Goal: Task Accomplishment & Management: Complete application form

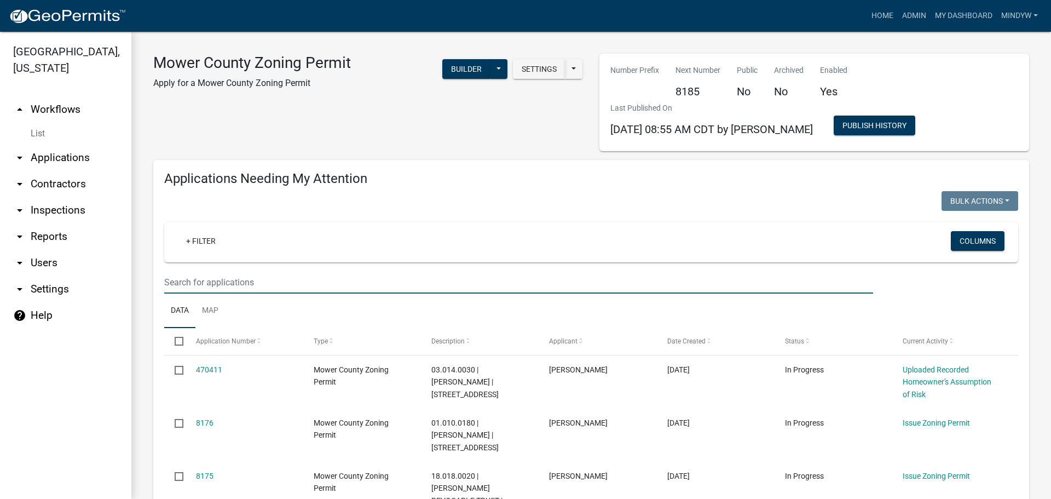
select select "1: 25"
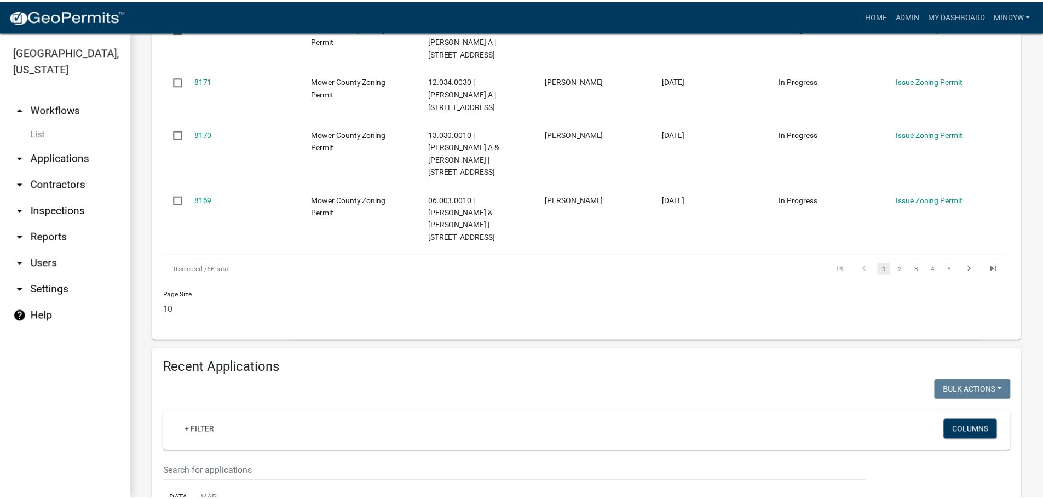
scroll to position [547, 0]
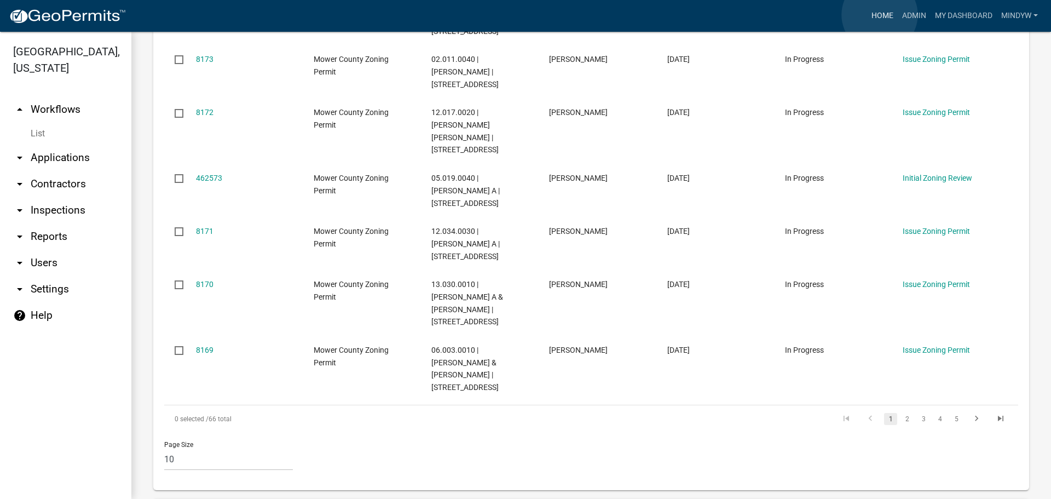
click at [880, 15] on link "Home" at bounding box center [882, 15] width 31 height 21
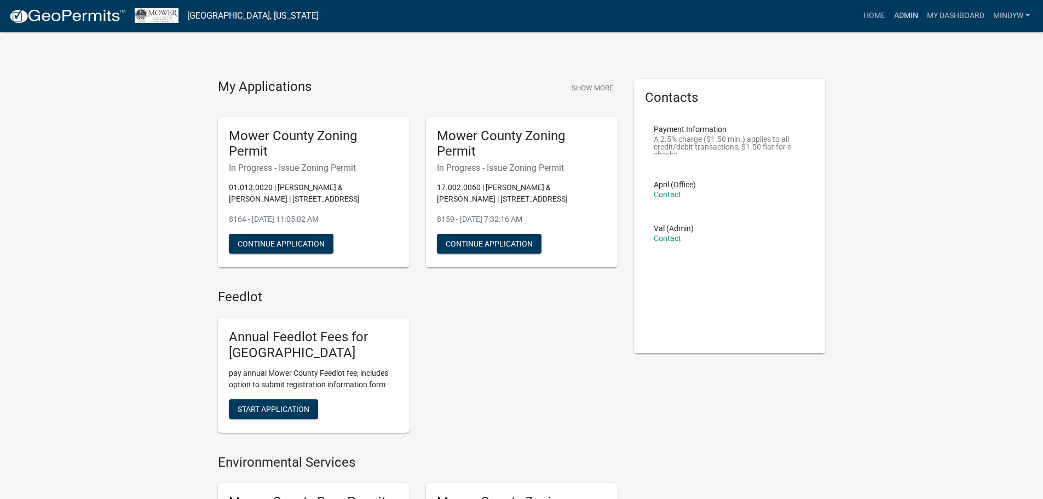
click at [896, 15] on link "Admin" at bounding box center [906, 15] width 33 height 21
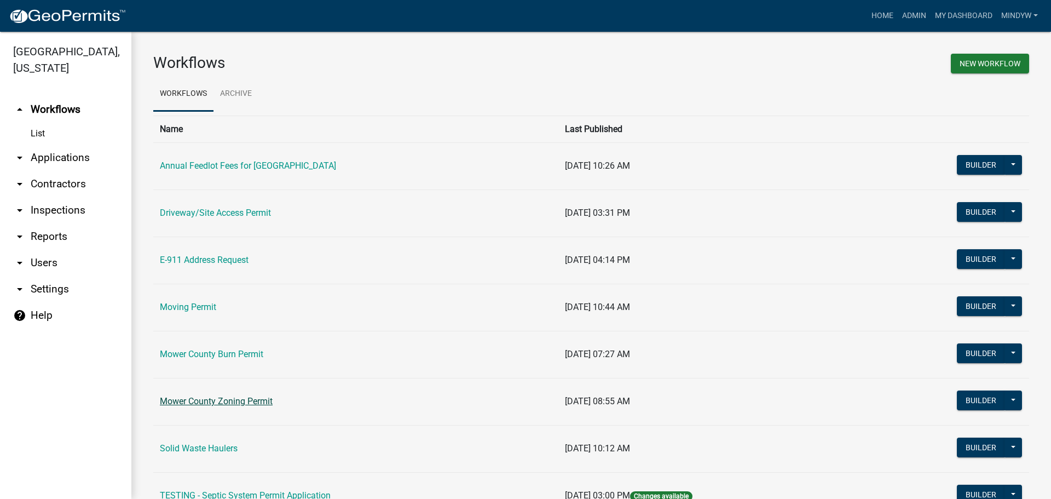
click at [205, 400] on link "Mower County Zoning Permit" at bounding box center [216, 401] width 113 height 10
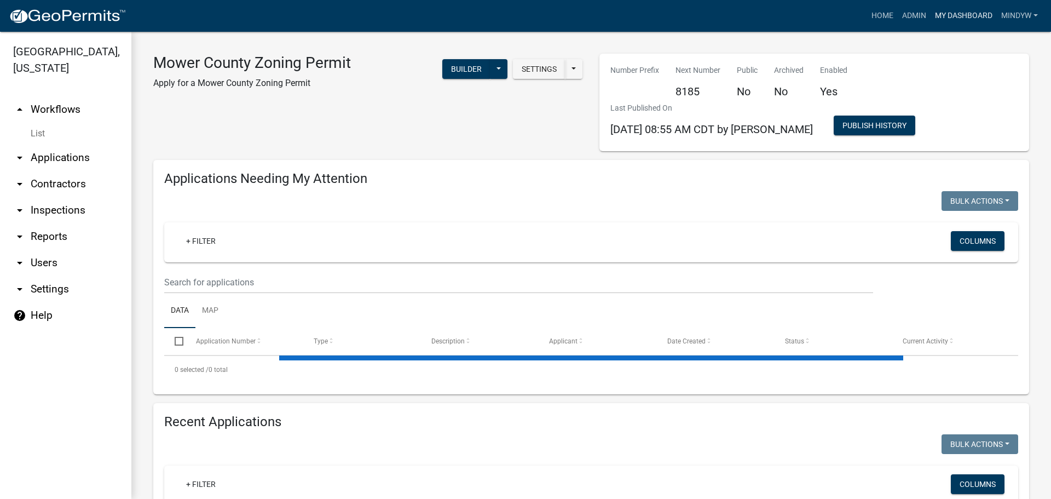
select select "1: 25"
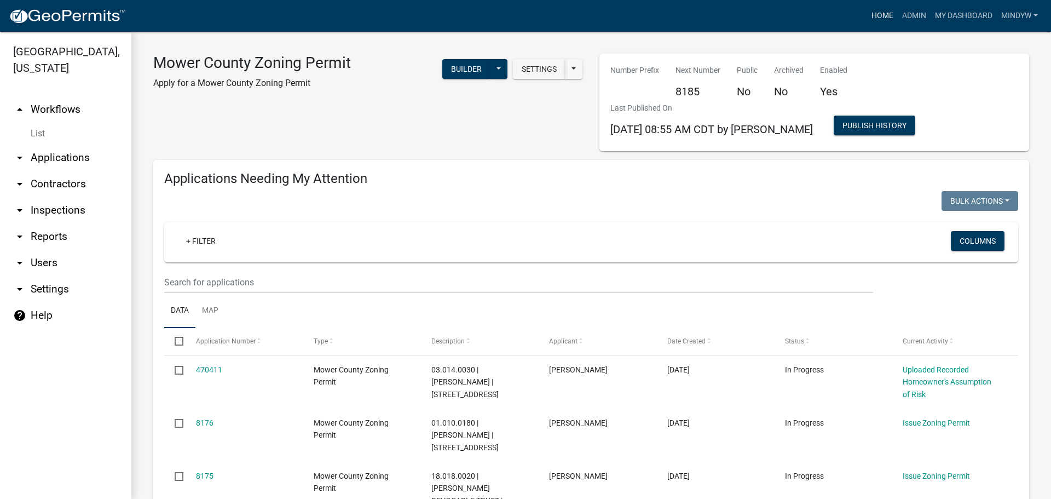
click at [879, 18] on link "Home" at bounding box center [882, 15] width 31 height 21
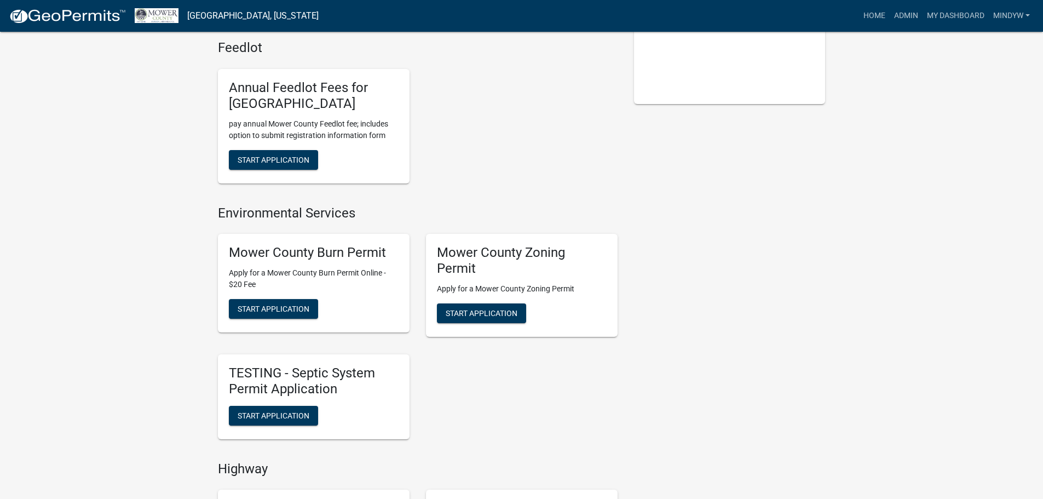
scroll to position [274, 0]
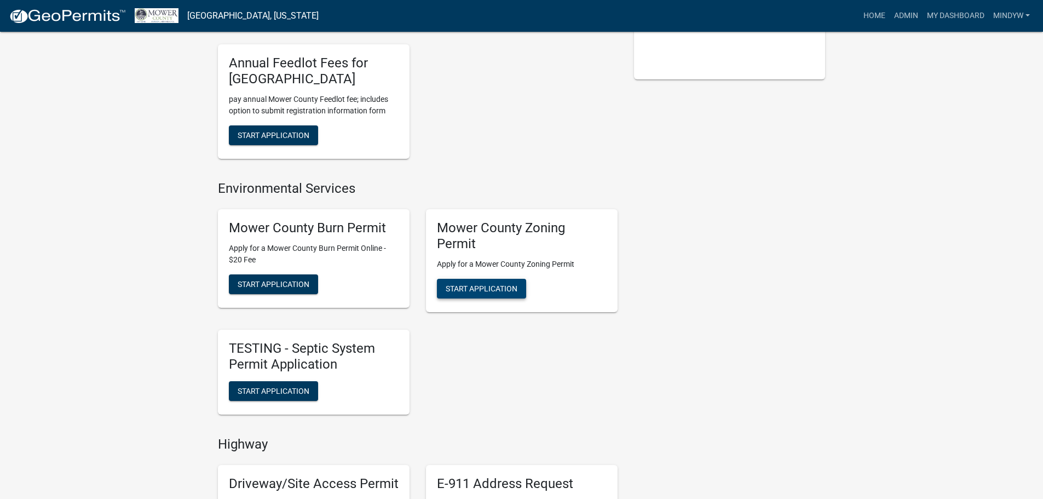
click at [495, 288] on span "Start Application" at bounding box center [482, 288] width 72 height 9
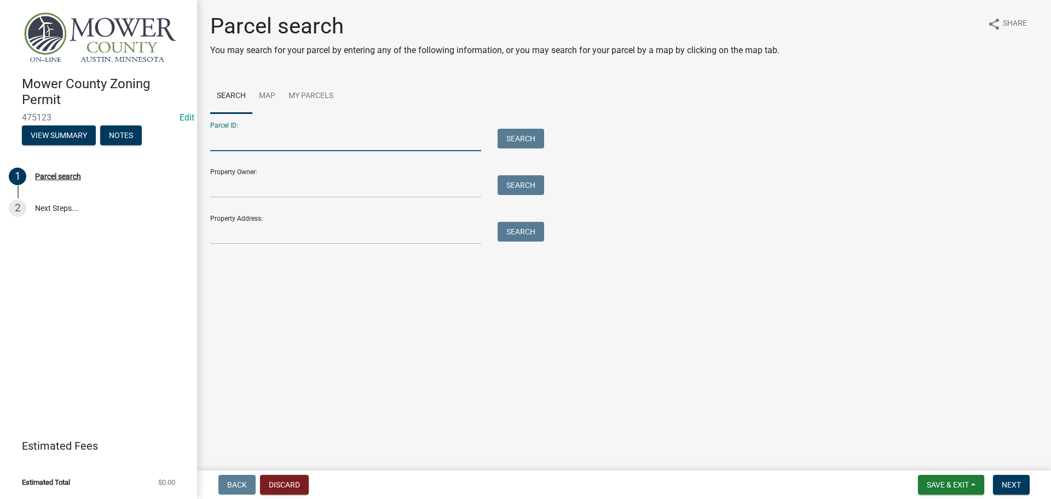
click at [231, 140] on input "Parcel ID:" at bounding box center [345, 140] width 271 height 22
type input "02.390.0010"
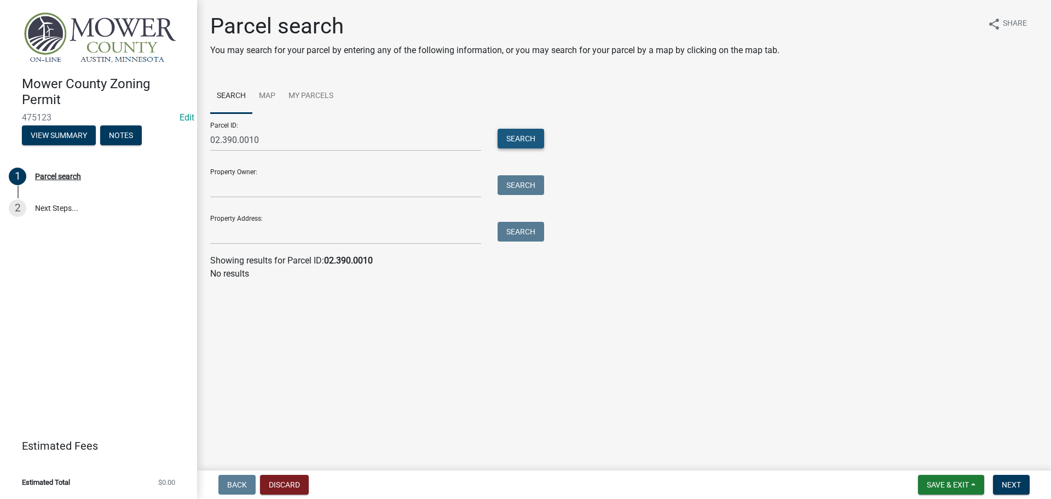
click at [521, 144] on button "Search" at bounding box center [521, 139] width 47 height 20
drag, startPoint x: 260, startPoint y: 140, endPoint x: 207, endPoint y: 140, distance: 52.6
click at [207, 140] on div "02.390.0010" at bounding box center [345, 140] width 287 height 22
click at [212, 143] on input "Parcel ID:" at bounding box center [345, 140] width 271 height 22
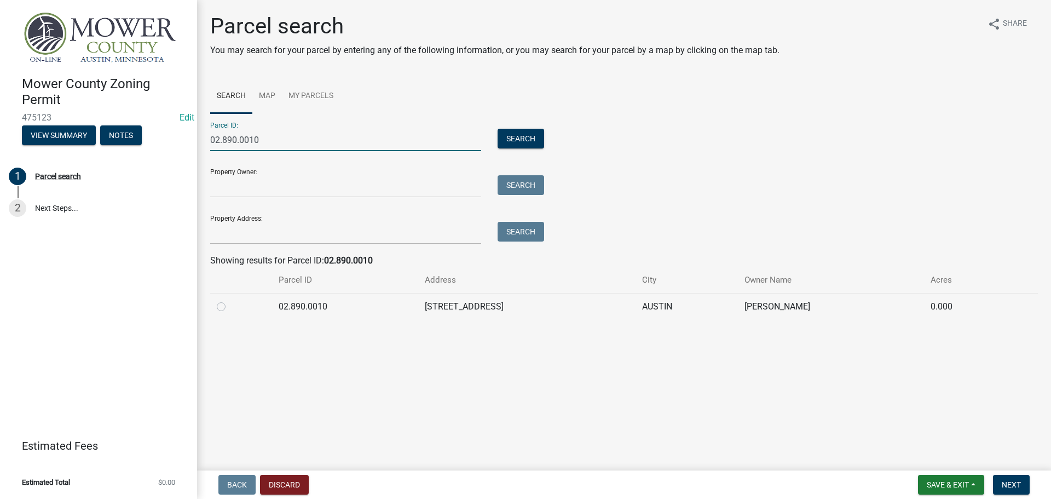
type input "02.890.0010"
click at [230, 300] on label at bounding box center [230, 300] width 0 height 0
click at [230, 305] on input "radio" at bounding box center [233, 303] width 7 height 7
radio input "true"
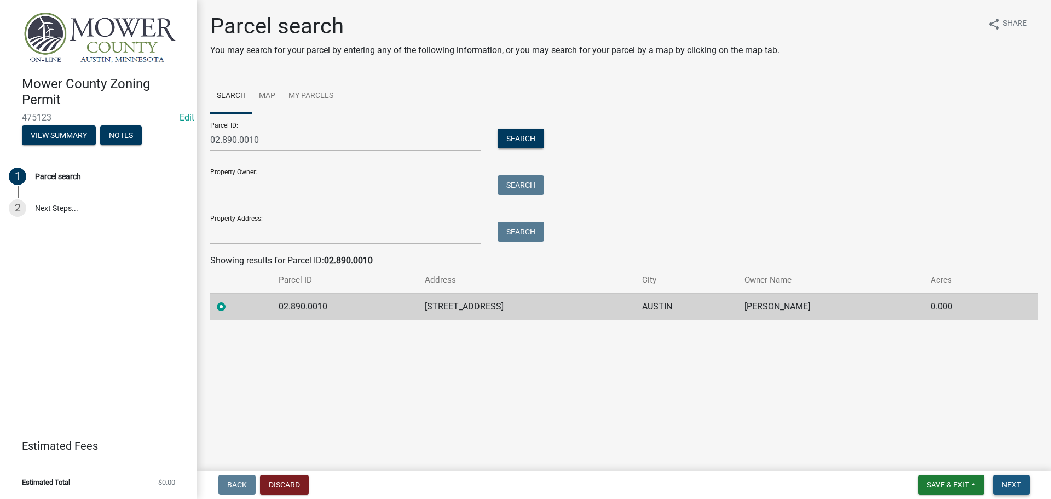
click at [1021, 485] on span "Next" at bounding box center [1011, 484] width 19 height 9
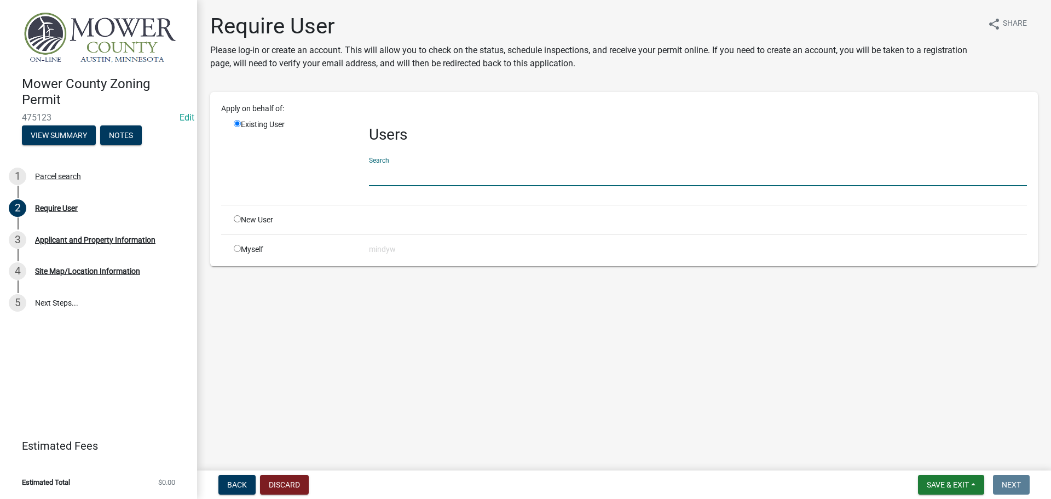
click at [396, 169] on input "text" at bounding box center [698, 175] width 658 height 22
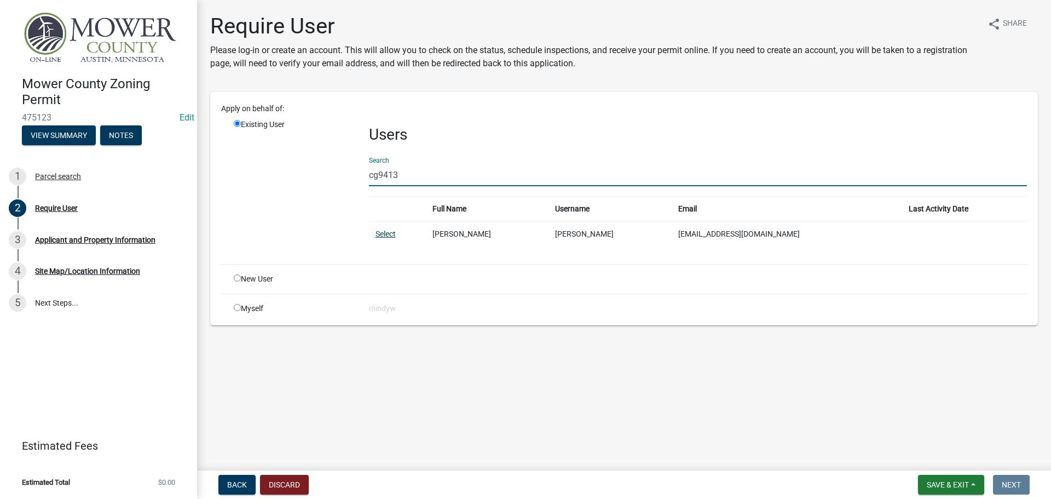
type input "cg9413"
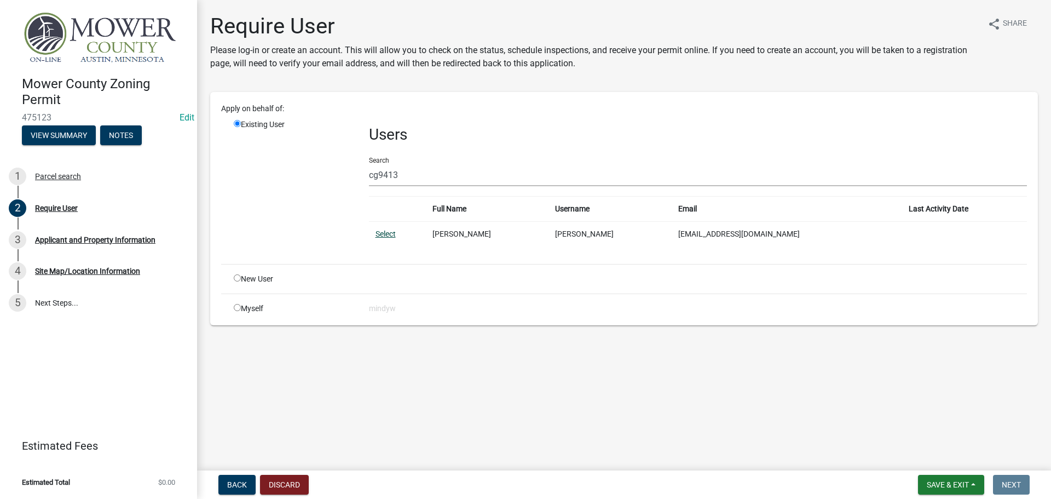
click at [387, 235] on link "Select" at bounding box center [386, 233] width 20 height 9
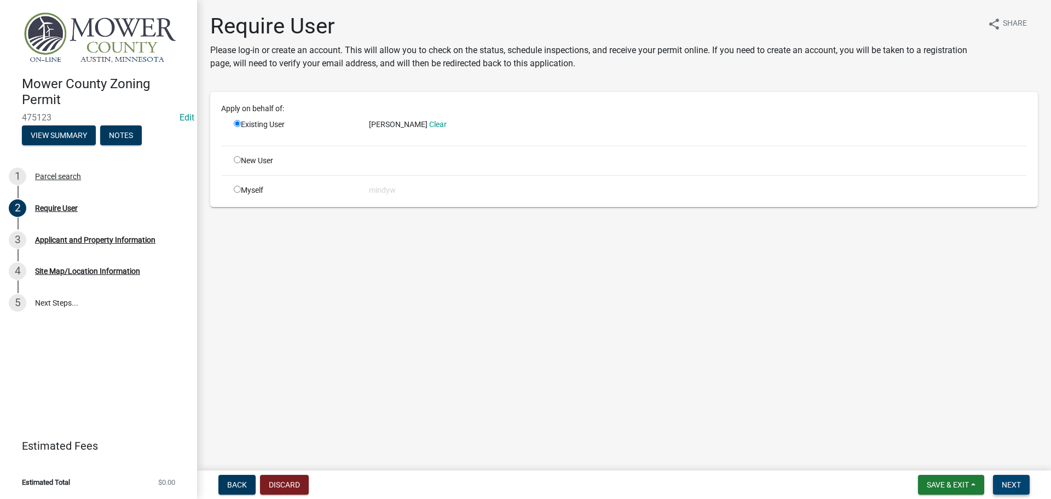
click at [1014, 492] on button "Next" at bounding box center [1011, 485] width 37 height 20
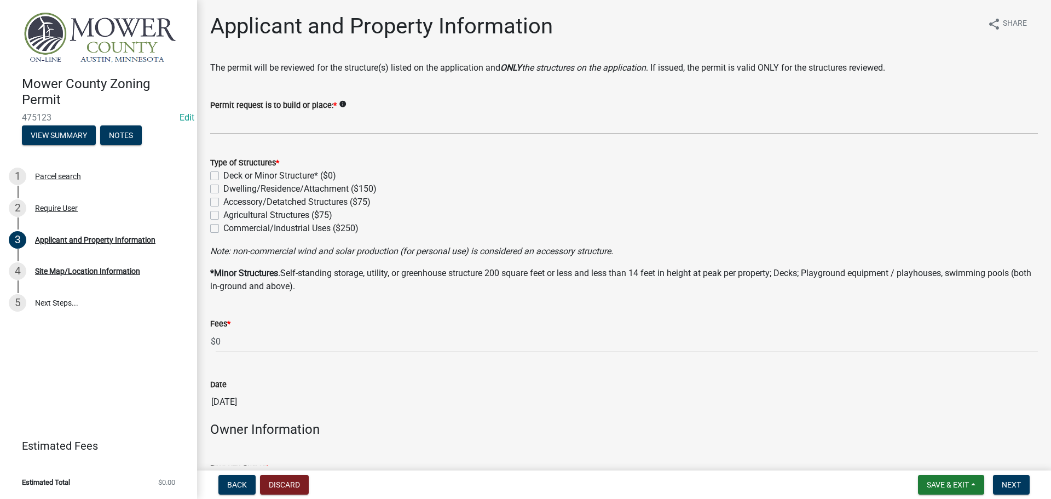
click at [223, 176] on label "Deck or Minor Structure* ($0)" at bounding box center [279, 175] width 113 height 13
click at [223, 176] on input "Deck or Minor Structure* ($0)" at bounding box center [226, 172] width 7 height 7
checkbox input "true"
checkbox input "false"
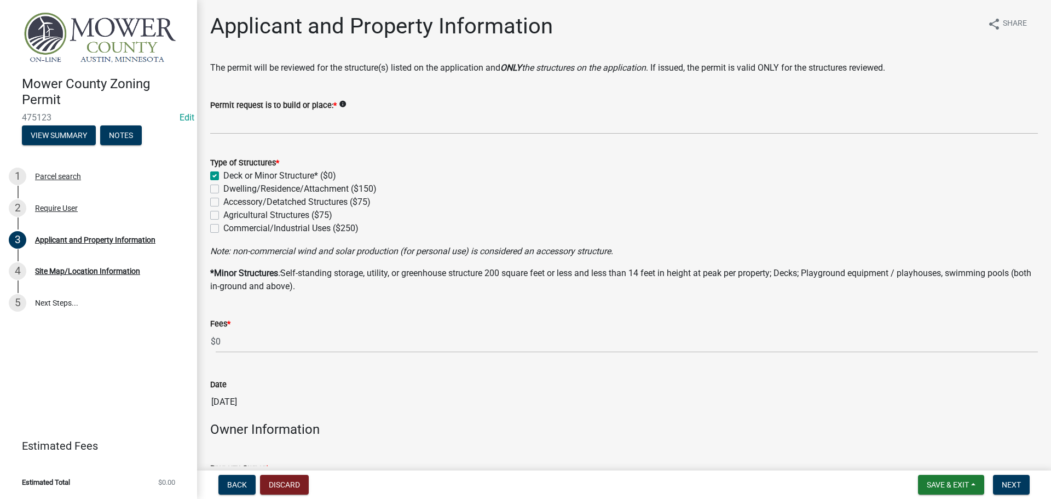
checkbox input "false"
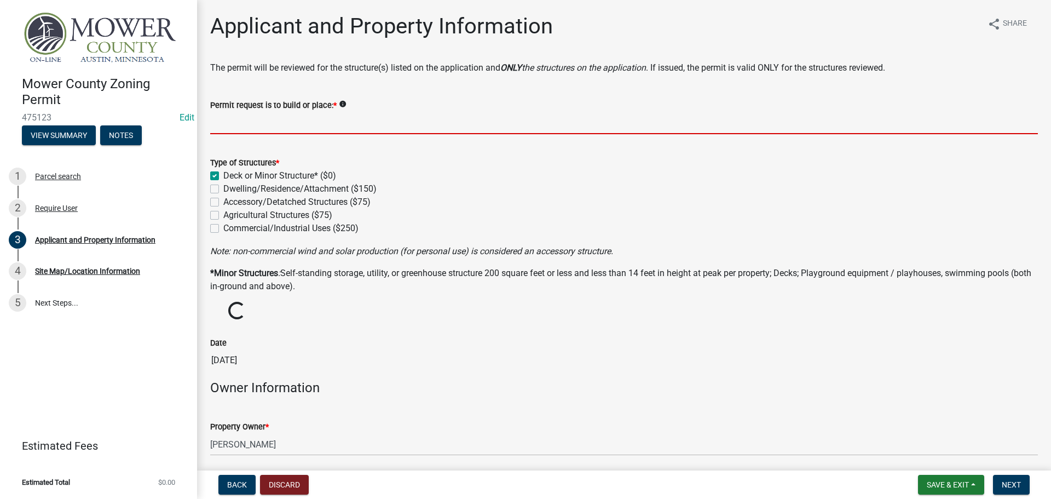
click at [232, 124] on input "Permit request is to build or place: *" at bounding box center [624, 123] width 828 height 22
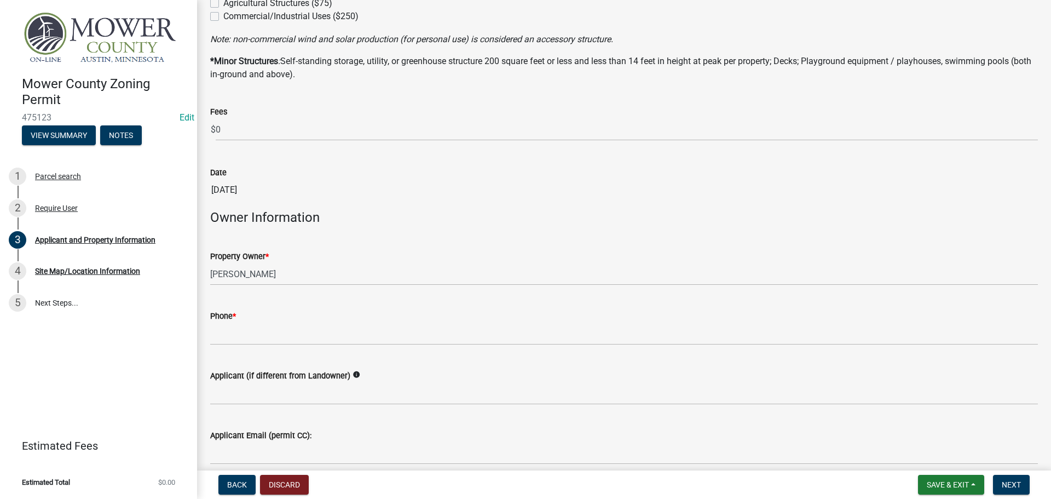
scroll to position [219, 0]
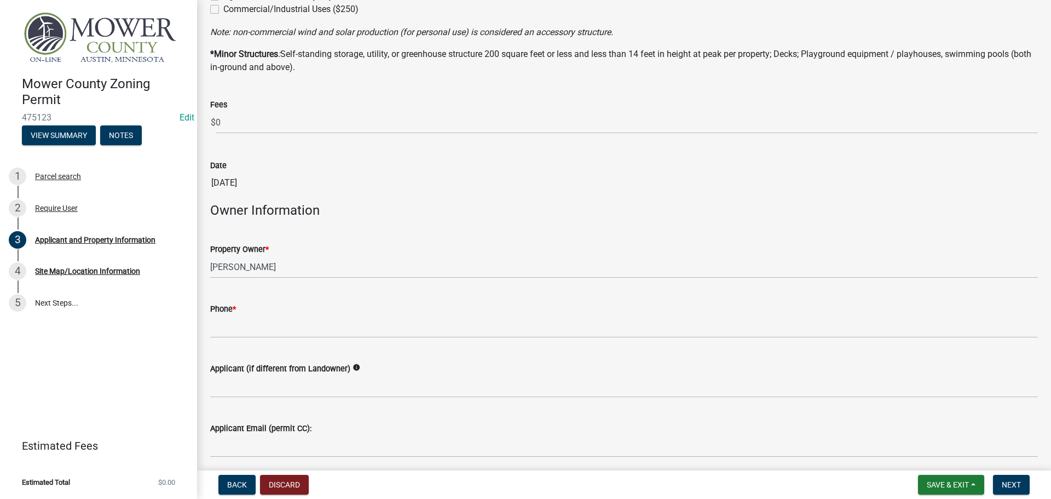
type input "Shed 10'Wx12'L"
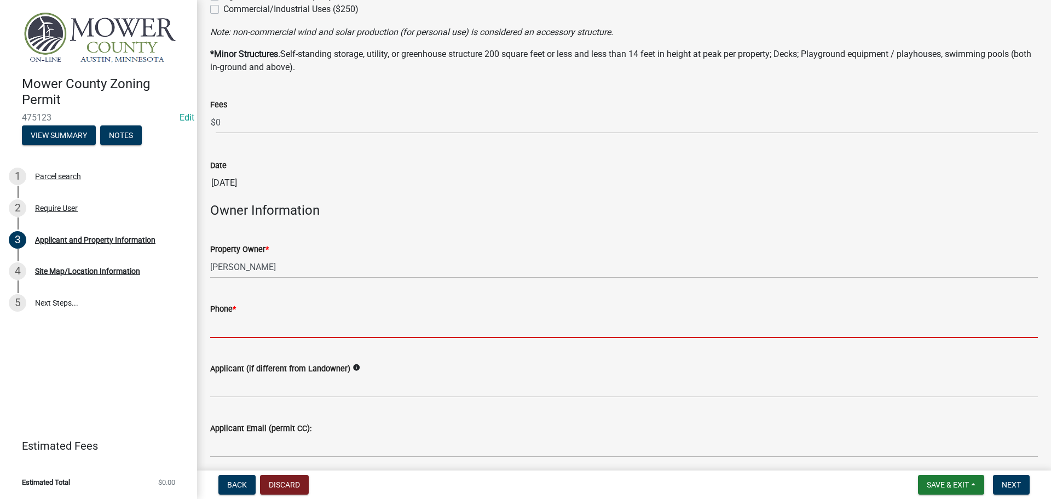
click at [276, 330] on input "Phone *" at bounding box center [624, 326] width 828 height 22
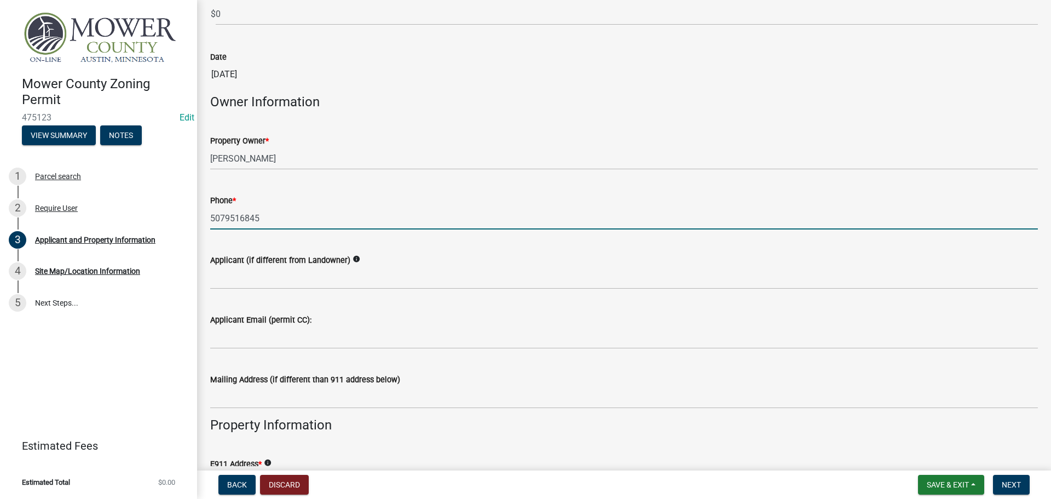
scroll to position [328, 0]
type input "5079516845"
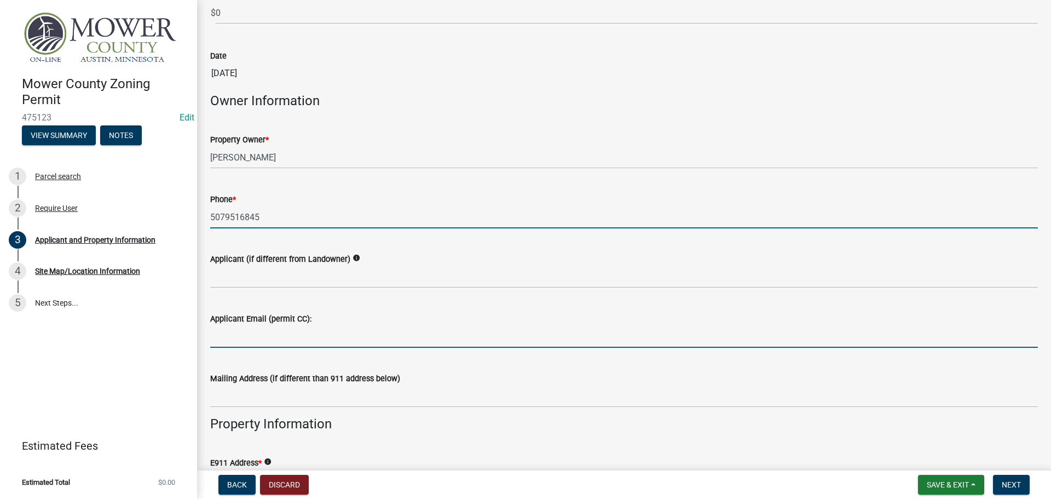
click at [279, 339] on input "Applicant Email (permit CC):" at bounding box center [624, 336] width 828 height 22
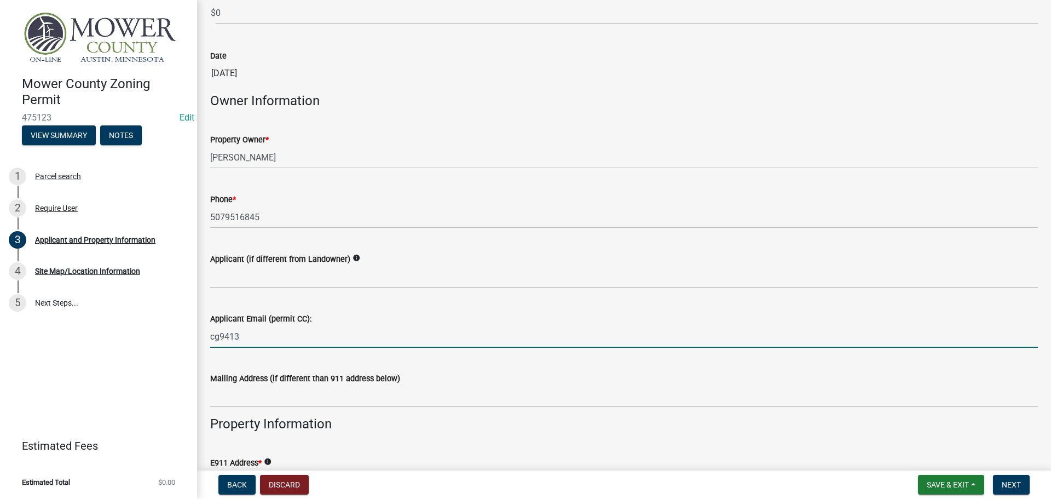
type input "[EMAIL_ADDRESS][DOMAIN_NAME]"
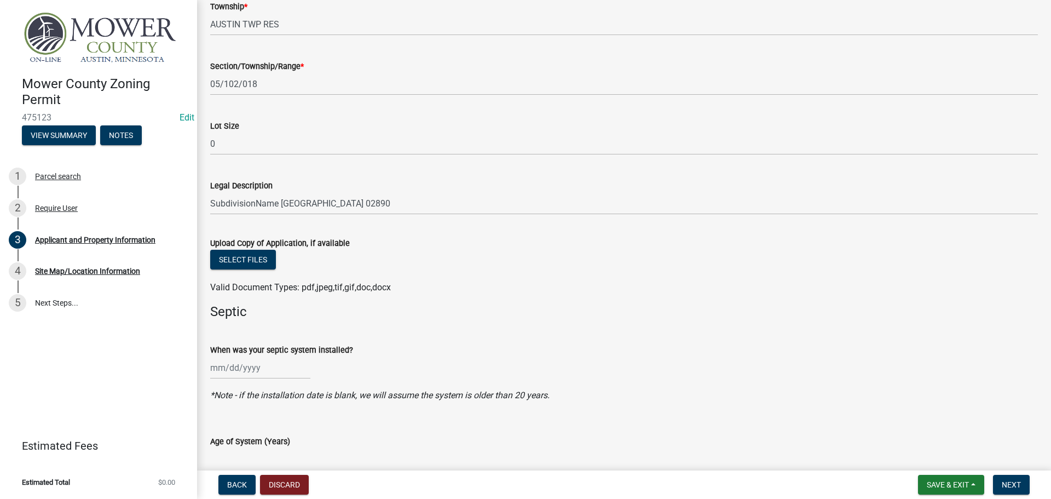
scroll to position [1095, 0]
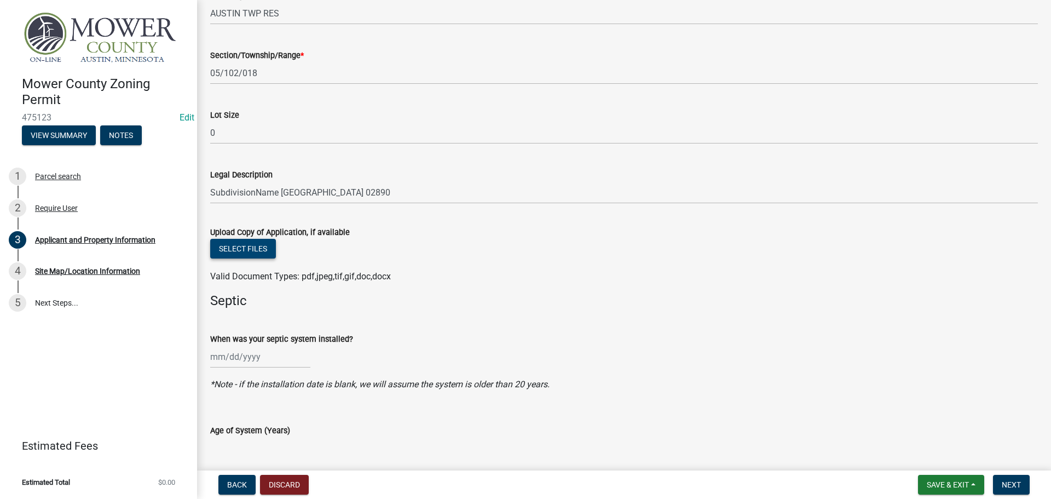
click at [245, 248] on button "Select files" at bounding box center [243, 249] width 66 height 20
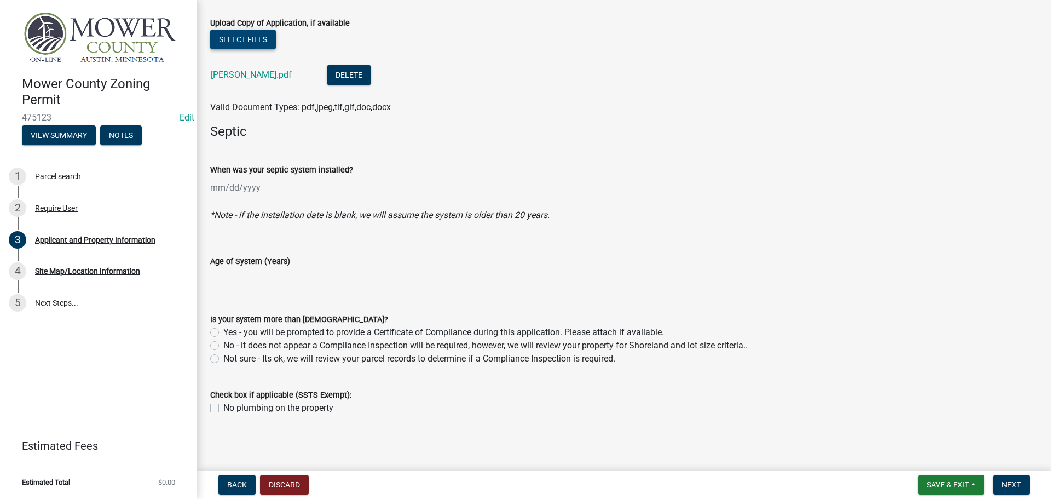
scroll to position [1305, 0]
click at [223, 343] on label "No - it does not appear a Compliance Inspection will be required, however, we w…" at bounding box center [485, 344] width 524 height 13
click at [223, 343] on input "No - it does not appear a Compliance Inspection will be required, however, we w…" at bounding box center [226, 341] width 7 height 7
radio input "true"
click at [1000, 481] on button "Next" at bounding box center [1011, 485] width 37 height 20
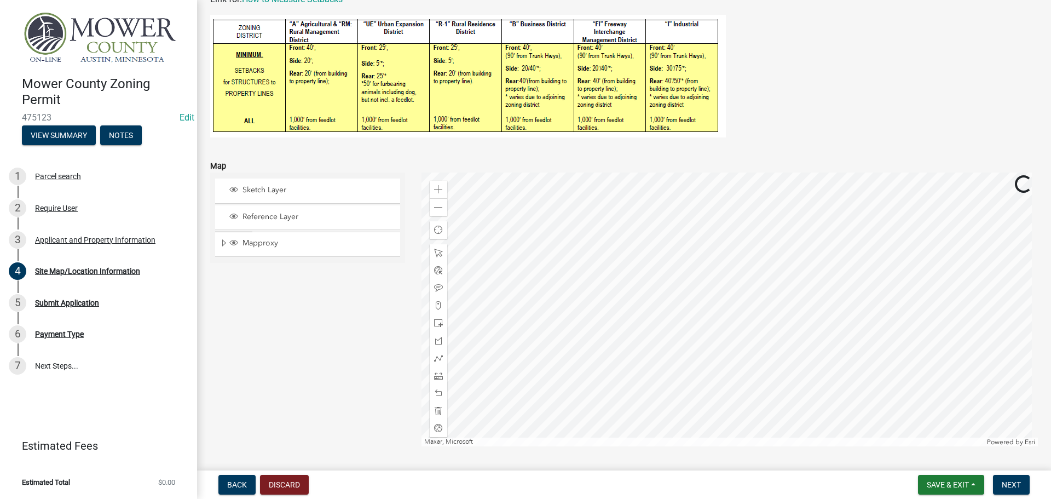
scroll to position [374, 0]
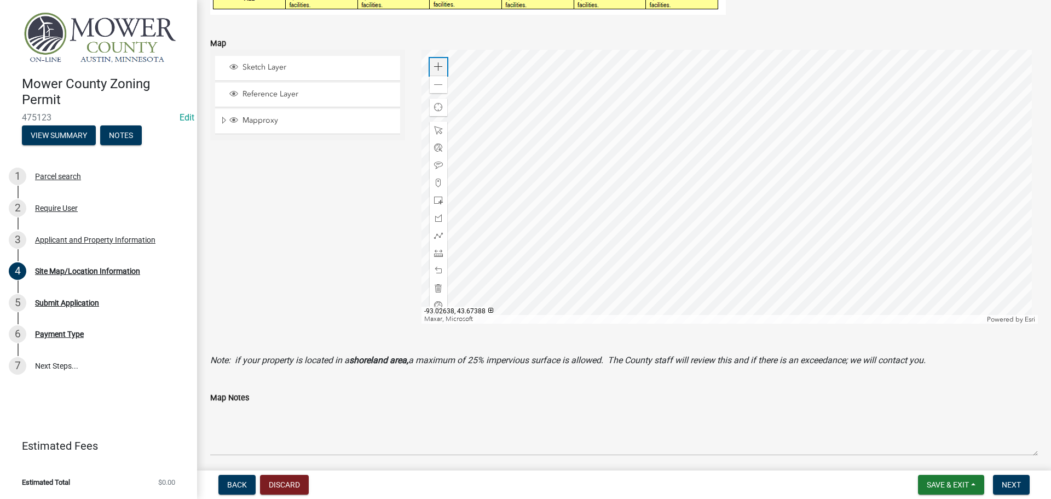
click at [434, 67] on span at bounding box center [438, 66] width 9 height 9
click at [434, 254] on span at bounding box center [438, 253] width 9 height 9
click at [545, 88] on div at bounding box center [730, 187] width 617 height 274
click at [518, 116] on div at bounding box center [730, 187] width 617 height 274
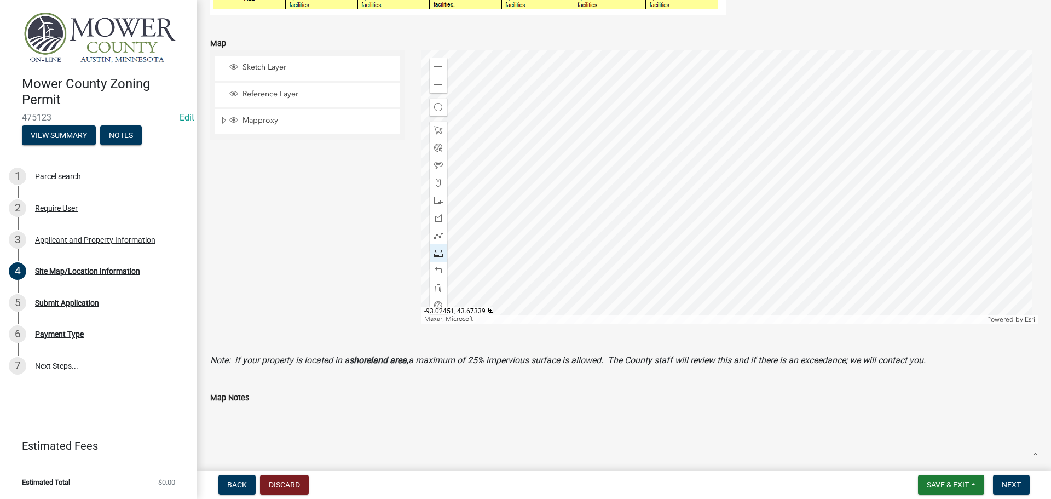
click at [518, 116] on div at bounding box center [730, 187] width 617 height 274
click at [485, 120] on div at bounding box center [730, 187] width 617 height 274
click at [493, 121] on div at bounding box center [730, 187] width 617 height 274
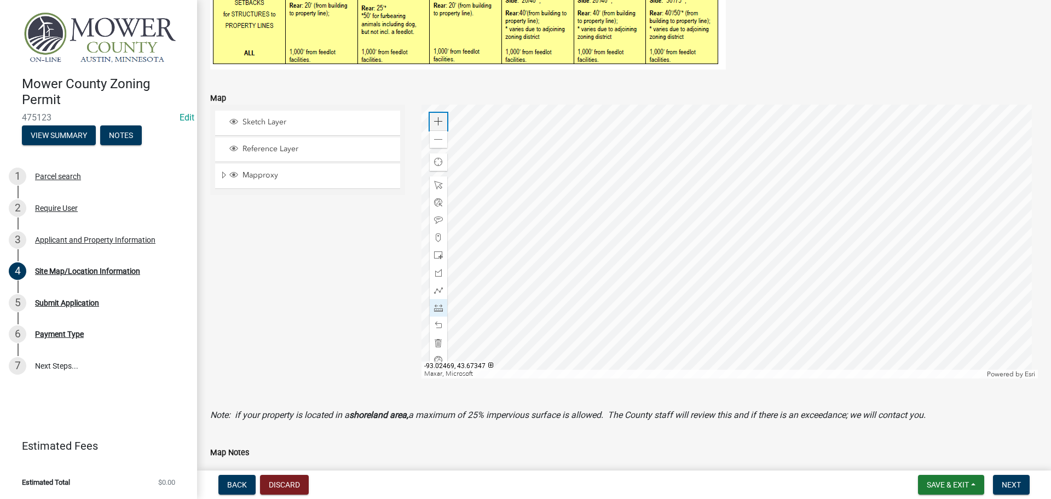
click at [438, 121] on span at bounding box center [438, 121] width 9 height 9
click at [794, 230] on div at bounding box center [730, 242] width 617 height 274
click at [436, 327] on span at bounding box center [438, 325] width 9 height 9
click at [436, 308] on span at bounding box center [438, 307] width 9 height 9
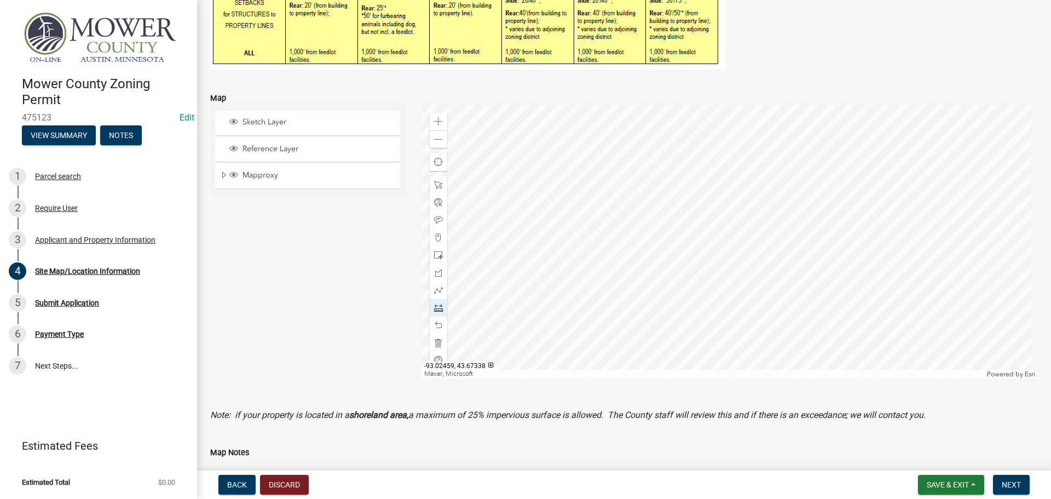
click at [540, 152] on div at bounding box center [730, 242] width 617 height 274
click at [556, 152] on div at bounding box center [730, 242] width 617 height 274
click at [606, 145] on div at bounding box center [730, 242] width 617 height 274
click at [568, 145] on div at bounding box center [730, 242] width 617 height 274
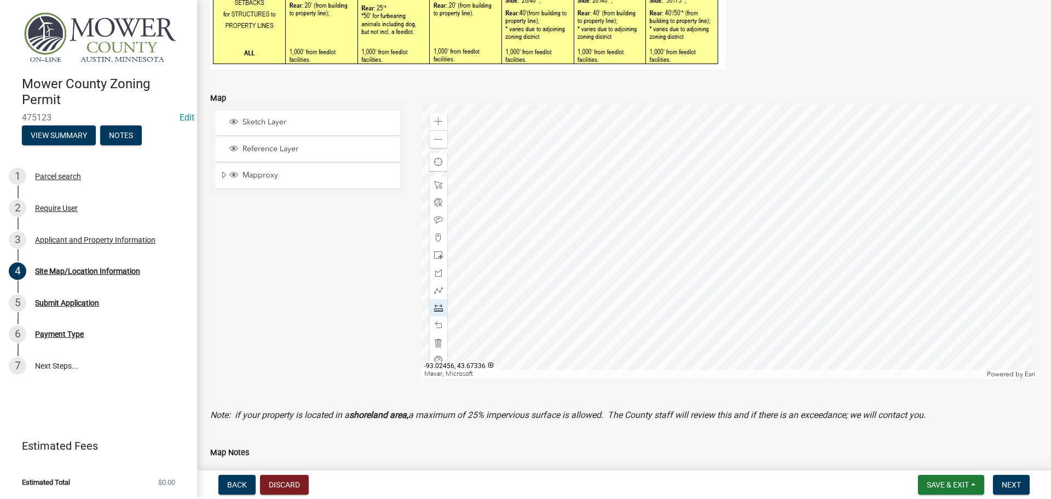
click at [568, 177] on div at bounding box center [730, 242] width 617 height 274
click at [606, 177] on div at bounding box center [730, 242] width 617 height 274
click at [606, 146] on div at bounding box center [730, 242] width 617 height 274
click at [603, 144] on div at bounding box center [730, 242] width 617 height 274
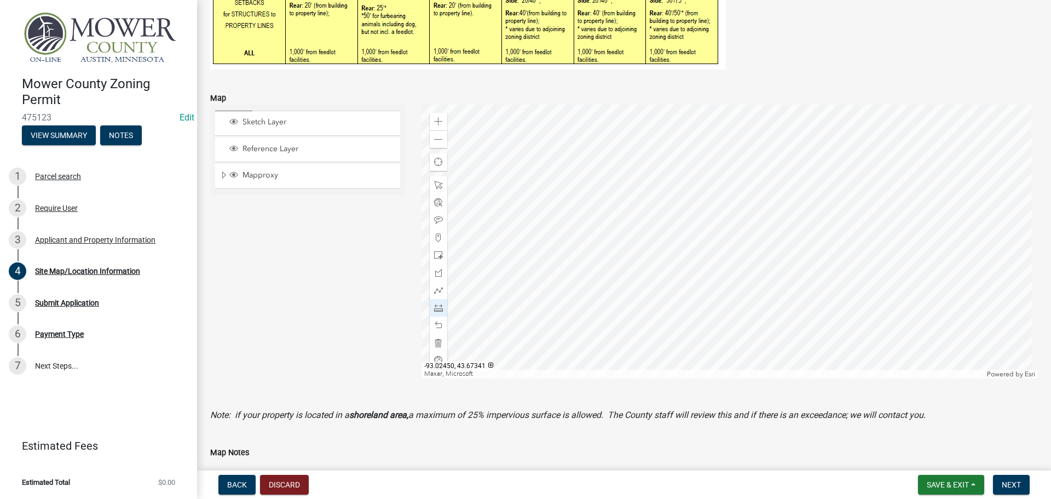
click at [595, 165] on div at bounding box center [730, 242] width 617 height 274
click at [630, 132] on div at bounding box center [730, 242] width 617 height 274
click at [581, 205] on div at bounding box center [730, 242] width 617 height 274
click at [712, 207] on div at bounding box center [730, 242] width 617 height 274
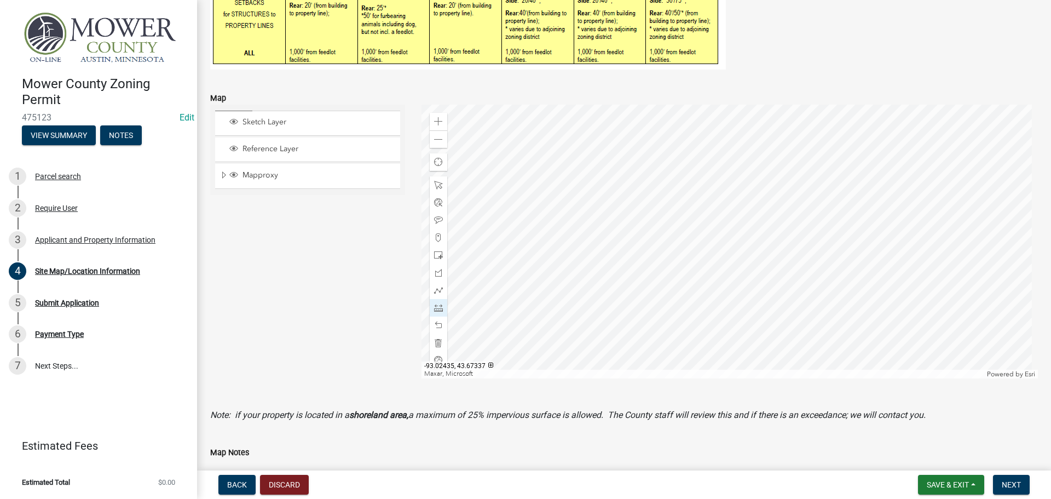
click at [712, 207] on div at bounding box center [730, 242] width 617 height 274
click at [581, 197] on div at bounding box center [730, 242] width 617 height 274
click at [638, 142] on div at bounding box center [730, 242] width 617 height 274
click at [542, 213] on div at bounding box center [730, 242] width 617 height 274
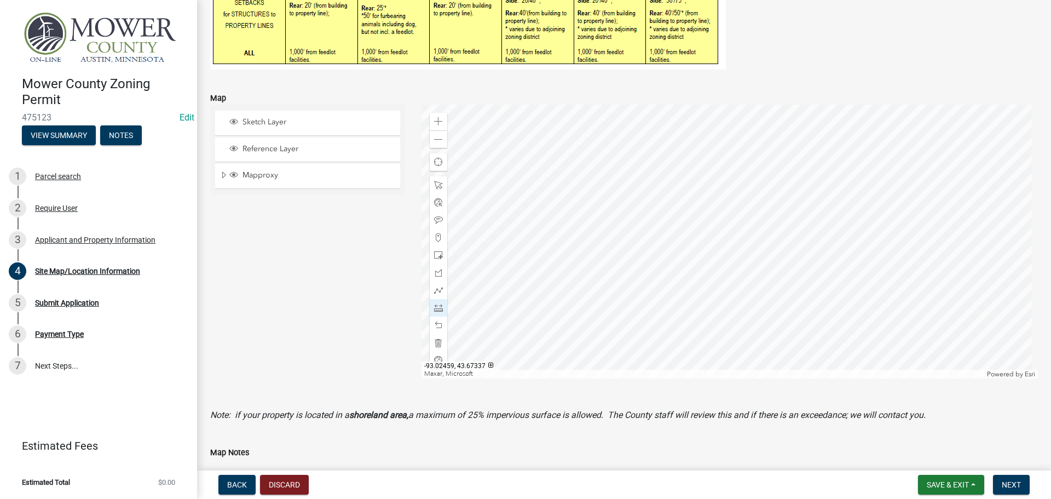
click at [514, 213] on div at bounding box center [730, 242] width 617 height 274
click at [550, 191] on div at bounding box center [730, 242] width 617 height 274
click at [541, 170] on div at bounding box center [730, 242] width 617 height 274
click at [540, 121] on div at bounding box center [730, 242] width 617 height 274
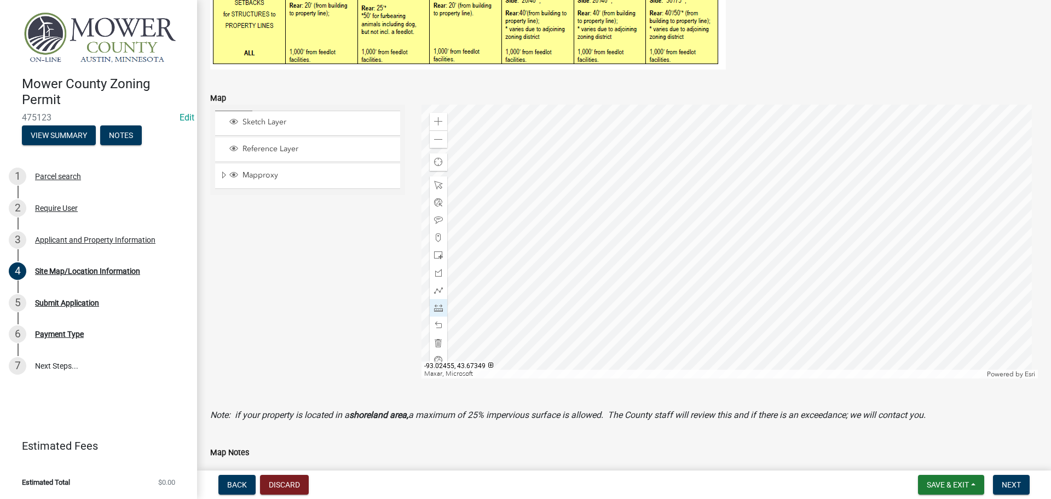
click at [540, 121] on div at bounding box center [730, 242] width 617 height 274
click at [543, 274] on div at bounding box center [730, 242] width 617 height 274
click at [545, 367] on div at bounding box center [730, 242] width 617 height 274
click at [440, 140] on span at bounding box center [438, 139] width 9 height 9
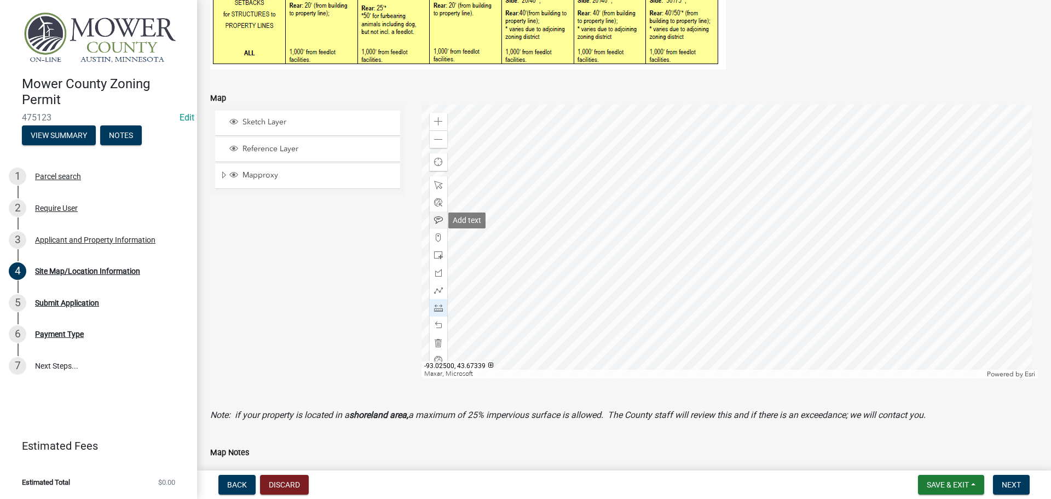
click at [435, 221] on span at bounding box center [438, 220] width 9 height 9
click at [718, 313] on div at bounding box center [730, 242] width 617 height 274
click at [649, 302] on div at bounding box center [730, 242] width 617 height 274
click at [496, 105] on div at bounding box center [730, 242] width 617 height 274
click at [845, 305] on div at bounding box center [730, 242] width 617 height 274
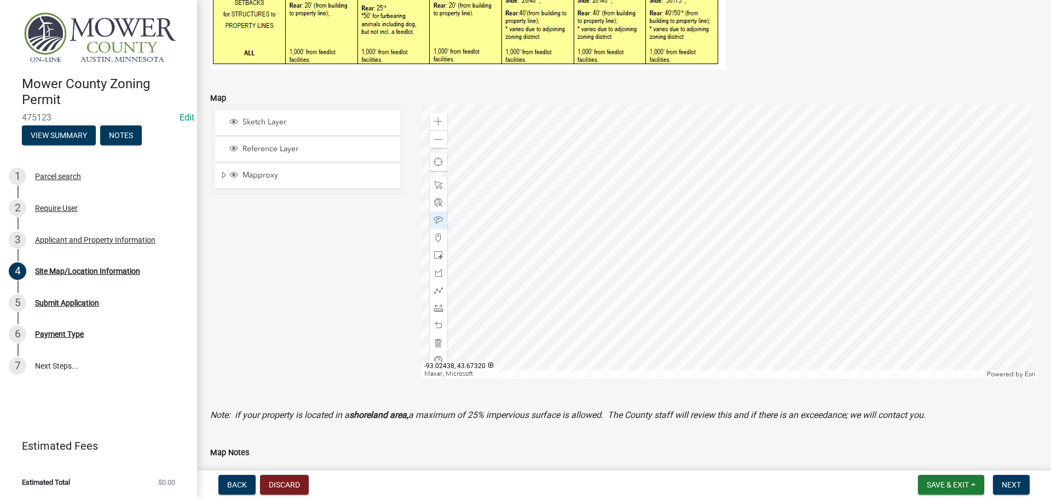
scroll to position [429, 0]
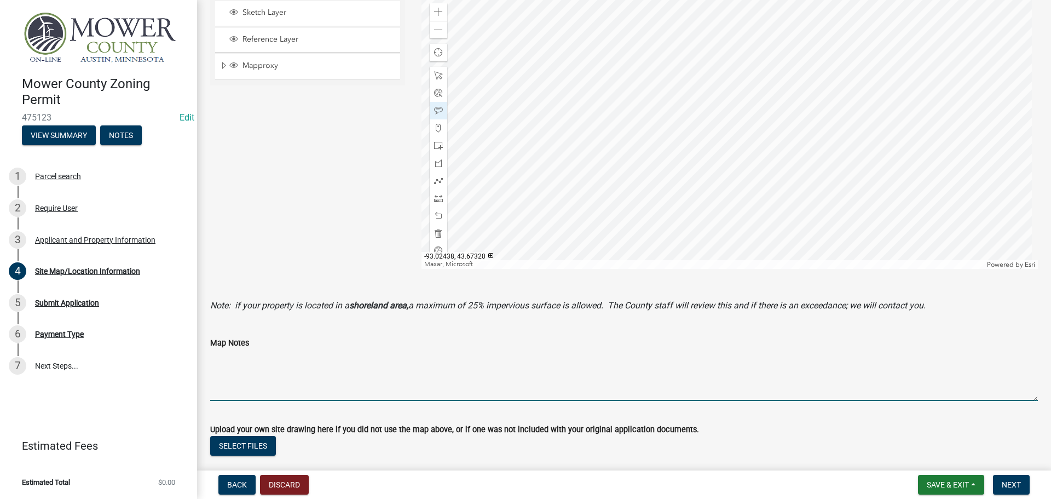
click at [284, 387] on textarea "Map Notes" at bounding box center [624, 374] width 828 height 51
type textarea "Minor structure allowed 5' from rear line"
click at [1015, 483] on span "Next" at bounding box center [1011, 484] width 19 height 9
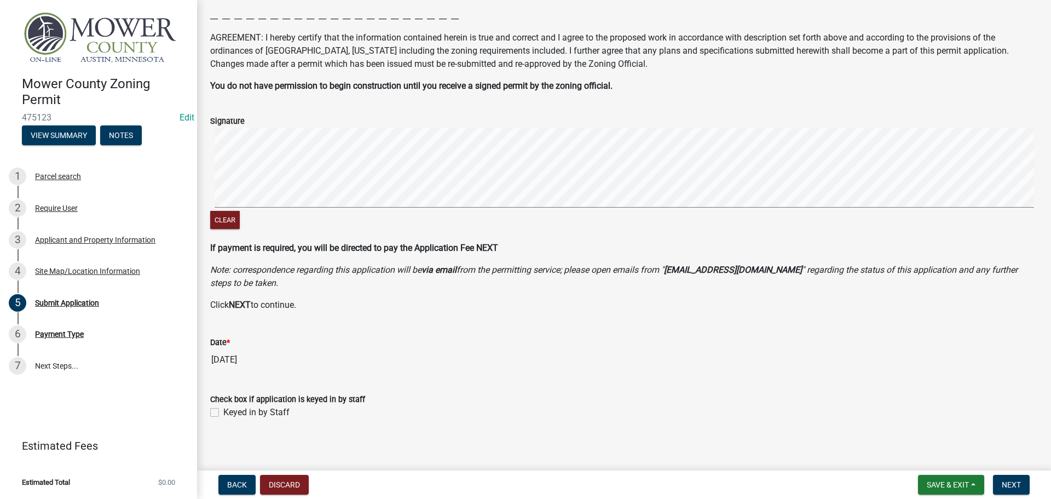
scroll to position [160, 0]
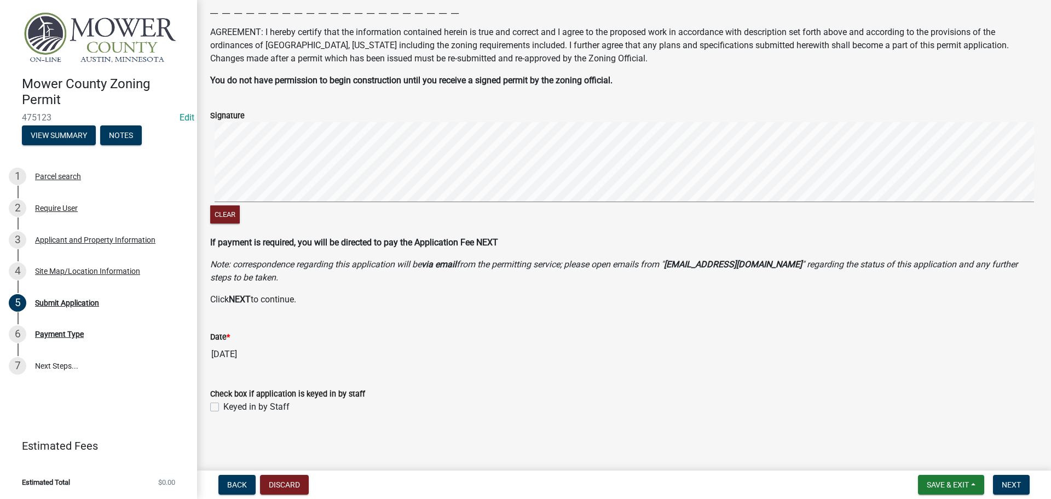
click at [223, 405] on label "Keyed in by Staff" at bounding box center [256, 406] width 66 height 13
click at [223, 405] on input "Keyed in by Staff" at bounding box center [226, 403] width 7 height 7
checkbox input "true"
click at [1006, 480] on span "Next" at bounding box center [1011, 484] width 19 height 9
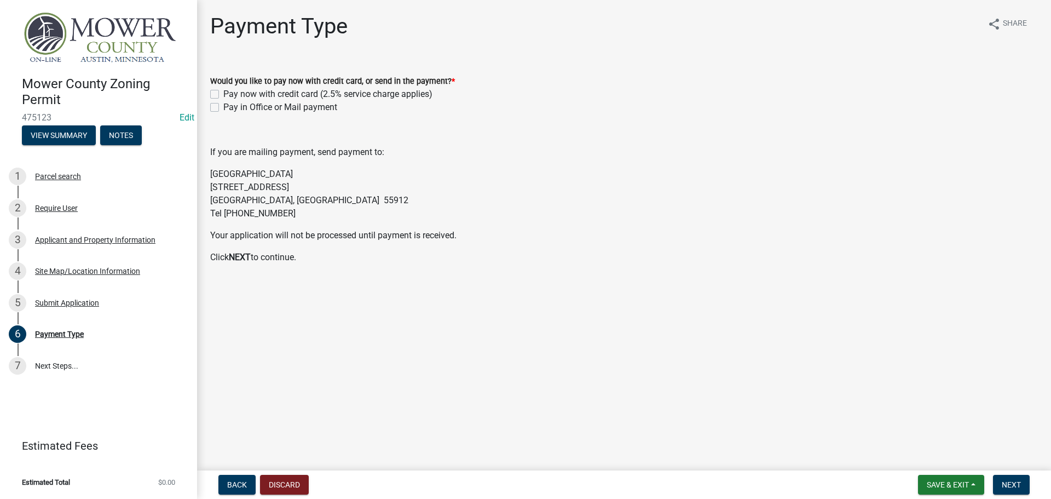
click at [223, 108] on label "Pay in Office or Mail payment" at bounding box center [280, 107] width 114 height 13
click at [223, 108] on input "Pay in Office or Mail payment" at bounding box center [226, 104] width 7 height 7
checkbox input "true"
checkbox input "false"
checkbox input "true"
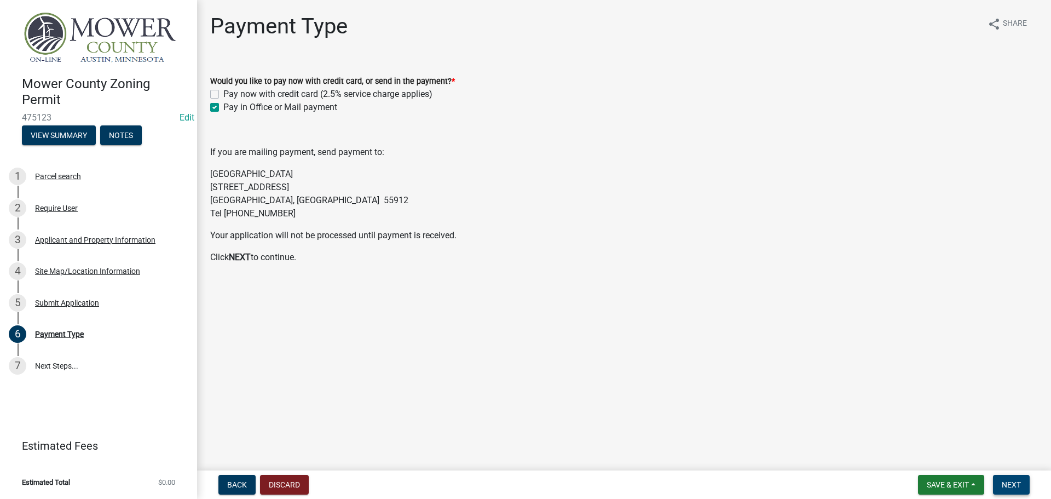
click at [1016, 486] on span "Next" at bounding box center [1011, 484] width 19 height 9
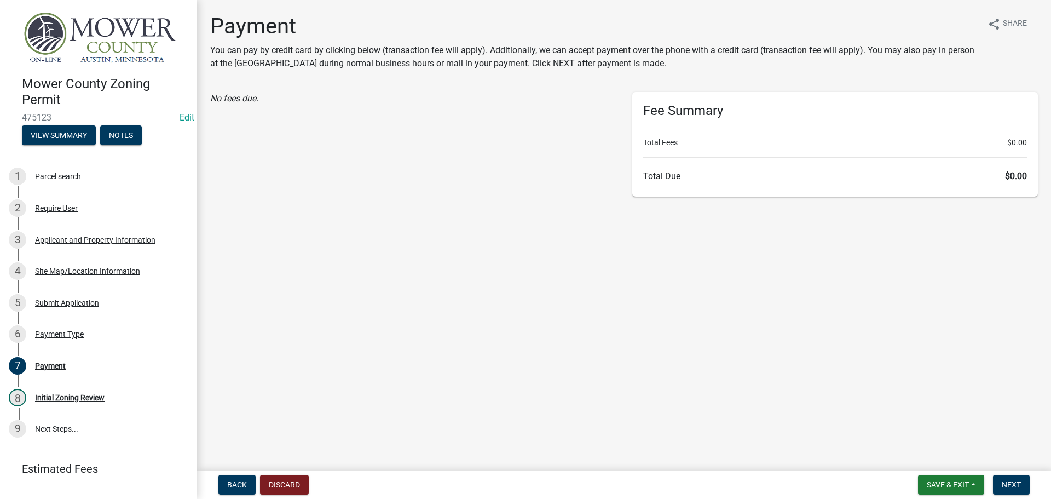
click at [1017, 474] on nav "Back Discard Save & Exit Save Save & Exit Next" at bounding box center [624, 484] width 854 height 28
click at [1019, 476] on button "Next" at bounding box center [1011, 485] width 37 height 20
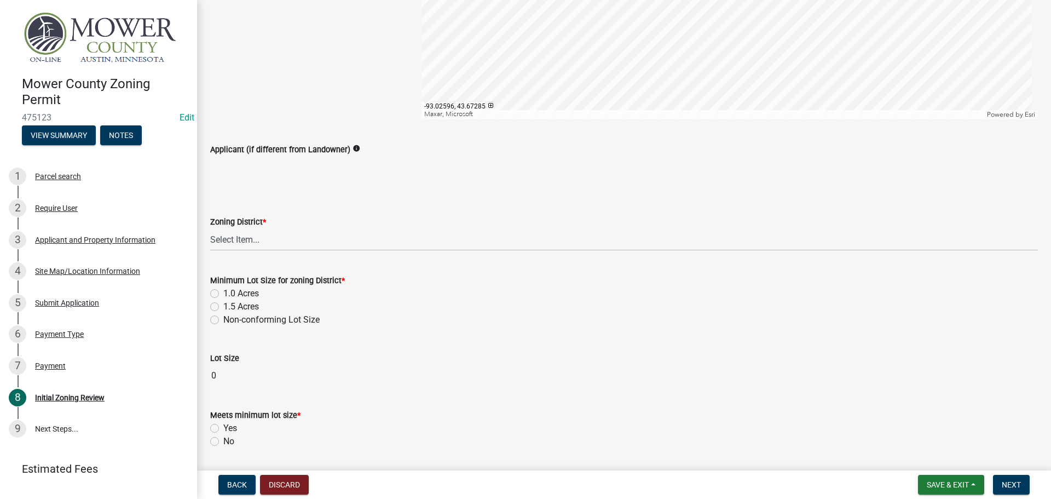
scroll to position [274, 0]
click at [282, 238] on select "Select Item... Agricultural District Rural Management District Urban Expansion …" at bounding box center [624, 239] width 828 height 22
click at [210, 228] on select "Select Item... Agricultural District Rural Management District Urban Expansion …" at bounding box center [624, 239] width 828 height 22
select select "cdc1181c-7d2c-4727-a76e-2800f2a21077"
click at [223, 308] on label "1.5 Acres" at bounding box center [241, 305] width 36 height 13
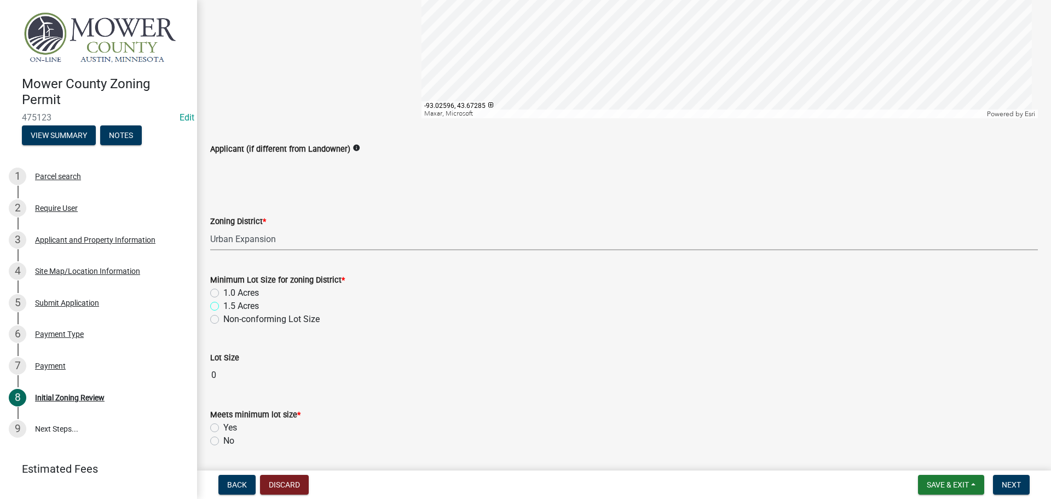
click at [223, 307] on input "1.5 Acres" at bounding box center [226, 302] width 7 height 7
radio input "true"
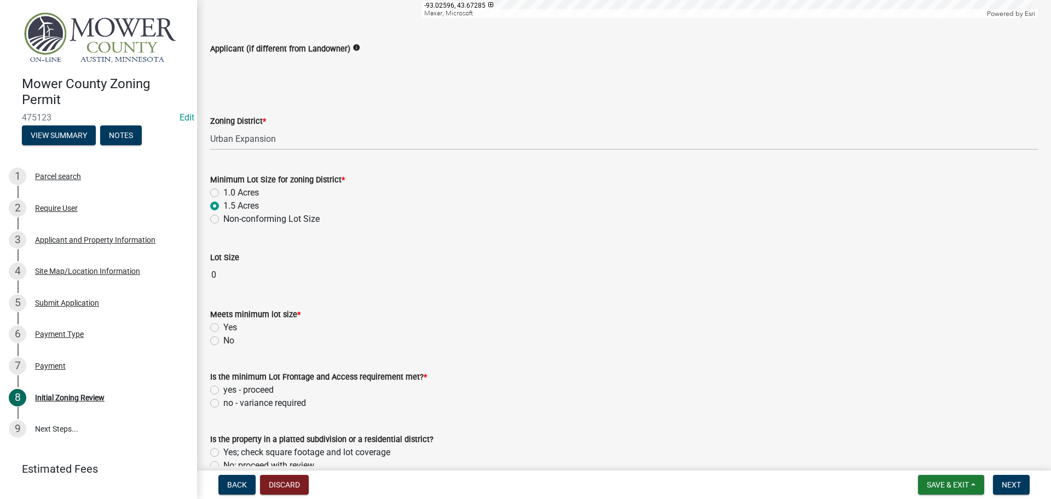
scroll to position [383, 0]
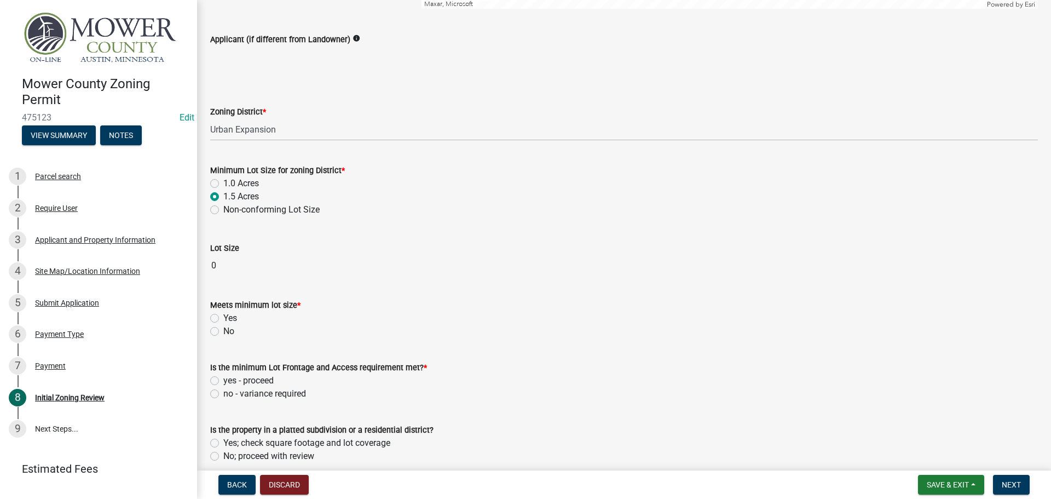
click at [223, 333] on label "No" at bounding box center [228, 331] width 11 height 13
click at [223, 332] on input "No" at bounding box center [226, 328] width 7 height 7
radio input "true"
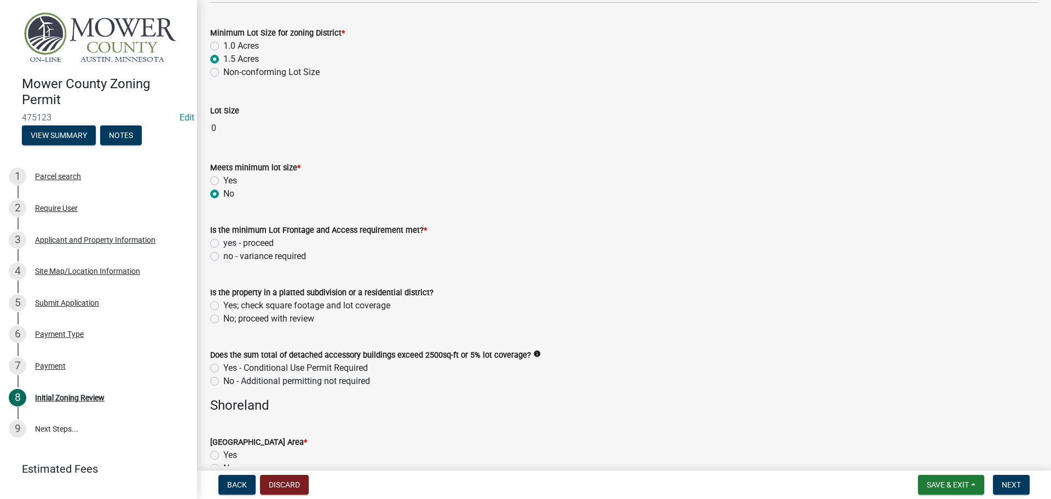
scroll to position [602, 0]
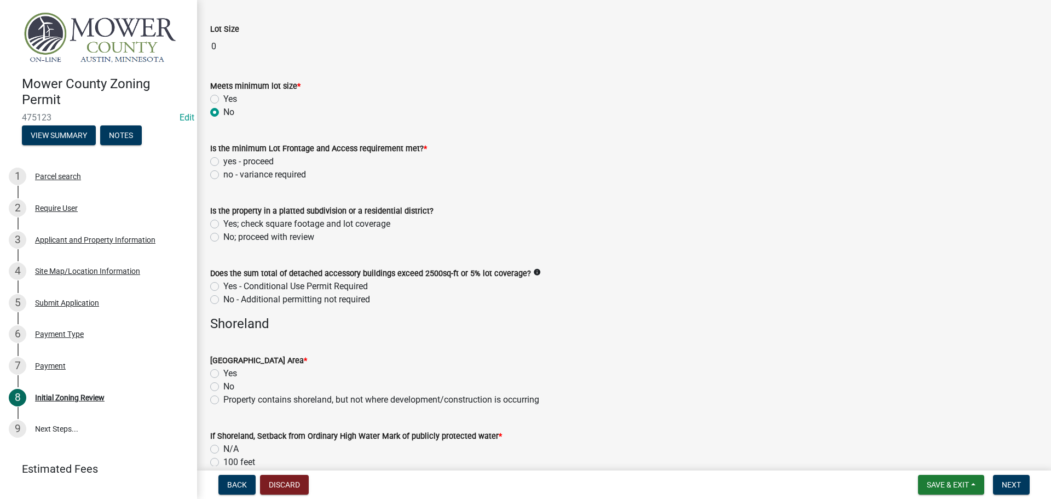
click at [223, 159] on label "yes - proceed" at bounding box center [248, 161] width 50 height 13
click at [223, 159] on input "yes - proceed" at bounding box center [226, 158] width 7 height 7
radio input "true"
click at [223, 222] on label "Yes; check square footage and lot coverage" at bounding box center [306, 223] width 167 height 13
click at [223, 222] on input "Yes; check square footage and lot coverage" at bounding box center [226, 220] width 7 height 7
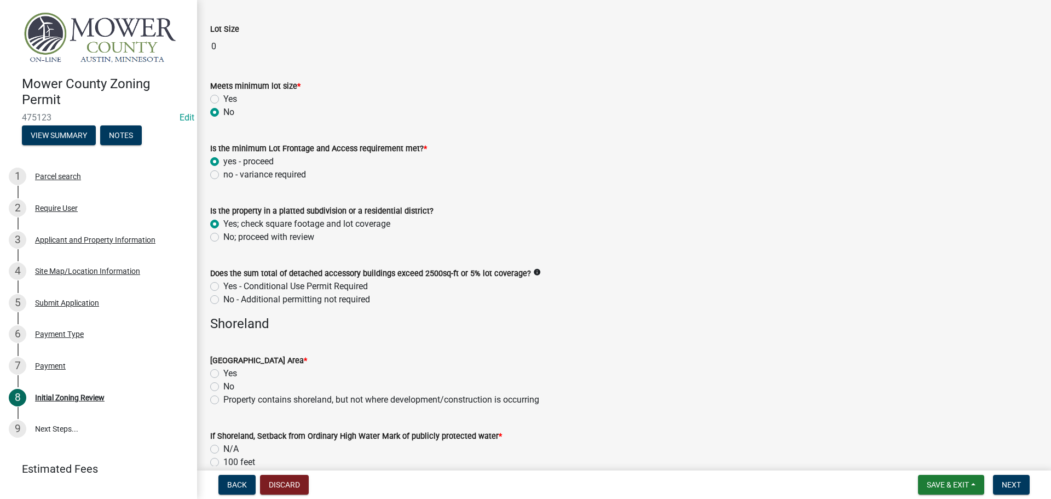
radio input "true"
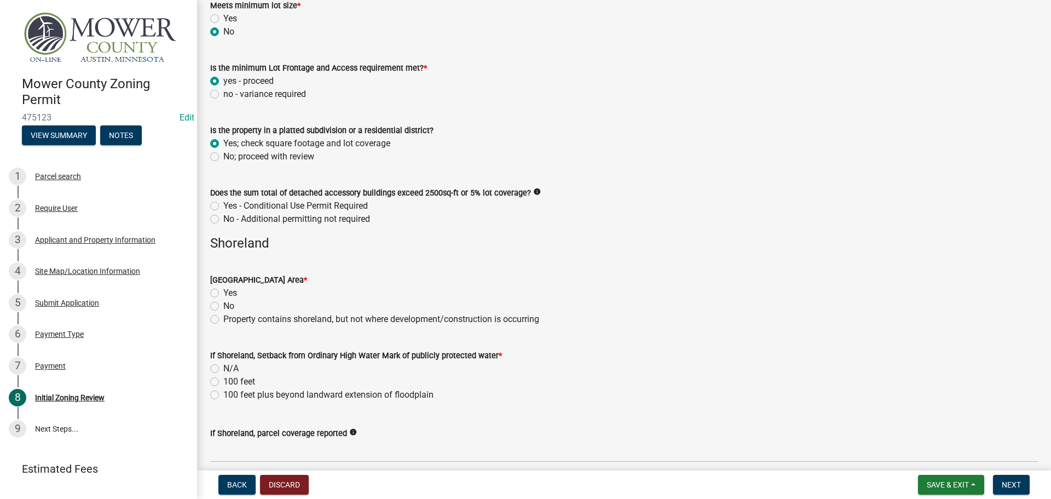
scroll to position [712, 0]
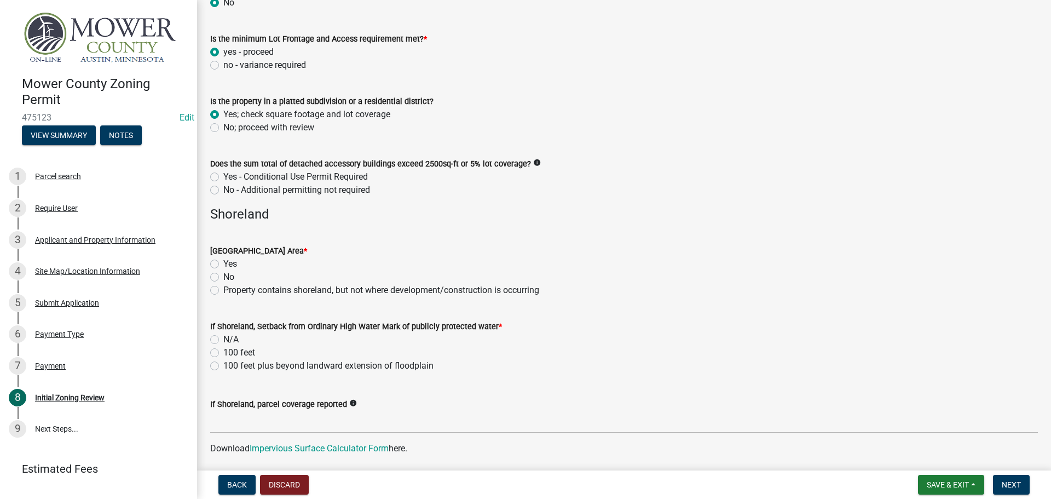
click at [223, 192] on label "No - Additional permitting not required" at bounding box center [296, 189] width 147 height 13
click at [223, 191] on input "No - Additional permitting not required" at bounding box center [226, 186] width 7 height 7
radio input "true"
click at [223, 278] on label "No" at bounding box center [228, 276] width 11 height 13
click at [223, 278] on input "No" at bounding box center [226, 273] width 7 height 7
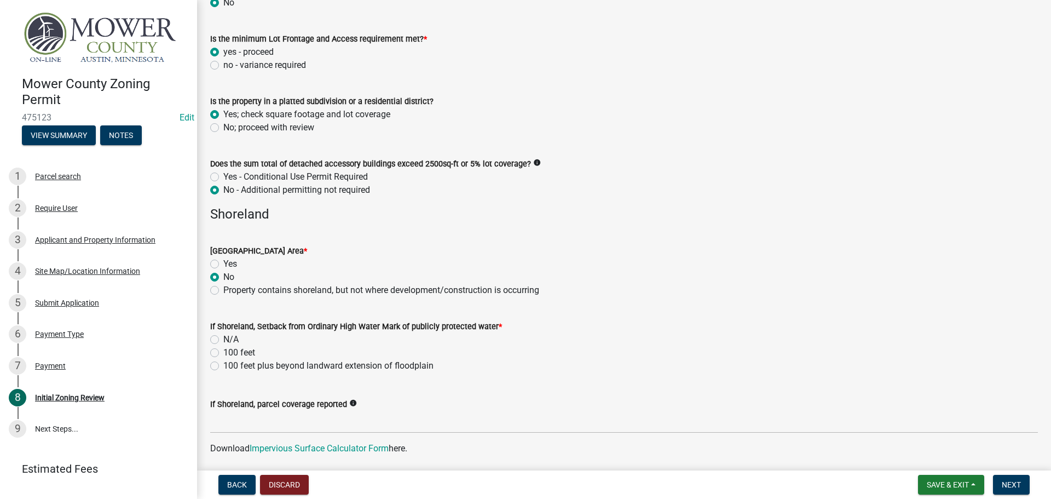
radio input "true"
click at [223, 339] on label "N/A" at bounding box center [230, 339] width 15 height 13
click at [223, 339] on input "N/A" at bounding box center [226, 336] width 7 height 7
radio input "true"
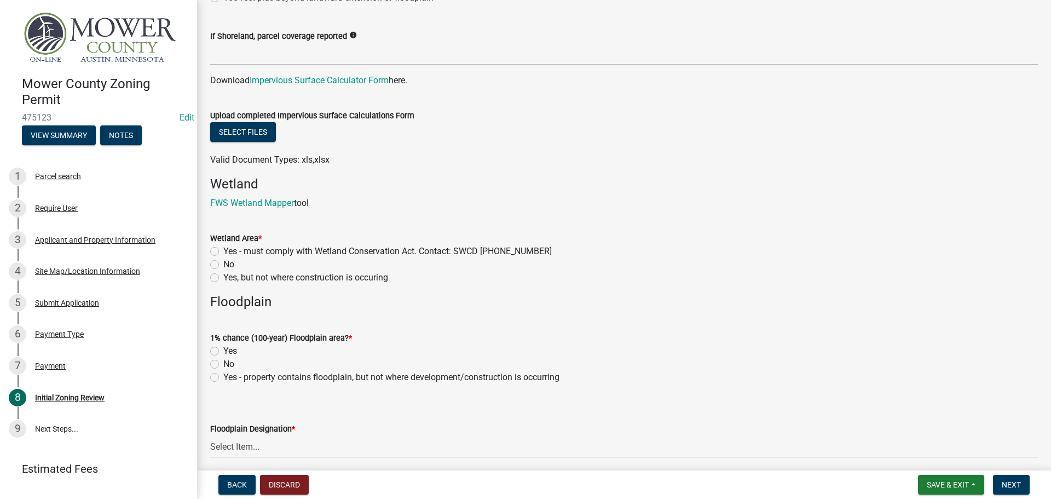
scroll to position [1095, 0]
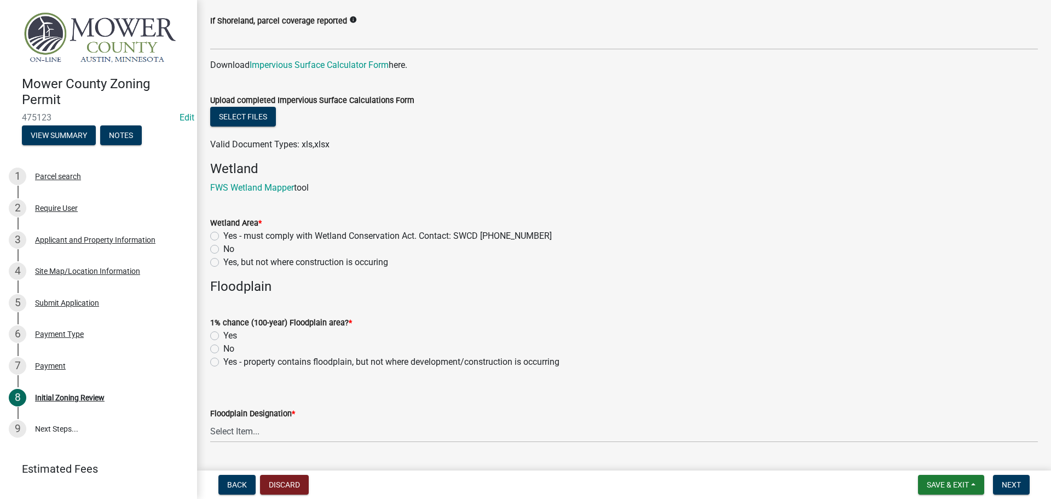
click at [223, 249] on label "No" at bounding box center [228, 249] width 11 height 13
click at [223, 249] on input "No" at bounding box center [226, 246] width 7 height 7
radio input "true"
click at [223, 347] on label "No" at bounding box center [228, 348] width 11 height 13
click at [223, 347] on input "No" at bounding box center [226, 345] width 7 height 7
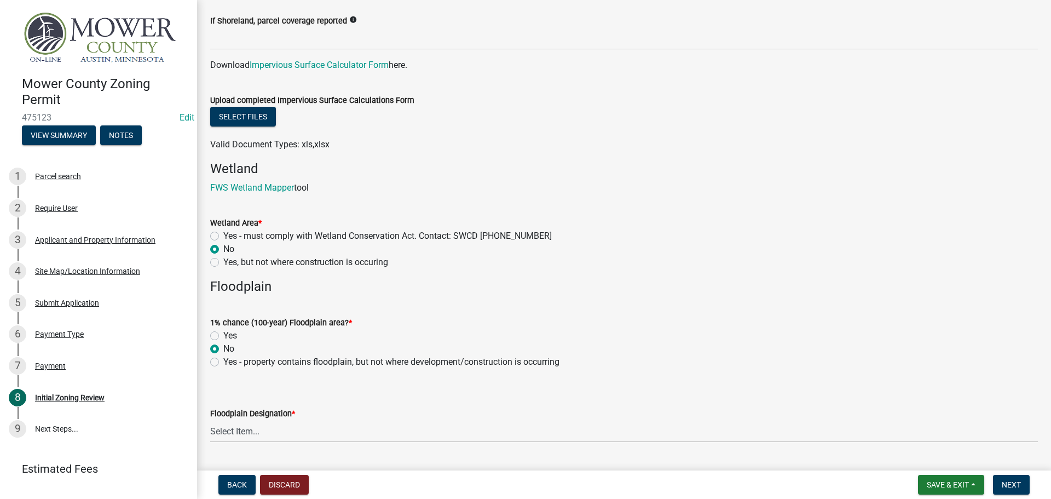
radio input "true"
click at [260, 431] on select "Select Item... FEMA Zone X, unshaded: Area of minimal flood risk FEMA Zone X, s…" at bounding box center [624, 431] width 828 height 22
click at [210, 420] on select "Select Item... FEMA Zone X, unshaded: Area of minimal flood risk FEMA Zone X, s…" at bounding box center [624, 431] width 828 height 22
select select "dde31415-e60a-4751-ae01-743b3f90a971"
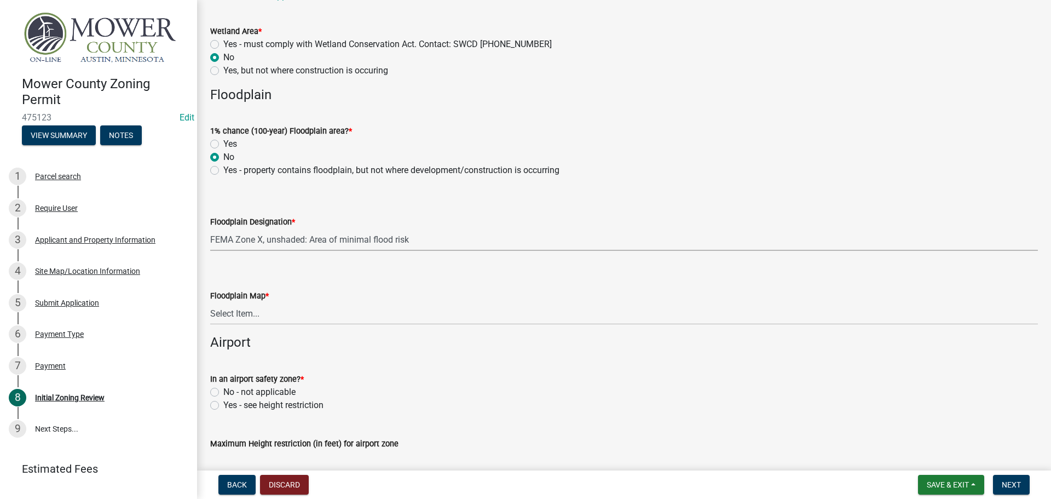
scroll to position [1369, 0]
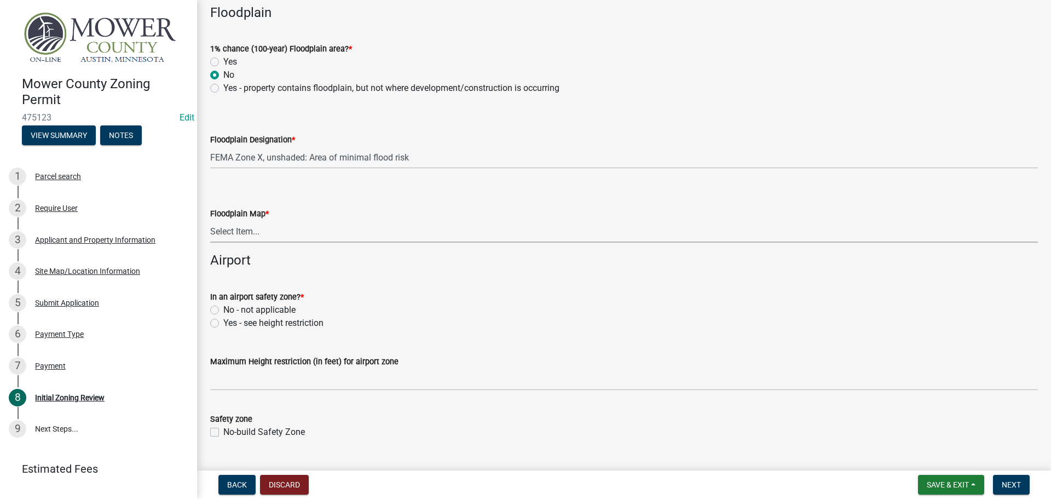
click at [258, 240] on select "Select Item... Community 270307; Panel #27099________ COMMUNITY 270307 PANEL # …" at bounding box center [624, 231] width 828 height 22
click at [210, 220] on select "Select Item... Community 270307; Panel #27099________ COMMUNITY 270307 PANEL # …" at bounding box center [624, 231] width 828 height 22
select select "94c6fe12-857a-4aff-aed2-a11c3c6eacc6"
click at [223, 311] on label "No - not applicable" at bounding box center [259, 309] width 72 height 13
click at [223, 310] on input "No - not applicable" at bounding box center [226, 306] width 7 height 7
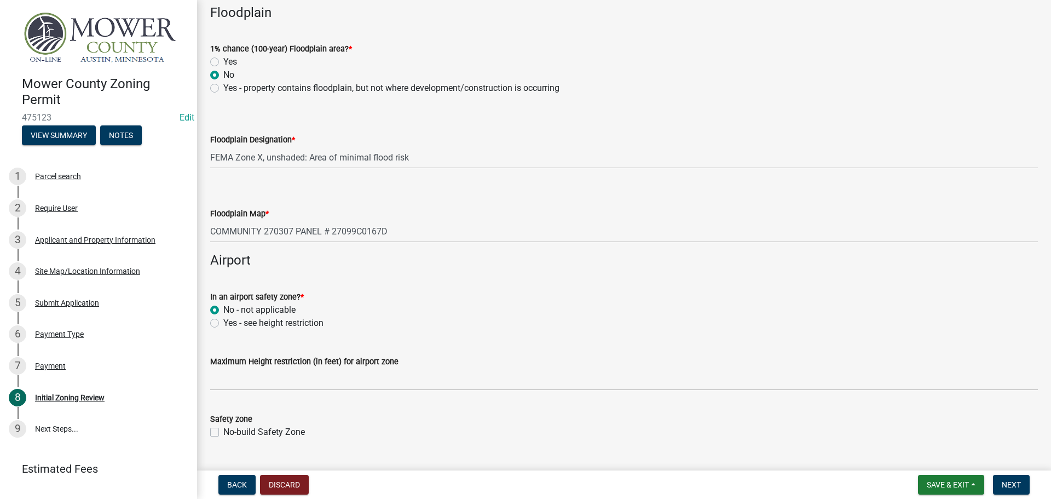
radio input "true"
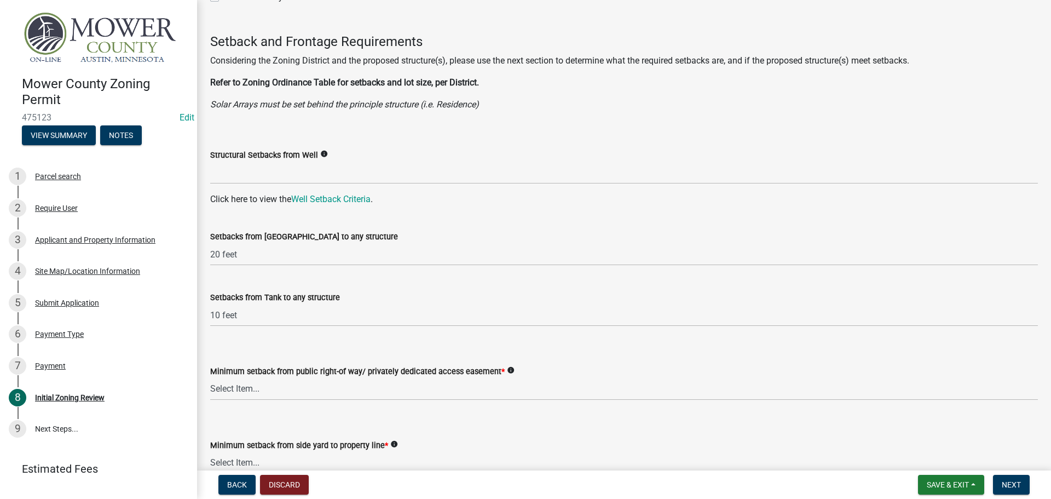
scroll to position [1807, 0]
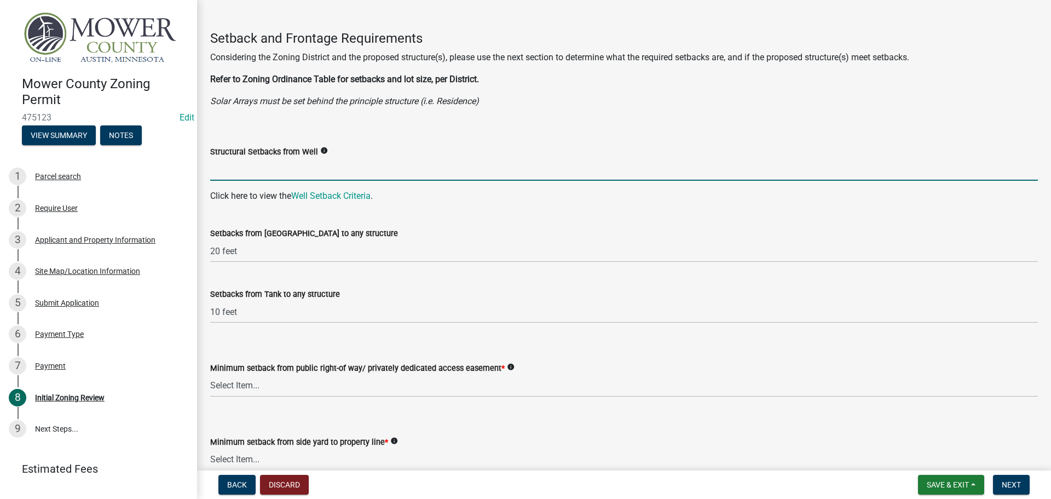
click at [308, 175] on input "Structural Setbacks from Well" at bounding box center [624, 169] width 828 height 22
type input "3Ft"
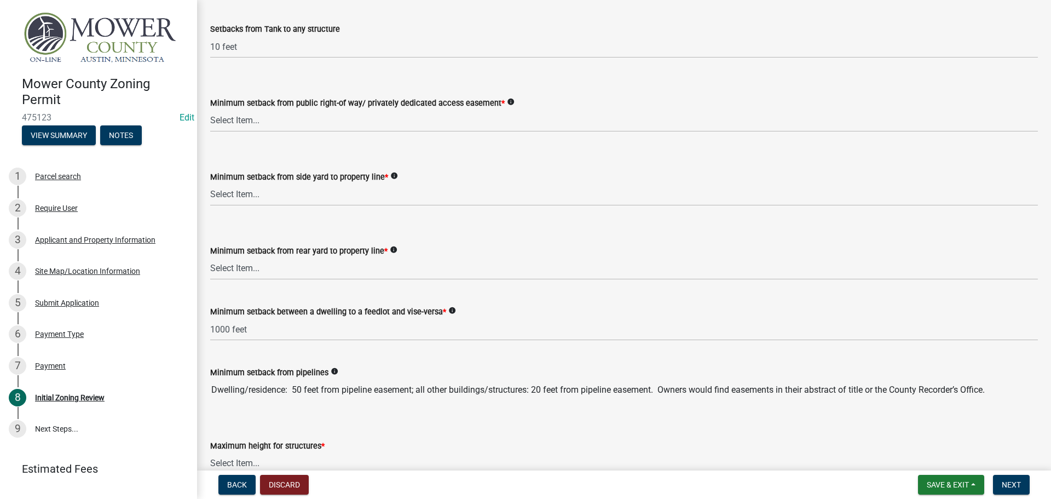
scroll to position [2135, 0]
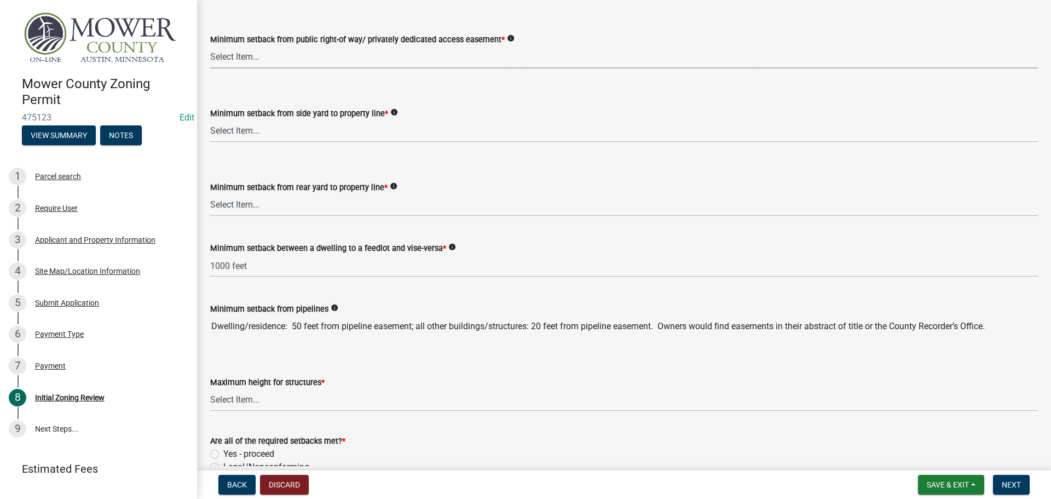
click at [248, 57] on select "Select Item... 25 feet 40 feet 90 feet from Trunk Highways 25 feet* double fron…" at bounding box center [624, 57] width 828 height 22
click at [210, 46] on select "Select Item... 25 feet 40 feet 90 feet from Trunk Highways 25 feet* double fron…" at bounding box center [624, 57] width 828 height 22
click at [243, 55] on select "Select Item... 25 feet 40 feet 90 feet from Trunk Highways 25 feet* double fron…" at bounding box center [624, 57] width 828 height 22
click at [210, 46] on select "Select Item... 25 feet 40 feet 90 feet from Trunk Highways 25 feet* double fron…" at bounding box center [624, 57] width 828 height 22
select select "a8061837-3938-4401-a9af-63669178a75f"
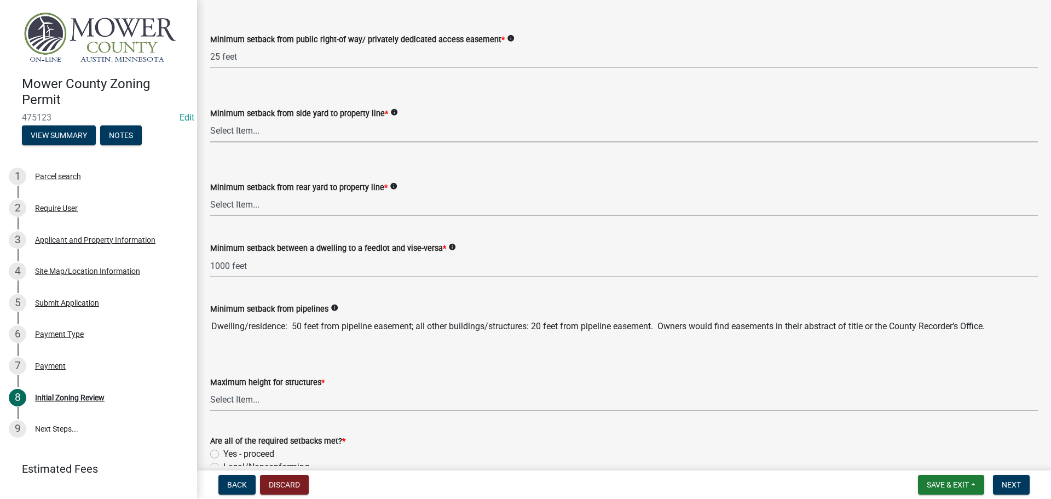
click at [249, 130] on select "Select Item... 5 feet 20 feet 30 feet 40 feet 75 feet Livestock (not a feedlot)…" at bounding box center [624, 131] width 828 height 22
click at [210, 120] on select "Select Item... 5 feet 20 feet 30 feet 40 feet 75 feet Livestock (not a feedlot)…" at bounding box center [624, 131] width 828 height 22
select select "f6253f6d-ec8e-4146-87dc-bdbe4554f643"
click at [261, 222] on wm-data-entity-input "Minimum setback from rear yard to property line * info Select Item... 20 feet 2…" at bounding box center [624, 189] width 828 height 74
click at [264, 204] on select "Select Item... 20 feet 25 feet 40 feet 50 feet Livestock (not a feedlot), fur-b…" at bounding box center [624, 205] width 828 height 22
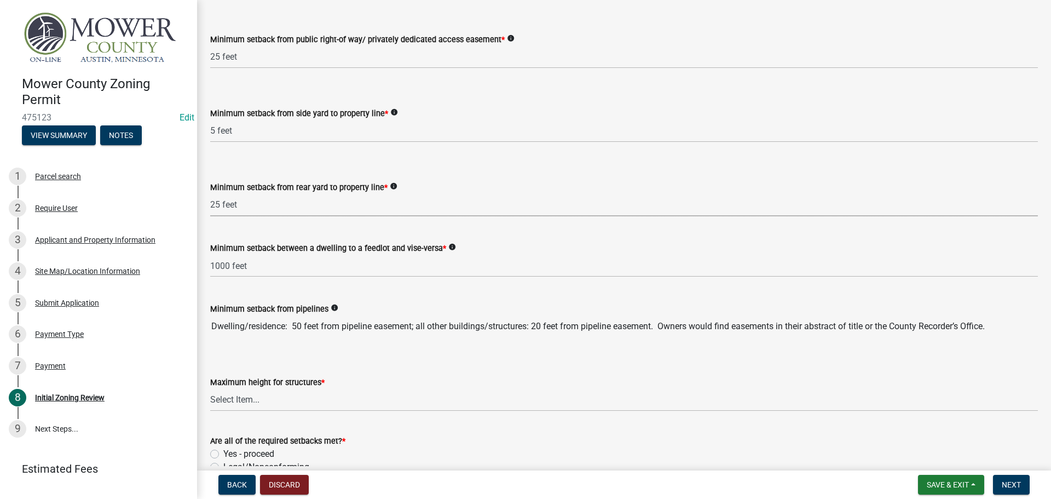
click at [210, 194] on select "Select Item... 20 feet 25 feet 40 feet 50 feet Livestock (not a feedlot), fur-b…" at bounding box center [624, 205] width 828 height 22
select select "9e7e0f1a-162d-468c-937f-cc7884b0d28a"
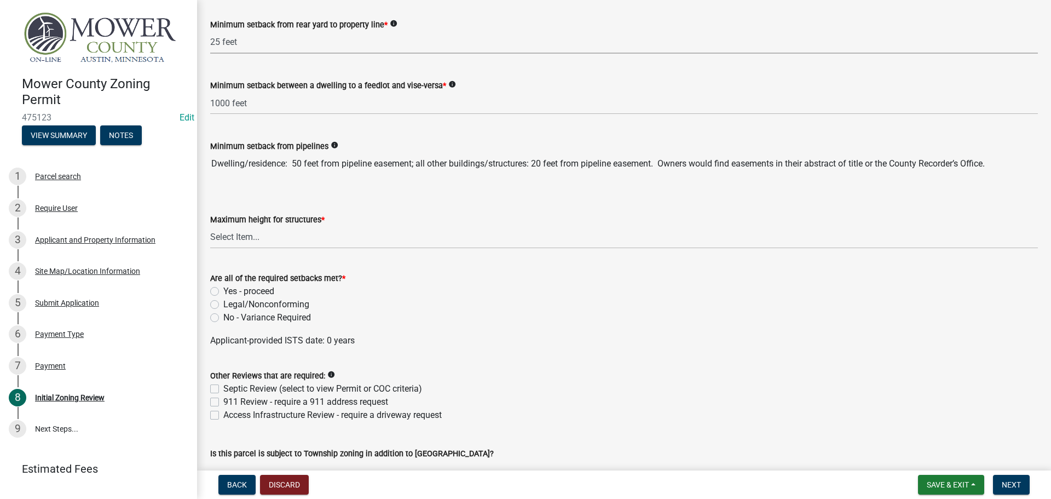
scroll to position [2299, 0]
click at [295, 233] on select "Select Item... 35 feet 45 feet Agricultural Structure - exempt Other structure …" at bounding box center [624, 235] width 828 height 22
click at [210, 224] on select "Select Item... 35 feet 45 feet Agricultural Structure - exempt Other structure …" at bounding box center [624, 235] width 828 height 22
select select "f85b0be6-0ba0-4e52-abd8-9a831d915a76"
click at [223, 291] on label "Yes - proceed" at bounding box center [248, 289] width 51 height 13
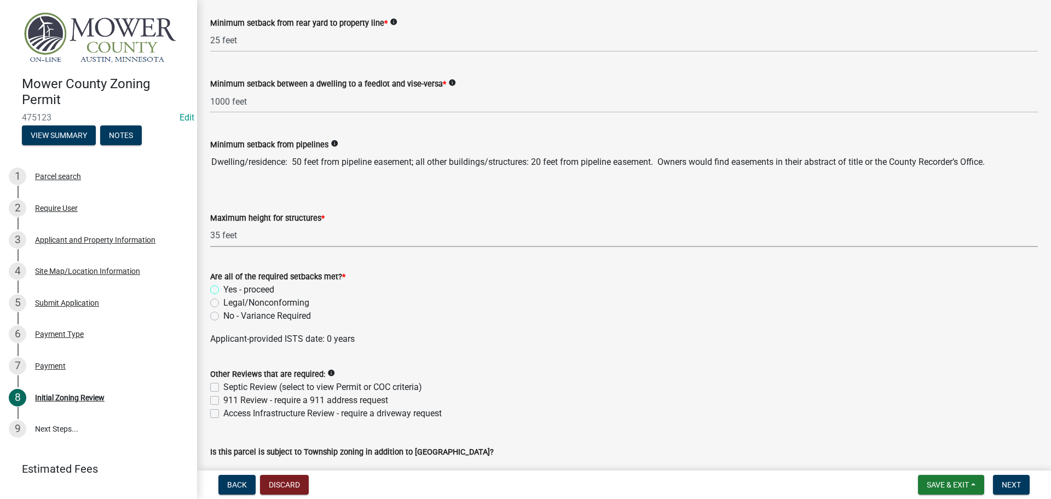
click at [223, 290] on input "Yes - proceed" at bounding box center [226, 286] width 7 height 7
radio input "true"
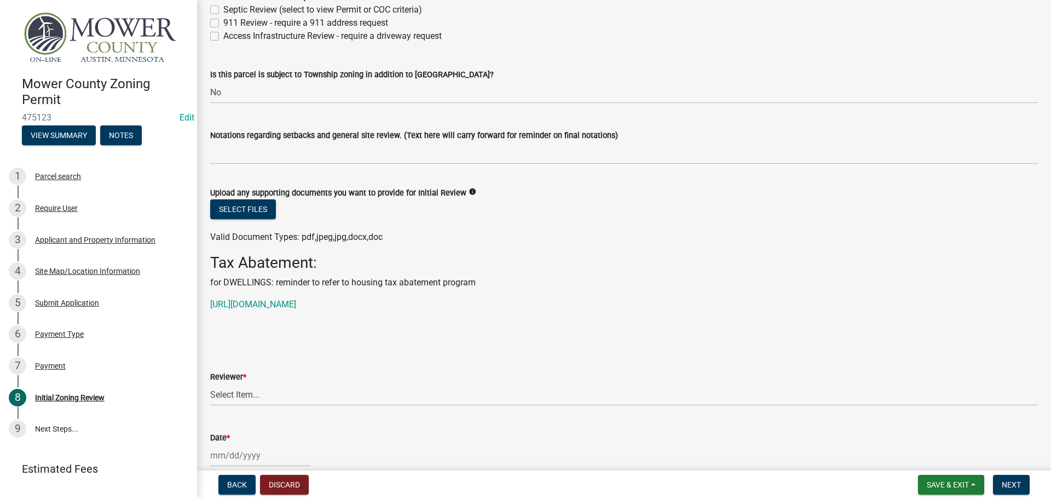
scroll to position [2737, 0]
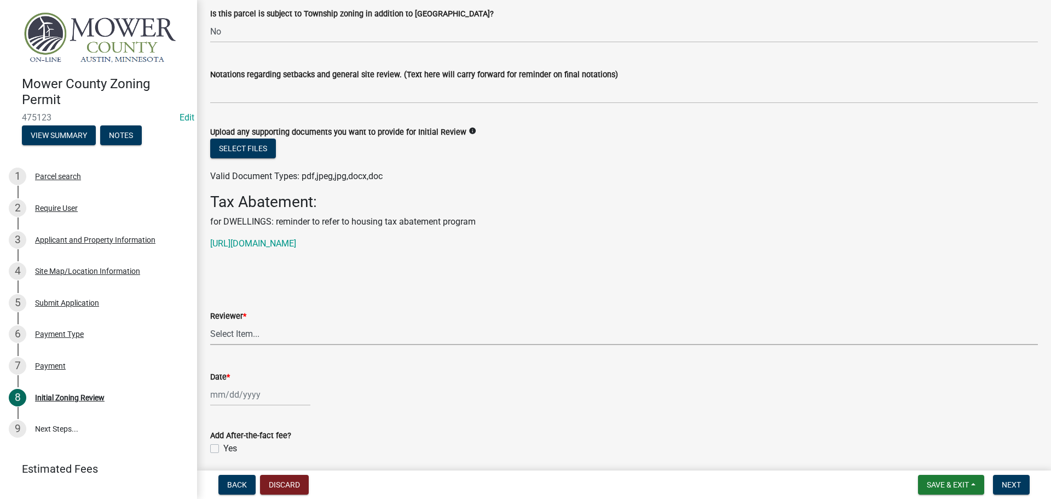
click at [260, 339] on select "Select Item... [PERSON_NAME] [PERSON_NAME] [PERSON_NAME] [PERSON_NAME] [PERSON_…" at bounding box center [624, 333] width 828 height 22
click at [210, 322] on select "Select Item... [PERSON_NAME] [PERSON_NAME] [PERSON_NAME] [PERSON_NAME] [PERSON_…" at bounding box center [624, 333] width 828 height 22
select select "d30c6f89-be7e-468b-bfd6-a0324d9e8ee6"
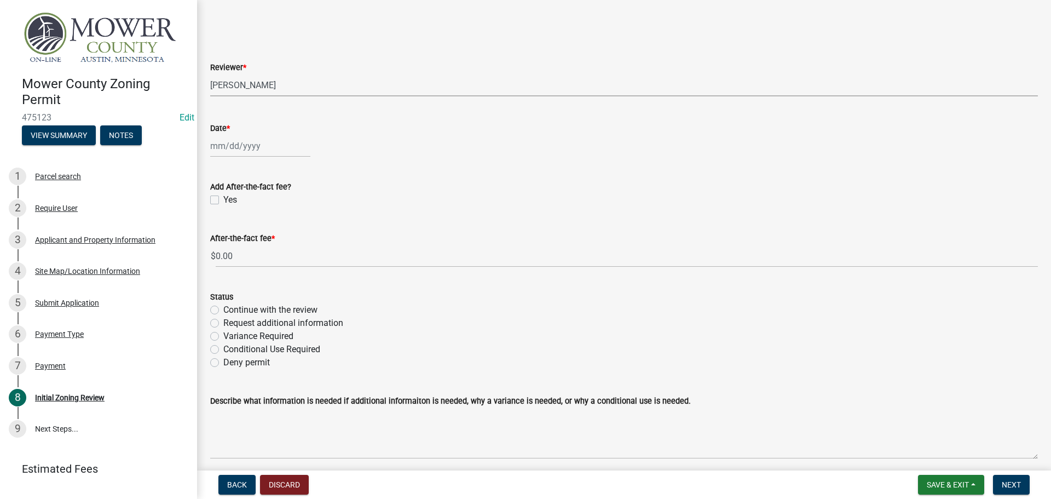
scroll to position [3011, 0]
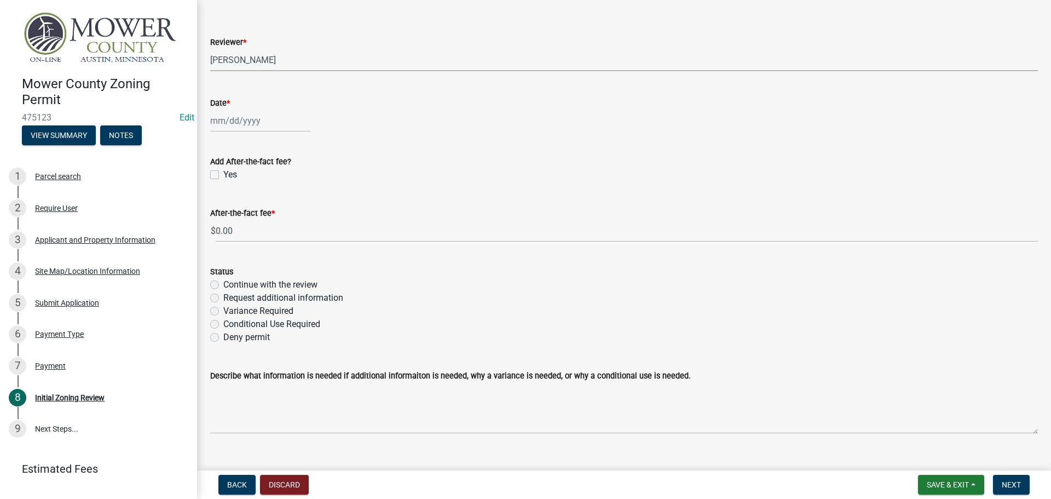
click at [215, 120] on div at bounding box center [260, 120] width 100 height 22
select select "9"
select select "2025"
click at [219, 195] on div "8" at bounding box center [221, 197] width 18 height 18
type input "[DATE]"
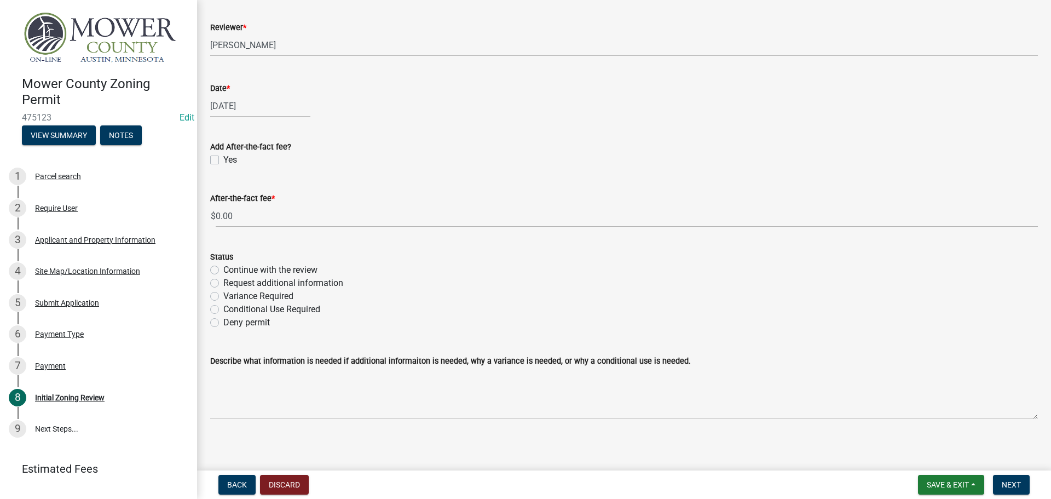
scroll to position [3030, 0]
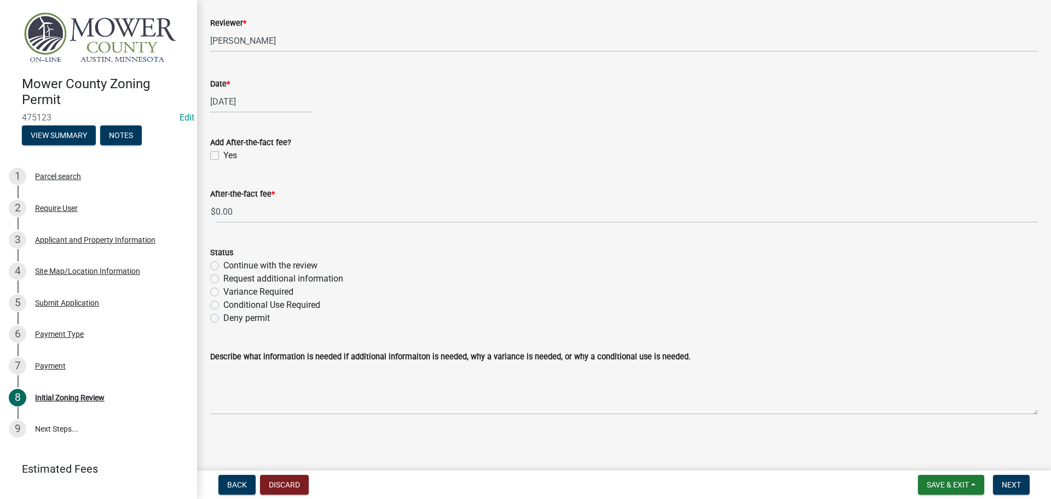
click at [223, 264] on label "Continue with the review" at bounding box center [270, 265] width 94 height 13
click at [223, 264] on input "Continue with the review" at bounding box center [226, 262] width 7 height 7
radio input "true"
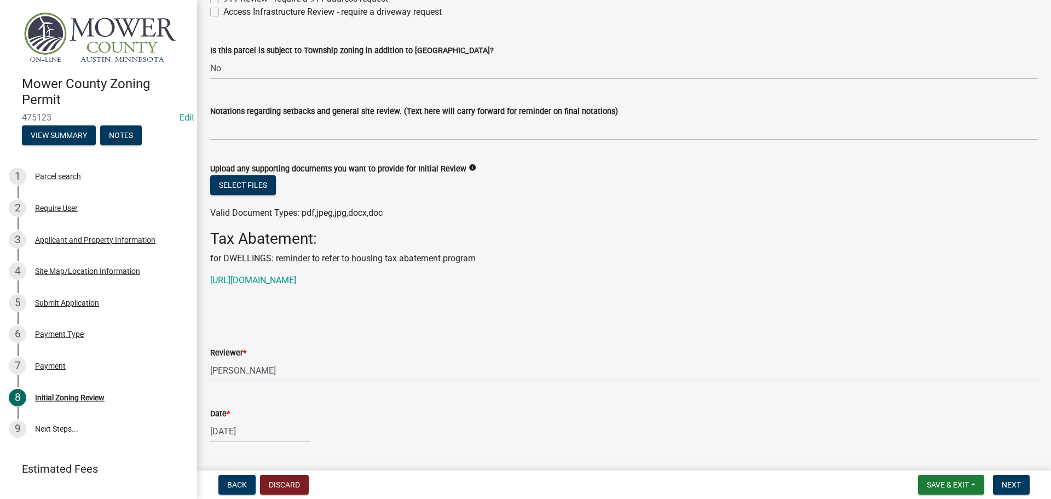
scroll to position [2702, 0]
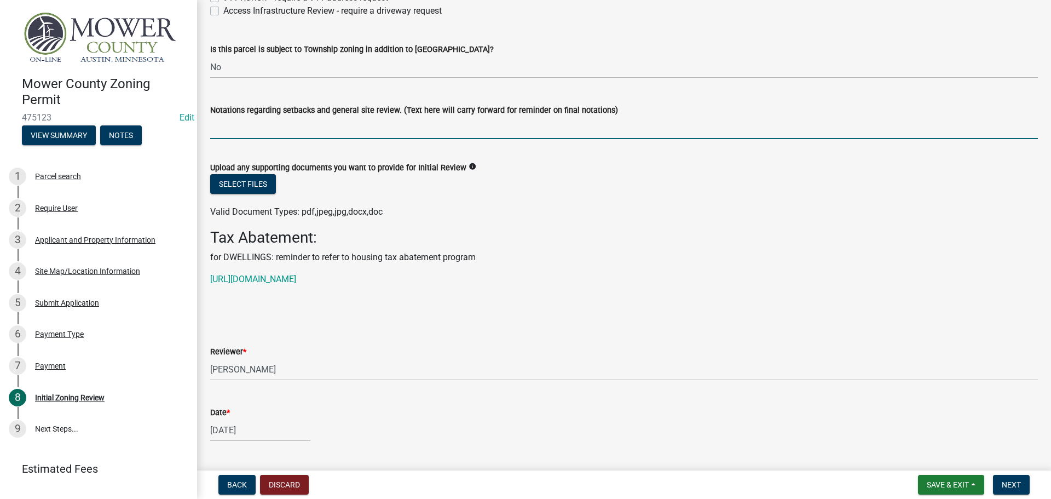
click at [407, 128] on input "Notations regarding setbacks and general site review. (Text here will carry for…" at bounding box center [624, 128] width 828 height 22
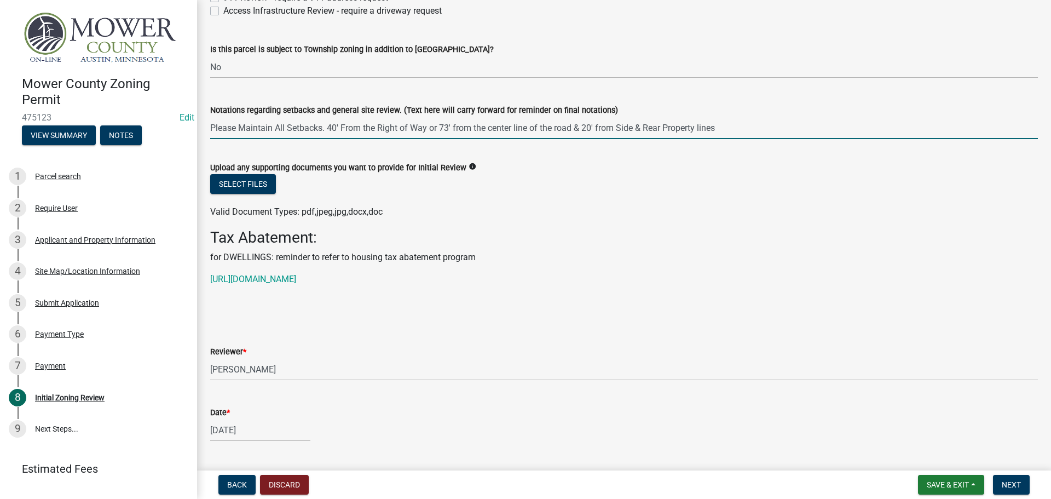
drag, startPoint x: 327, startPoint y: 129, endPoint x: 814, endPoint y: 137, distance: 486.8
click at [814, 137] on input "Please Maintain All Setbacks. 40' From the Right of Way or 73' from the center …" at bounding box center [624, 128] width 828 height 22
type input "Please Maintain All Setbacks."
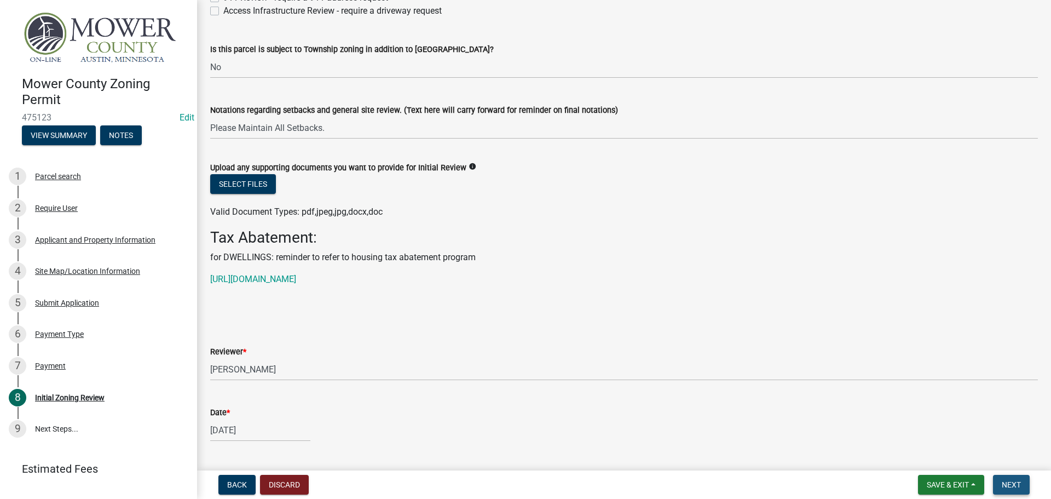
click at [1014, 485] on span "Next" at bounding box center [1011, 484] width 19 height 9
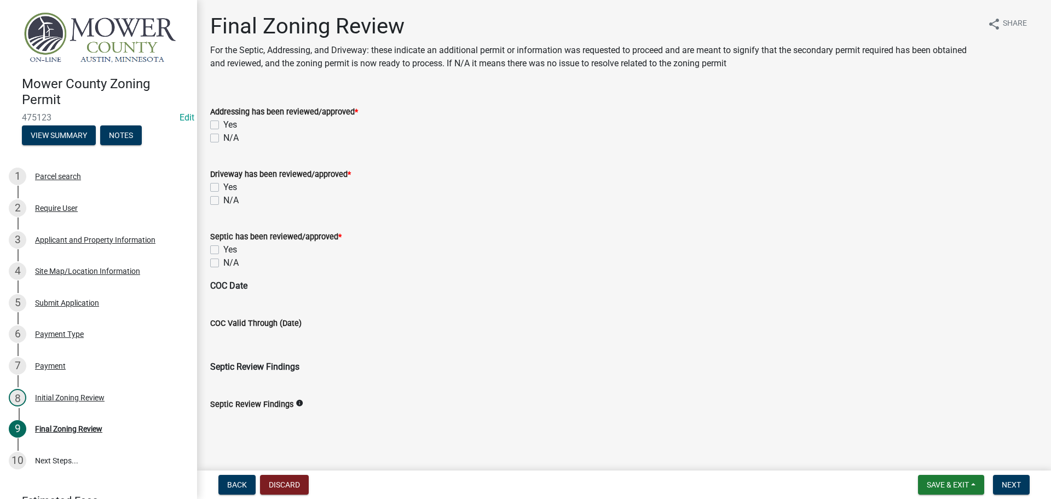
click at [223, 136] on label "N/A" at bounding box center [230, 137] width 15 height 13
click at [223, 136] on input "N/A" at bounding box center [226, 134] width 7 height 7
checkbox input "true"
checkbox input "false"
checkbox input "true"
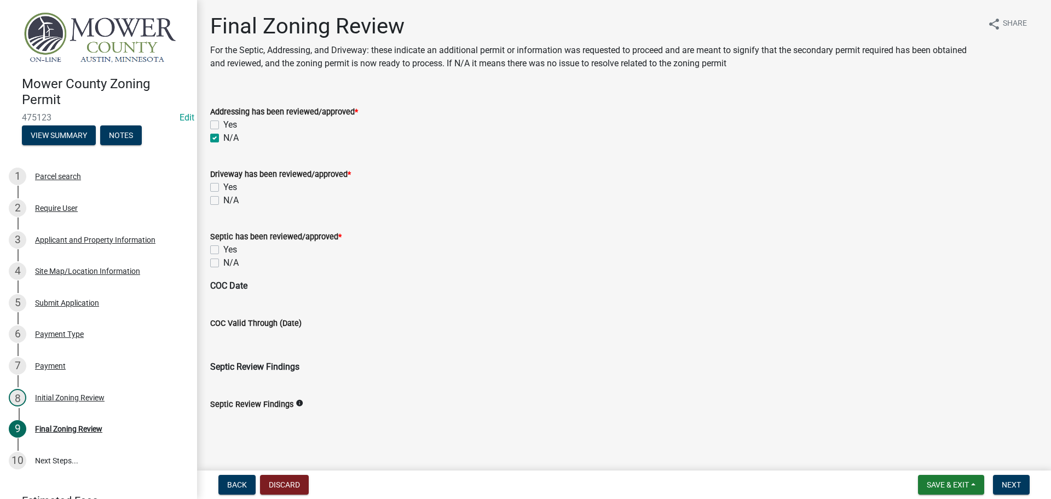
click at [223, 203] on label "N/A" at bounding box center [230, 200] width 15 height 13
click at [223, 201] on input "N/A" at bounding box center [226, 197] width 7 height 7
checkbox input "true"
checkbox input "false"
checkbox input "true"
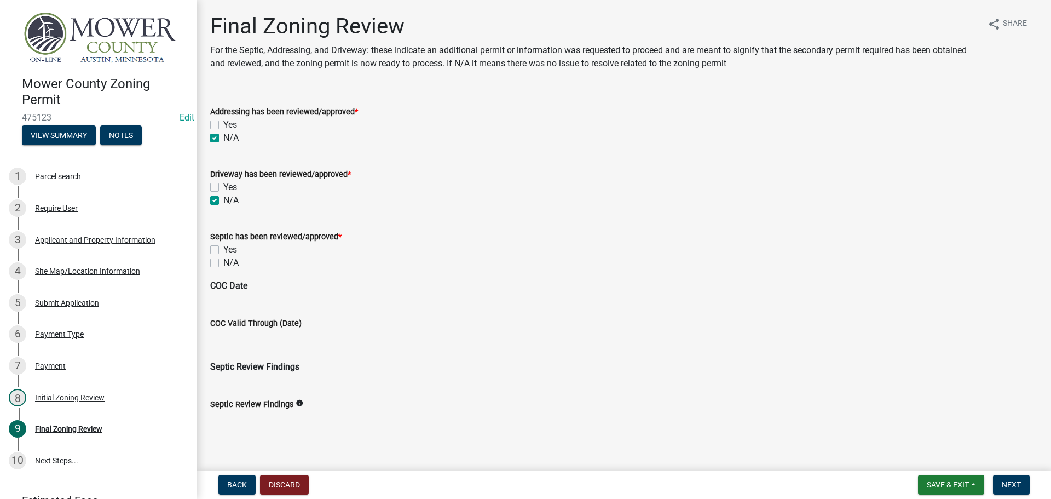
click at [223, 258] on label "N/A" at bounding box center [230, 262] width 15 height 13
click at [223, 258] on input "N/A" at bounding box center [226, 259] width 7 height 7
checkbox input "true"
checkbox input "false"
checkbox input "true"
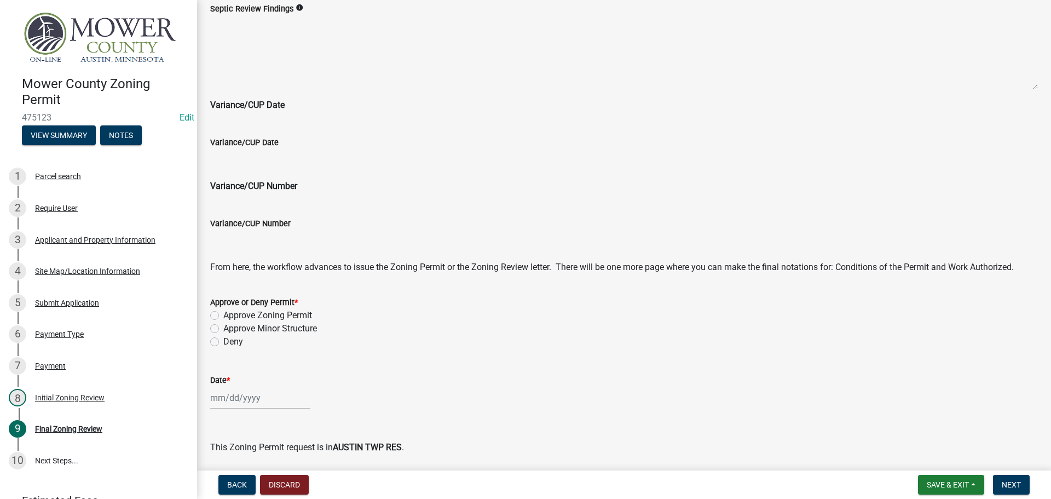
scroll to position [438, 0]
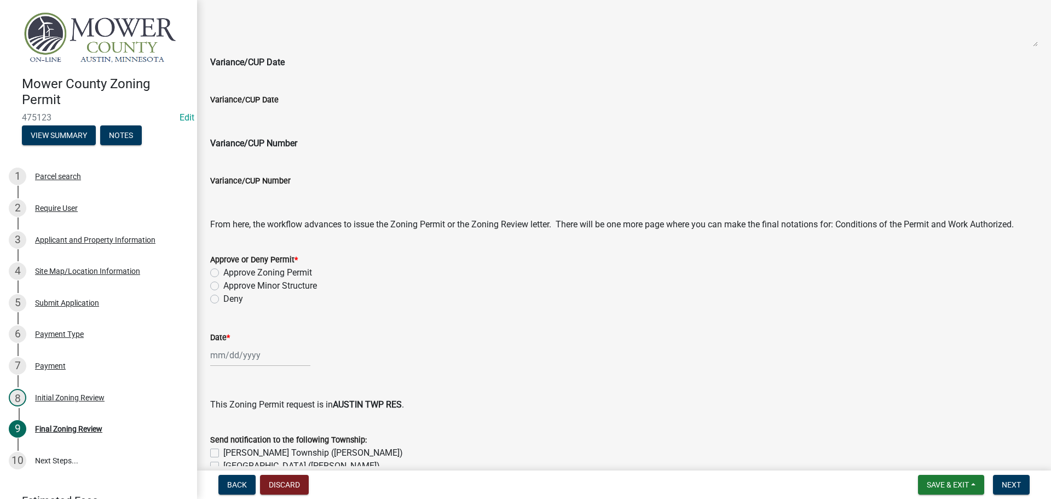
click at [223, 271] on label "Approve Zoning Permit" at bounding box center [267, 272] width 89 height 13
click at [223, 271] on input "Approve Zoning Permit" at bounding box center [226, 269] width 7 height 7
radio input "true"
click at [223, 287] on label "Approve Minor Structure" at bounding box center [270, 285] width 94 height 13
click at [223, 286] on input "Approve Minor Structure" at bounding box center [226, 282] width 7 height 7
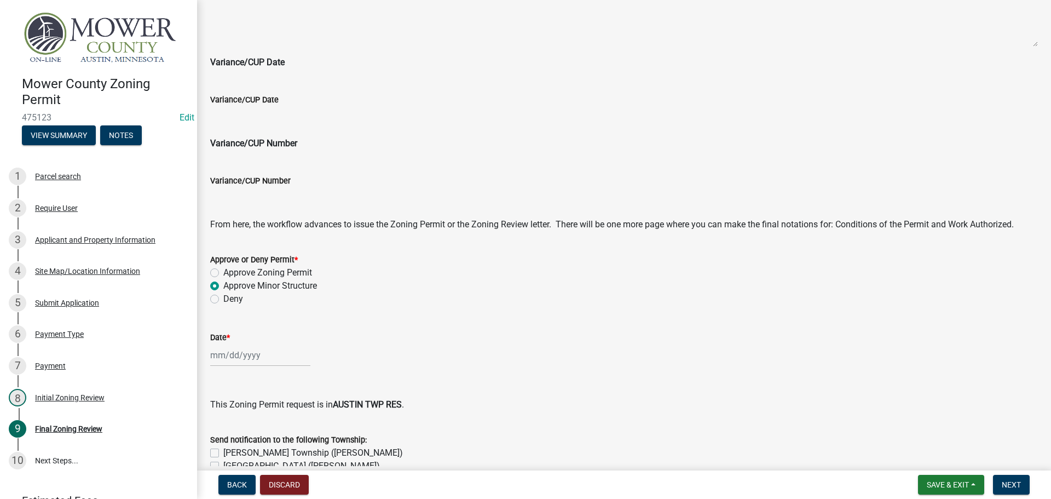
radio input "true"
click at [239, 360] on div at bounding box center [260, 355] width 100 height 22
select select "9"
select select "2025"
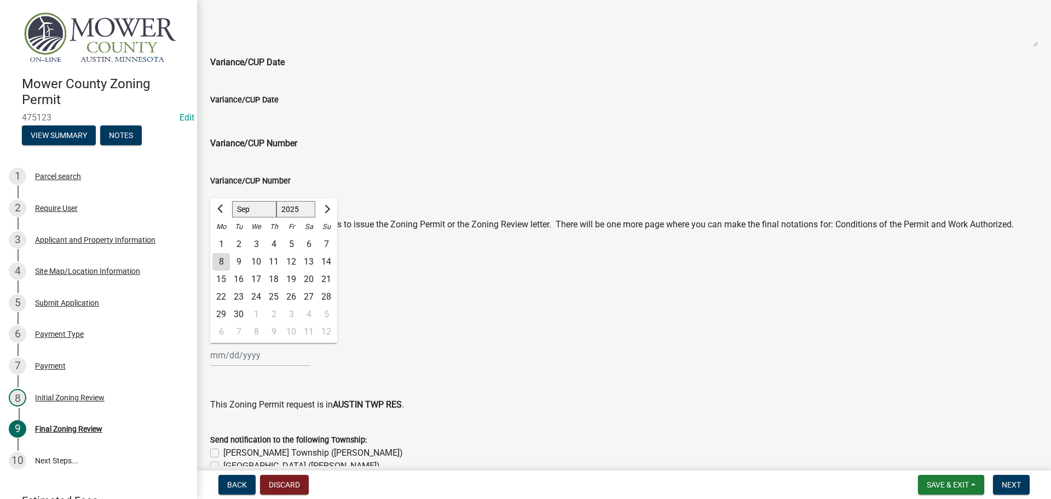
click at [220, 253] on div "8" at bounding box center [221, 262] width 18 height 18
type input "[DATE]"
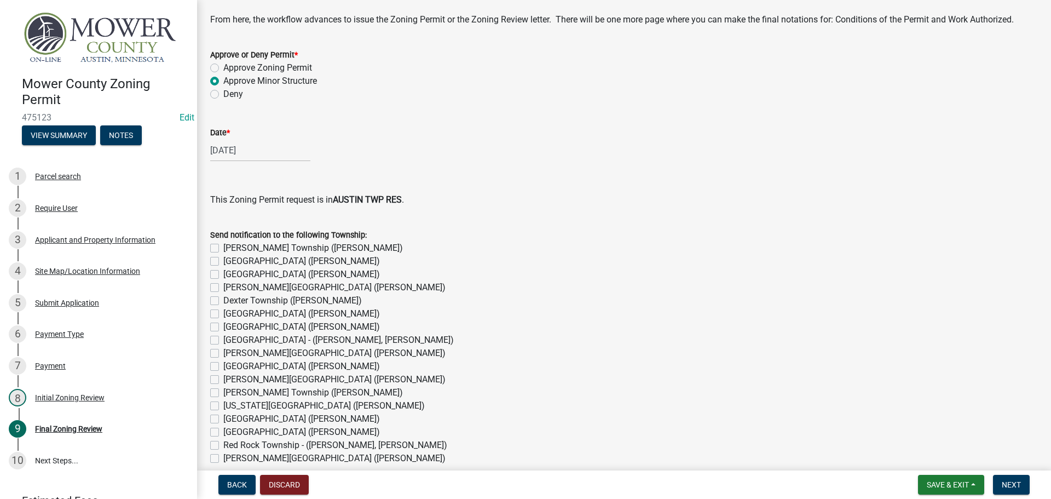
scroll to position [657, 0]
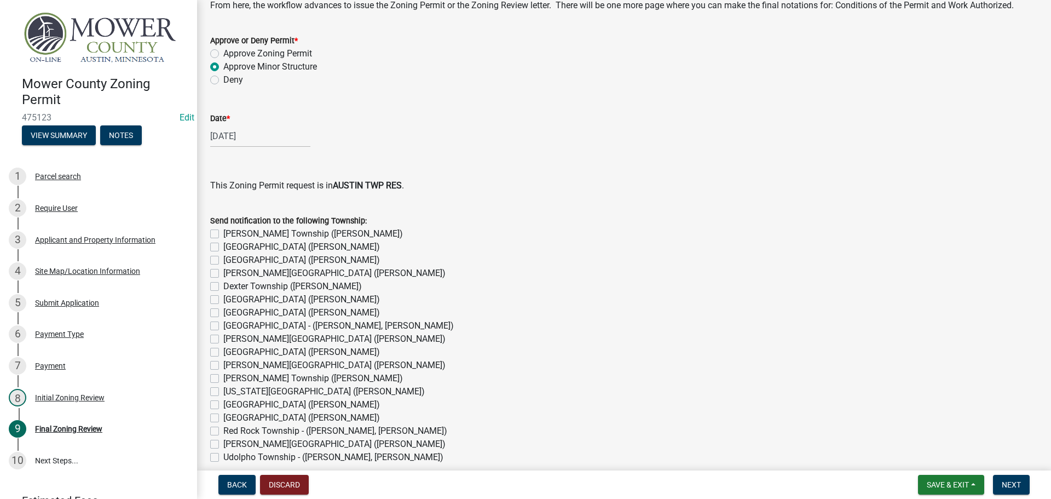
click at [223, 246] on label "[GEOGRAPHIC_DATA] ([PERSON_NAME])" at bounding box center [301, 246] width 157 height 13
click at [223, 246] on input "[GEOGRAPHIC_DATA] ([PERSON_NAME])" at bounding box center [226, 243] width 7 height 7
checkbox input "true"
checkbox input "false"
checkbox input "true"
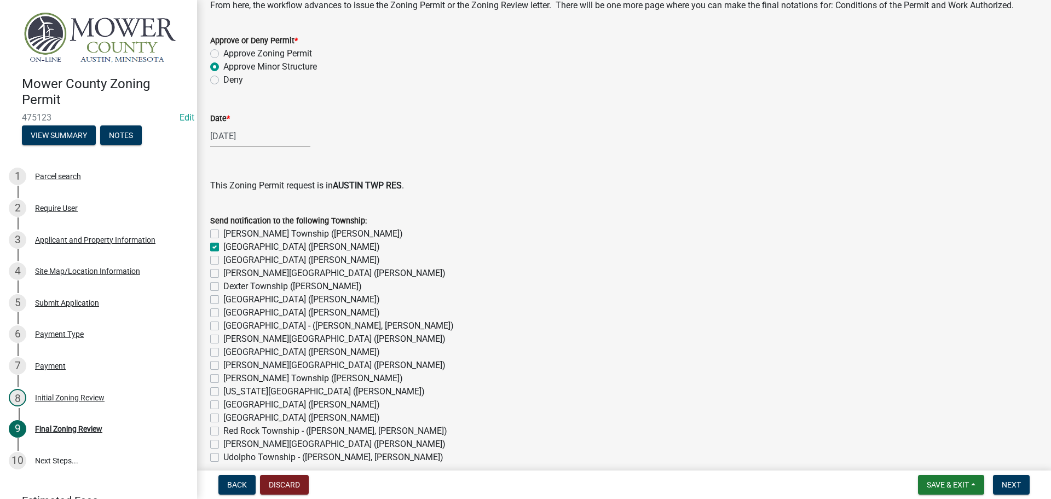
checkbox input "false"
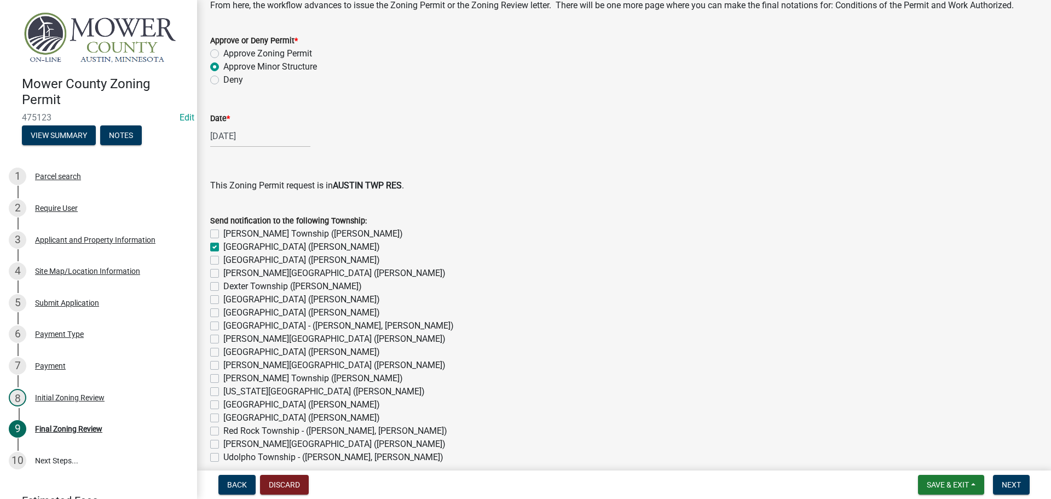
checkbox input "false"
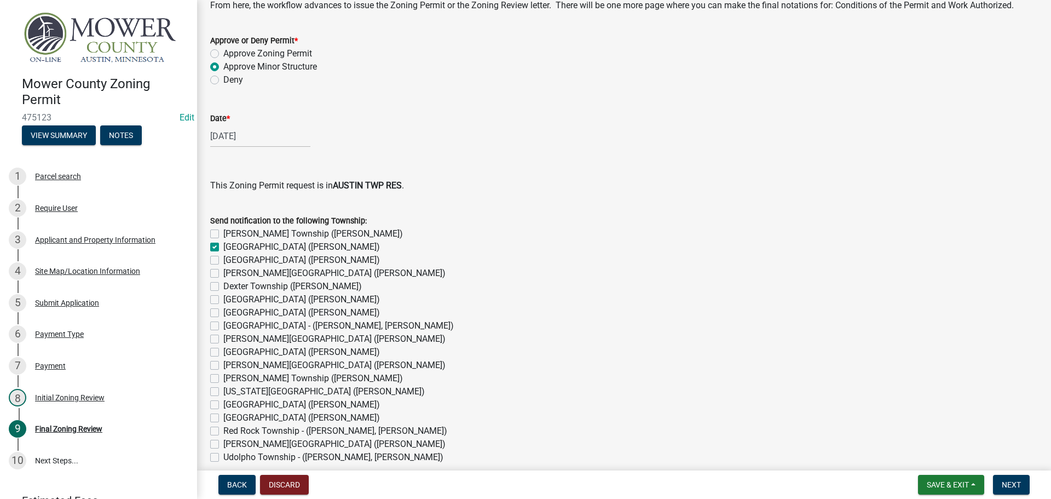
checkbox input "false"
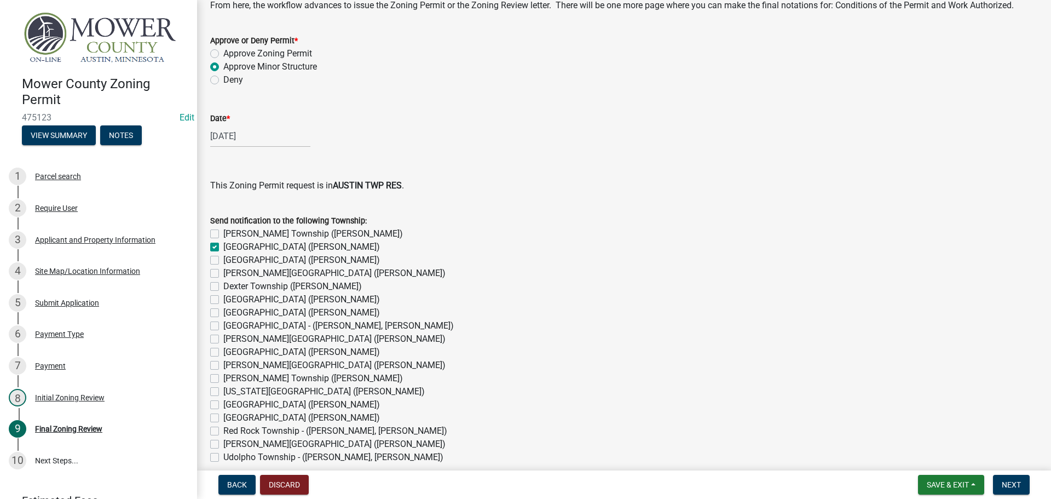
checkbox input "false"
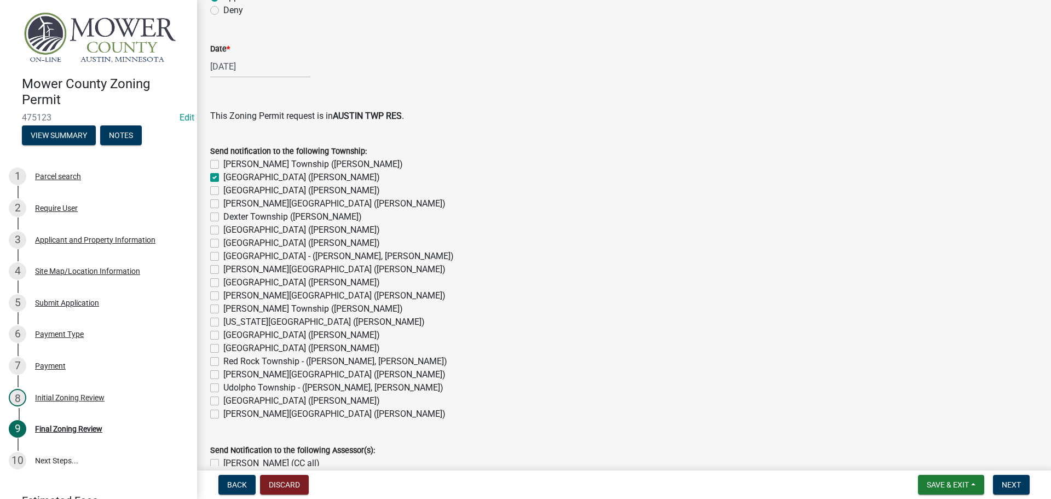
scroll to position [885, 0]
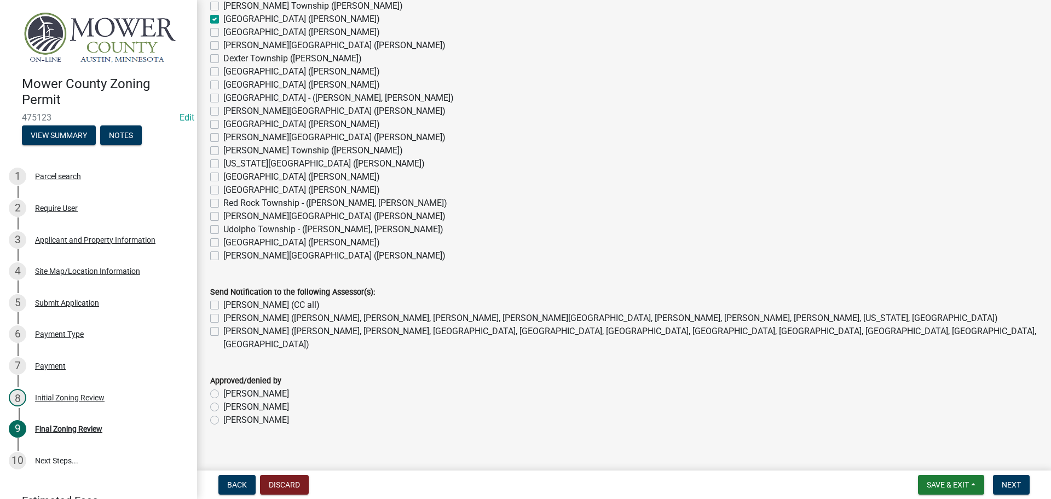
click at [223, 304] on label "[PERSON_NAME] (CC all)" at bounding box center [271, 304] width 96 height 13
click at [223, 304] on input "[PERSON_NAME] (CC all)" at bounding box center [226, 301] width 7 height 7
checkbox input "true"
checkbox input "false"
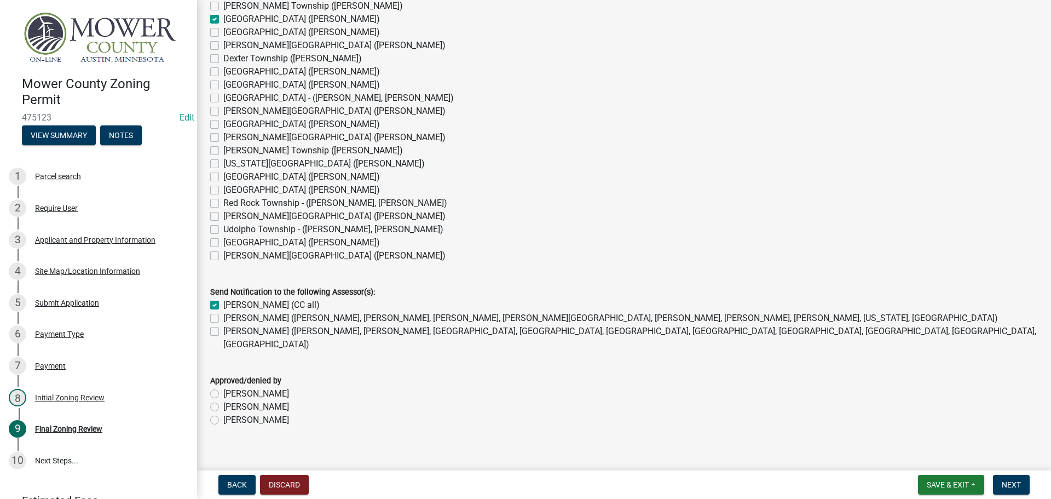
click at [223, 315] on label "[PERSON_NAME] ([PERSON_NAME], [PERSON_NAME], [PERSON_NAME], [PERSON_NAME][GEOGR…" at bounding box center [610, 318] width 775 height 13
click at [223, 315] on input "[PERSON_NAME] ([PERSON_NAME], [PERSON_NAME], [PERSON_NAME], [PERSON_NAME][GEOGR…" at bounding box center [226, 315] width 7 height 7
checkbox input "true"
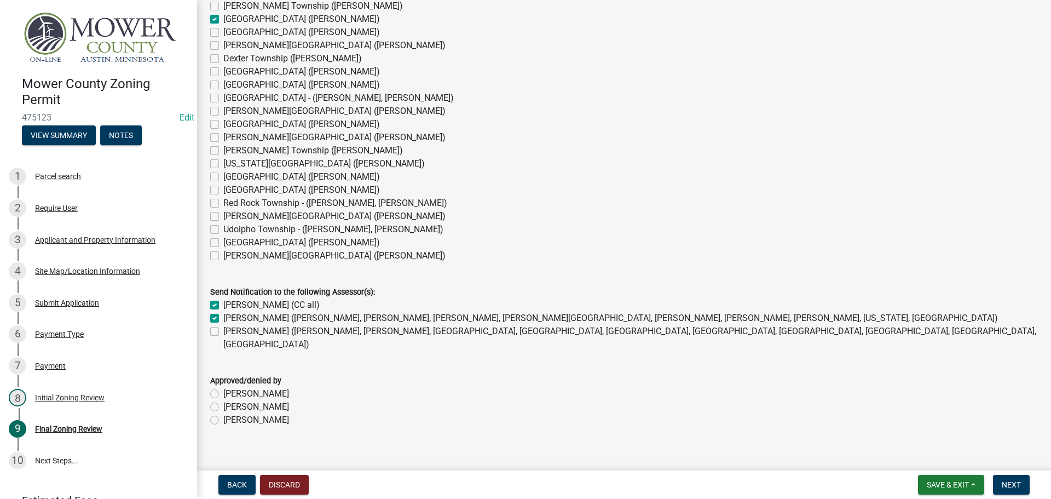
checkbox input "false"
click at [223, 413] on label "[PERSON_NAME]" at bounding box center [256, 419] width 66 height 13
click at [223, 413] on input "[PERSON_NAME]" at bounding box center [226, 416] width 7 height 7
radio input "true"
click at [1014, 484] on span "Next" at bounding box center [1011, 484] width 19 height 9
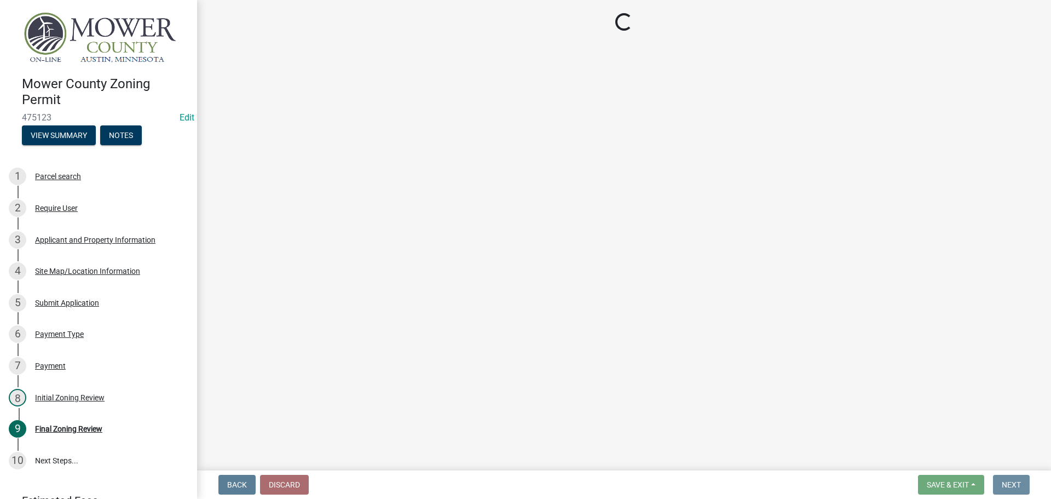
scroll to position [0, 0]
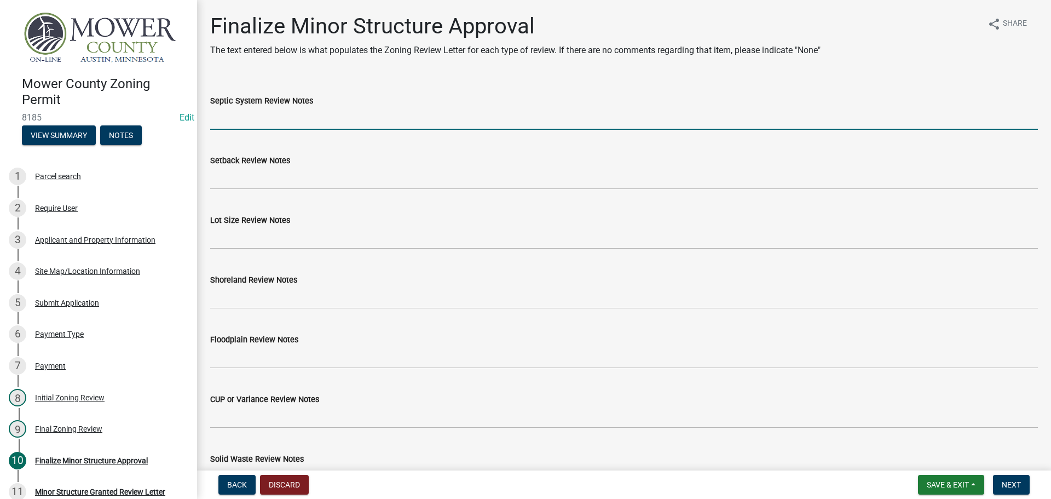
click at [284, 123] on input "Septic System Review Notes" at bounding box center [624, 118] width 828 height 22
type input "Septic new in [DATE]"
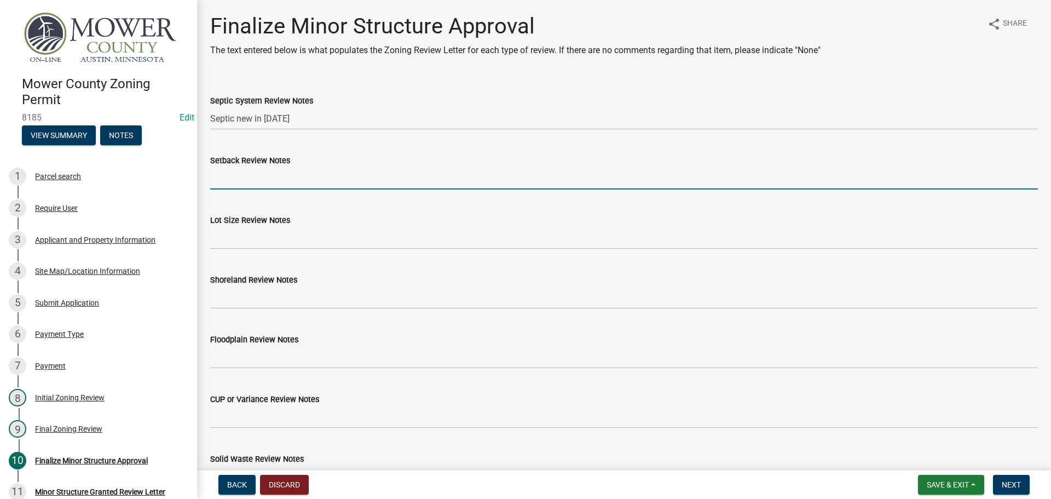
click at [255, 186] on input "Setback Review Notes" at bounding box center [624, 178] width 828 height 22
type input "Current structures appear to meet setbacks."
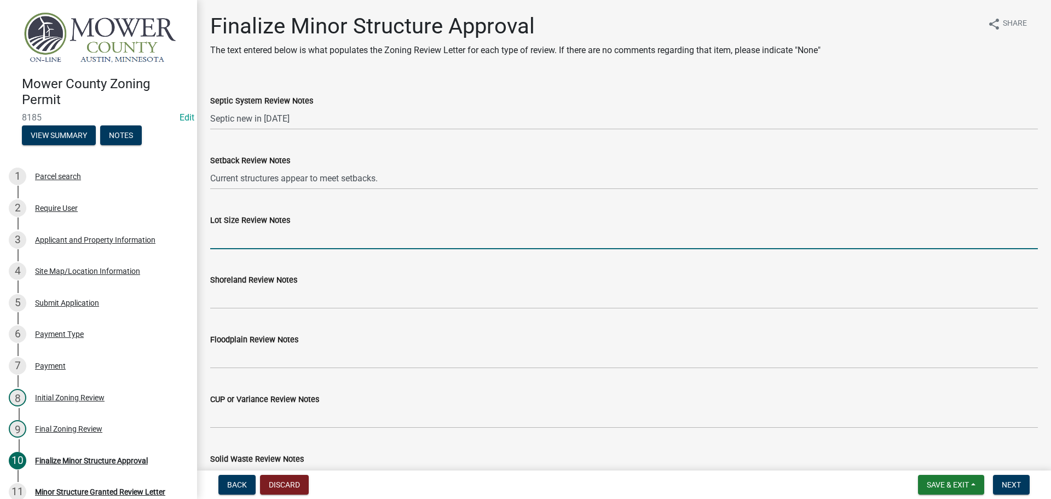
click at [262, 237] on input "Lot Size Review Notes" at bounding box center [624, 238] width 828 height 22
type input "Legal/Non Conforming Lot Size"
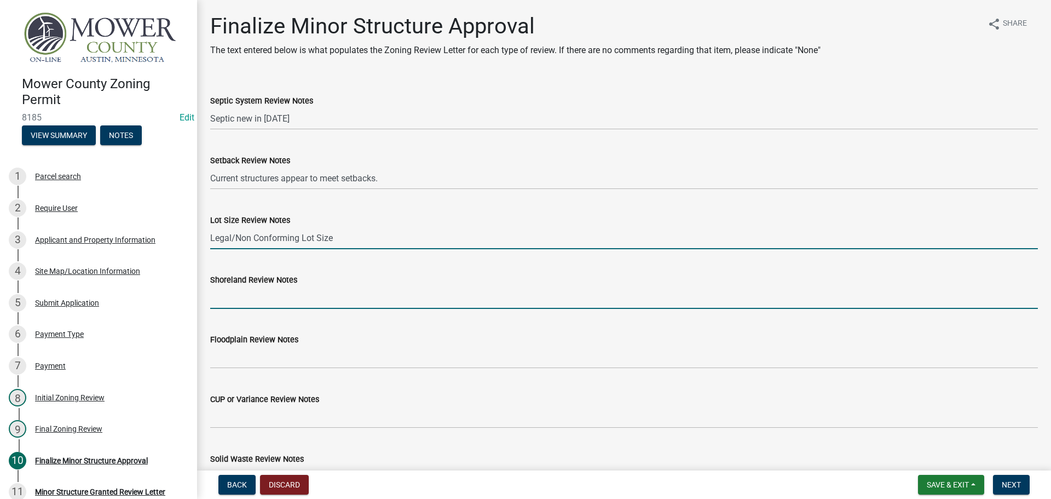
click at [279, 299] on input "Shoreland Review Notes" at bounding box center [624, 297] width 828 height 22
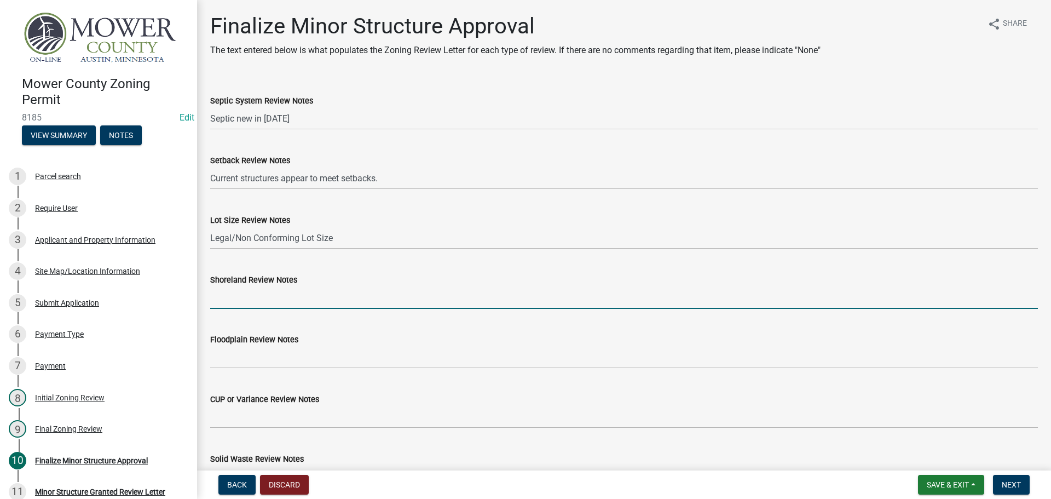
type input "NA"
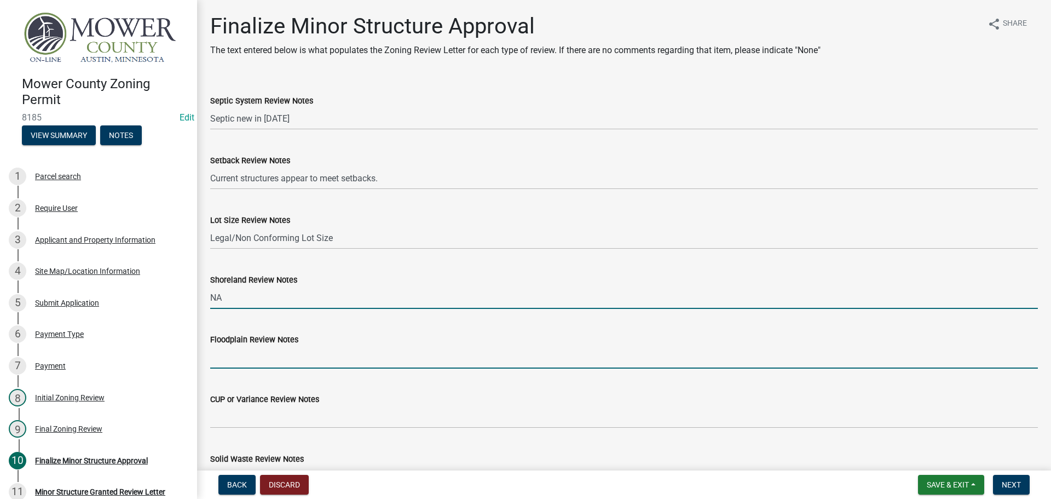
click at [271, 359] on input "Floodplain Review Notes" at bounding box center [624, 357] width 828 height 22
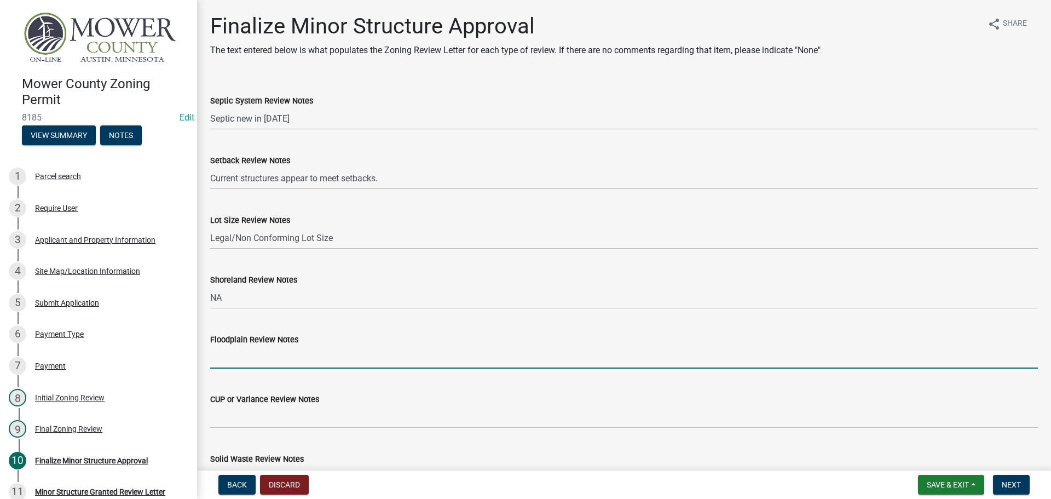
type input "N/A"
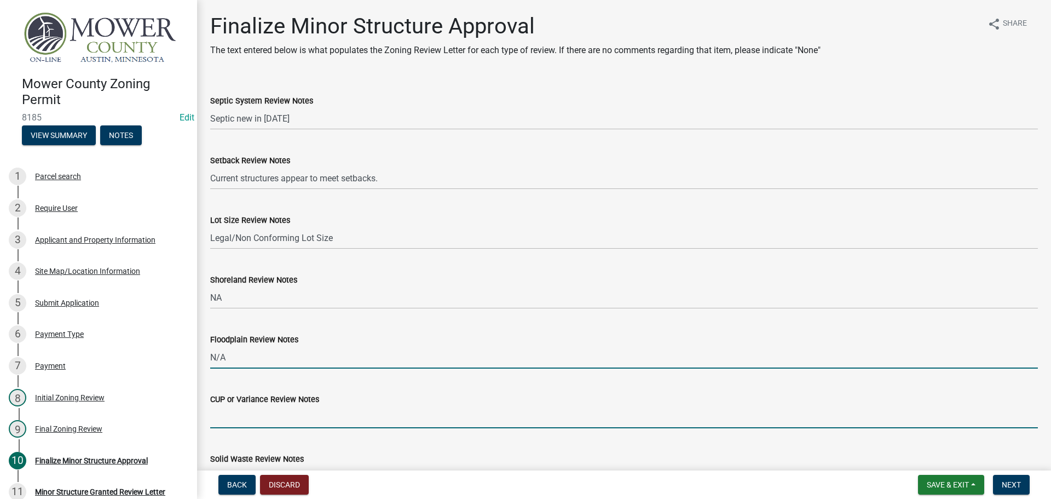
click at [278, 419] on input "CUP or Variance Review Notes" at bounding box center [624, 417] width 828 height 22
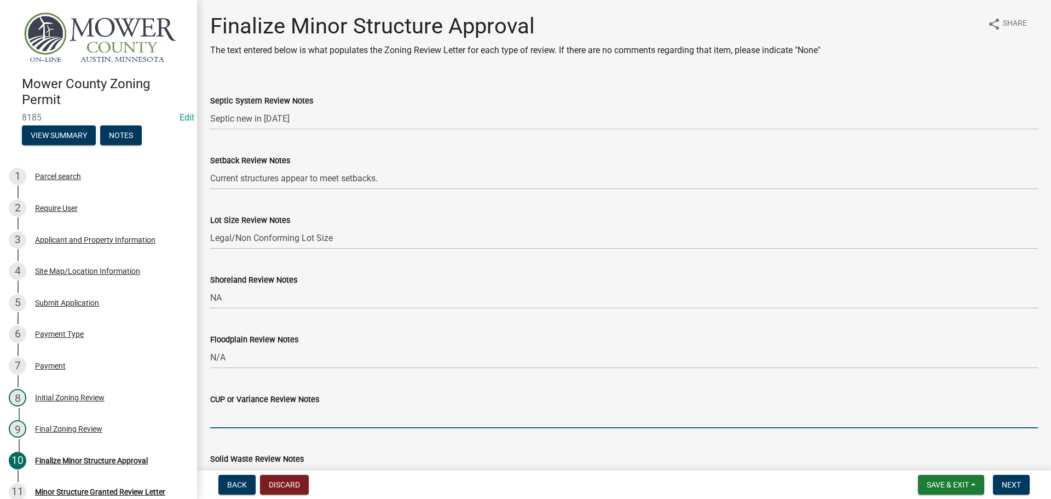
type input "N/A"
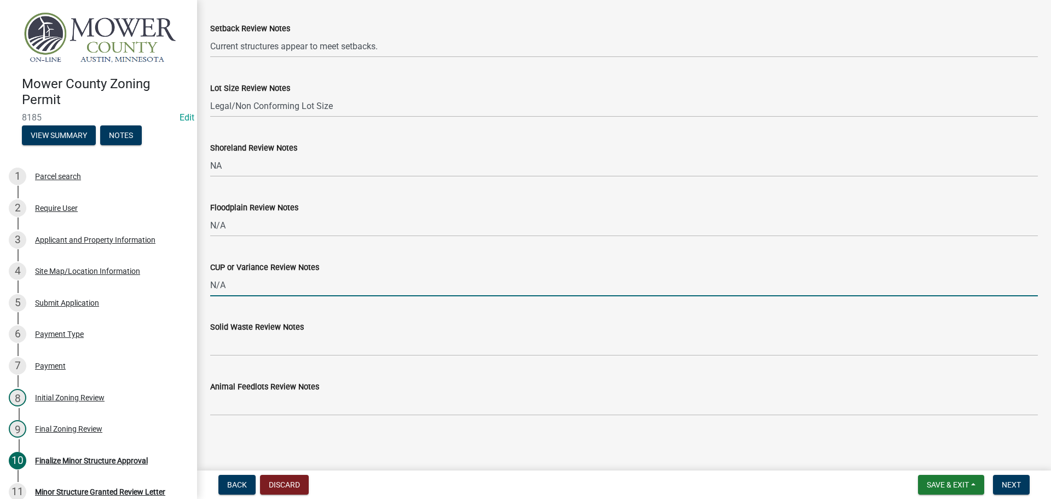
scroll to position [133, 0]
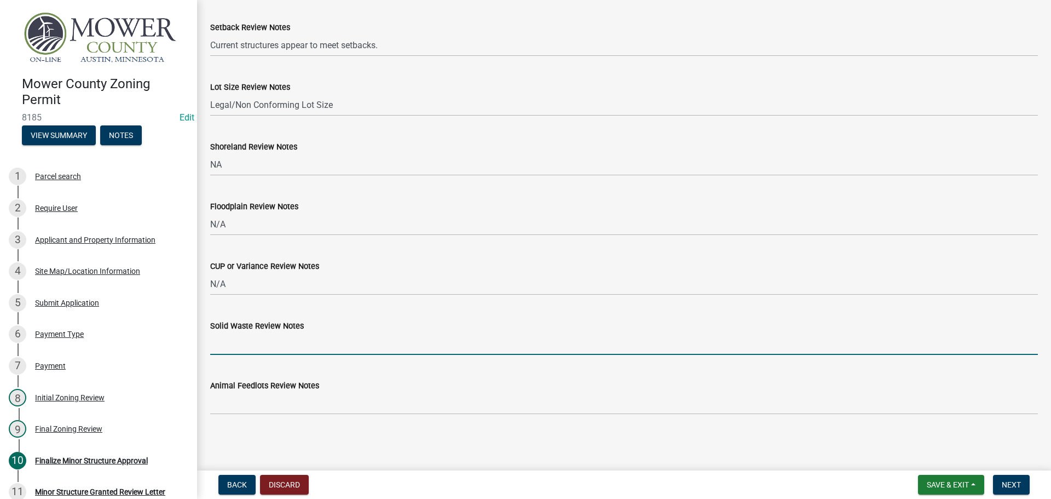
click at [302, 340] on input "Solid Waste Review Notes" at bounding box center [624, 343] width 828 height 22
type input "No appearance of solid waste on the property."
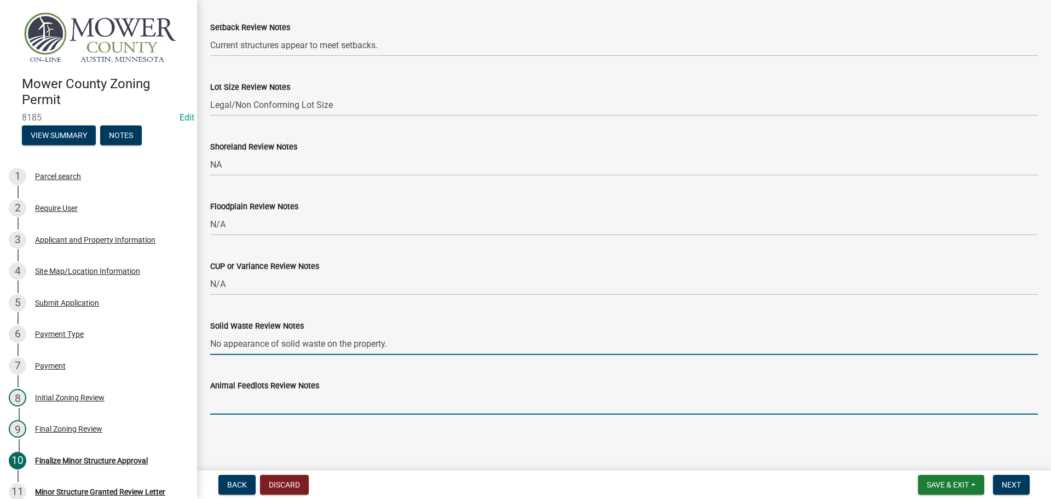
click at [298, 405] on input "Animal Feedlots Review Notes" at bounding box center [624, 403] width 828 height 22
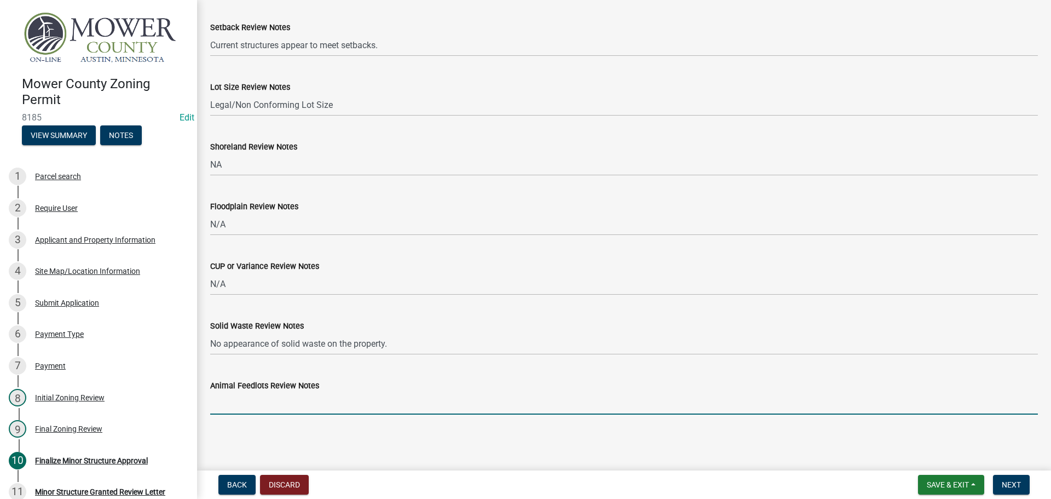
type input "NA"
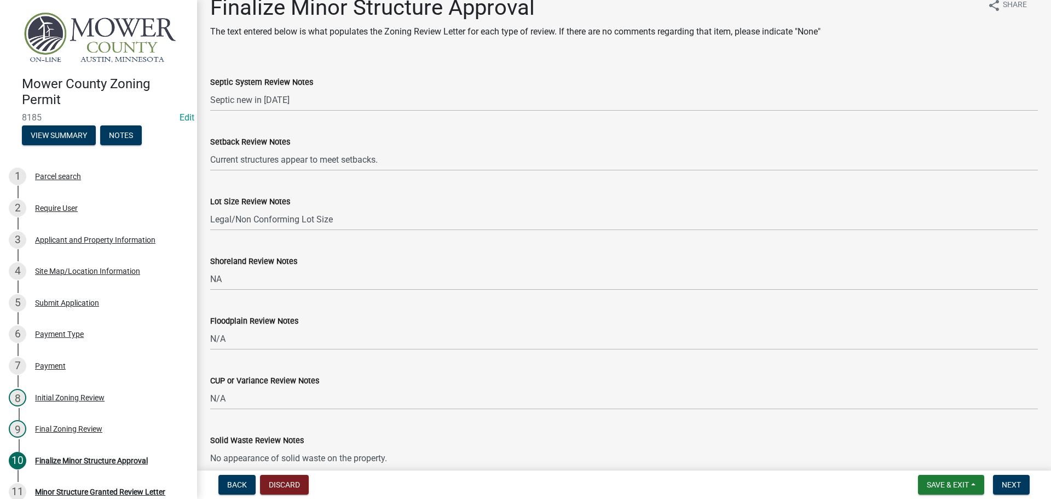
scroll to position [0, 0]
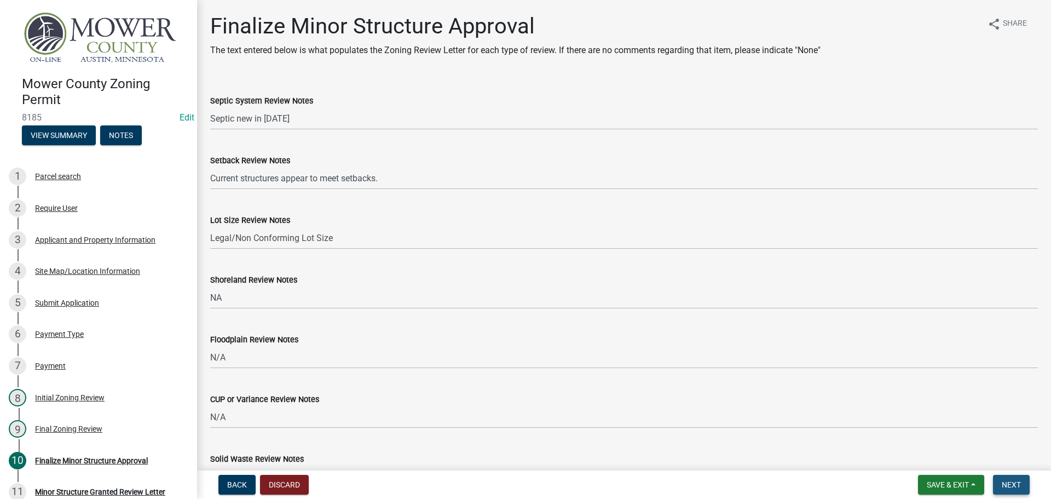
click at [1019, 493] on button "Next" at bounding box center [1011, 485] width 37 height 20
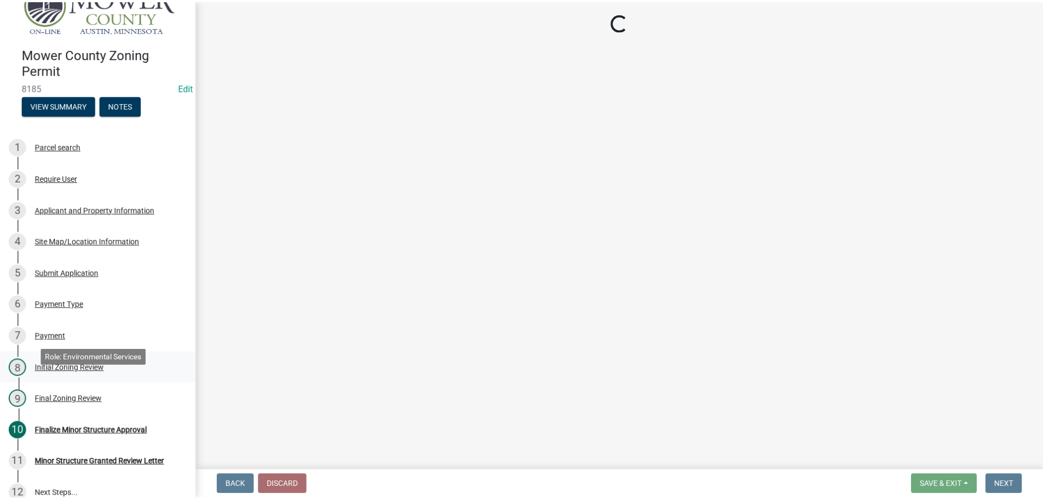
scroll to position [115, 0]
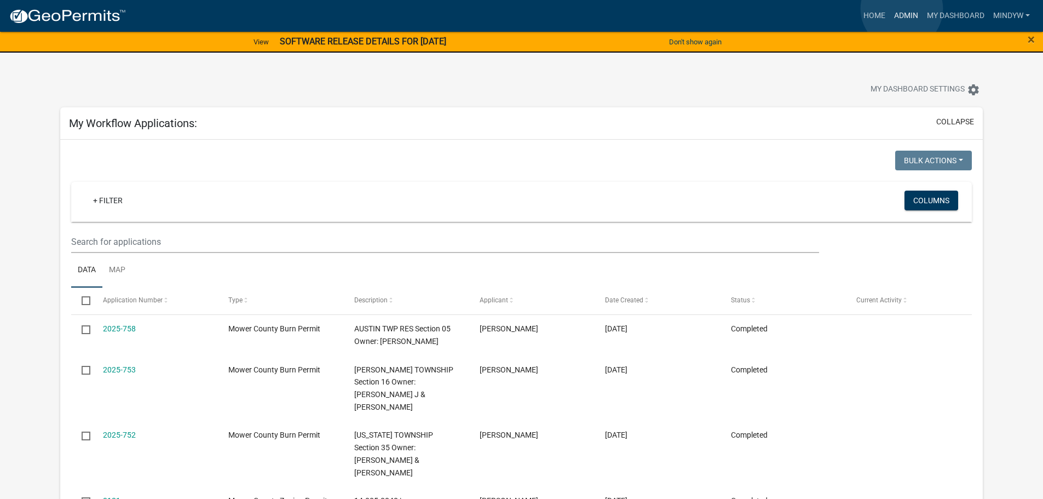
click at [902, 9] on link "Admin" at bounding box center [906, 15] width 33 height 21
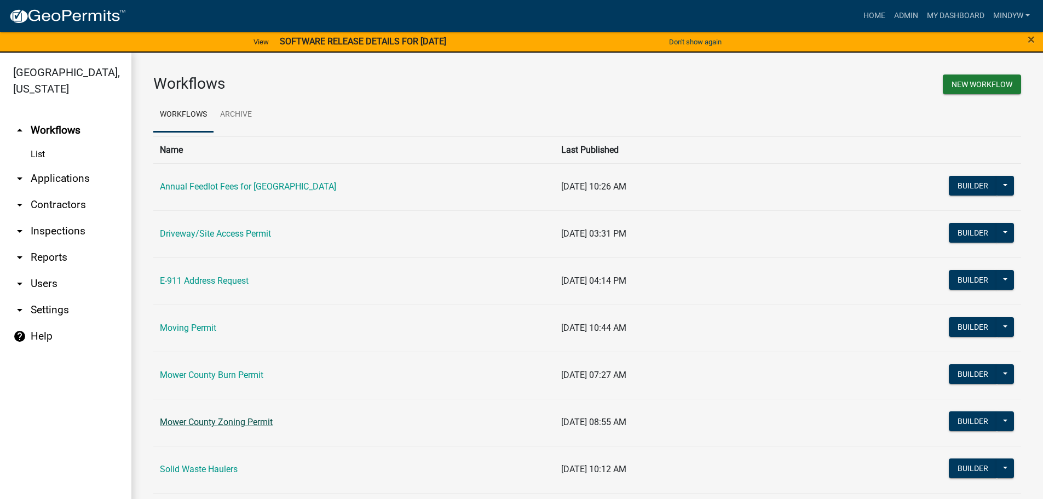
click at [233, 426] on link "Mower County Zoning Permit" at bounding box center [216, 422] width 113 height 10
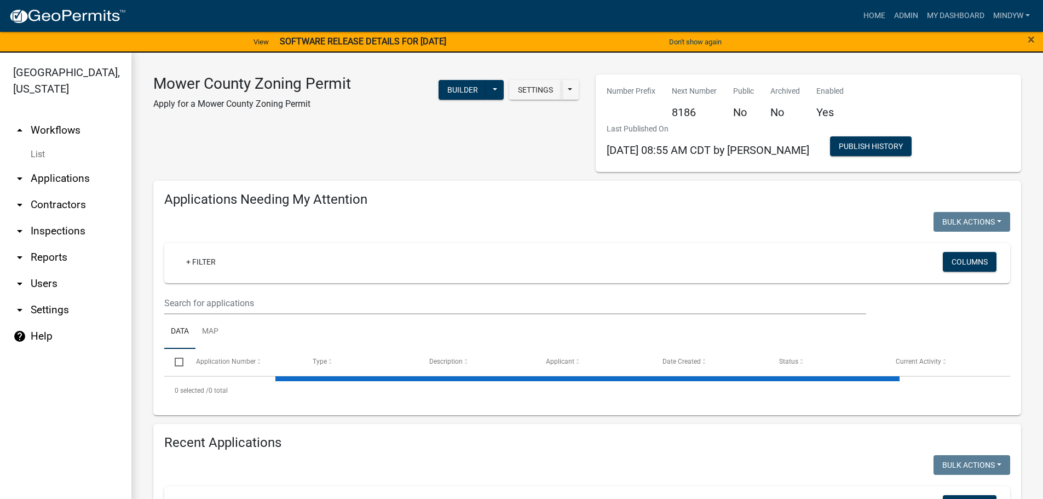
select select "1: 25"
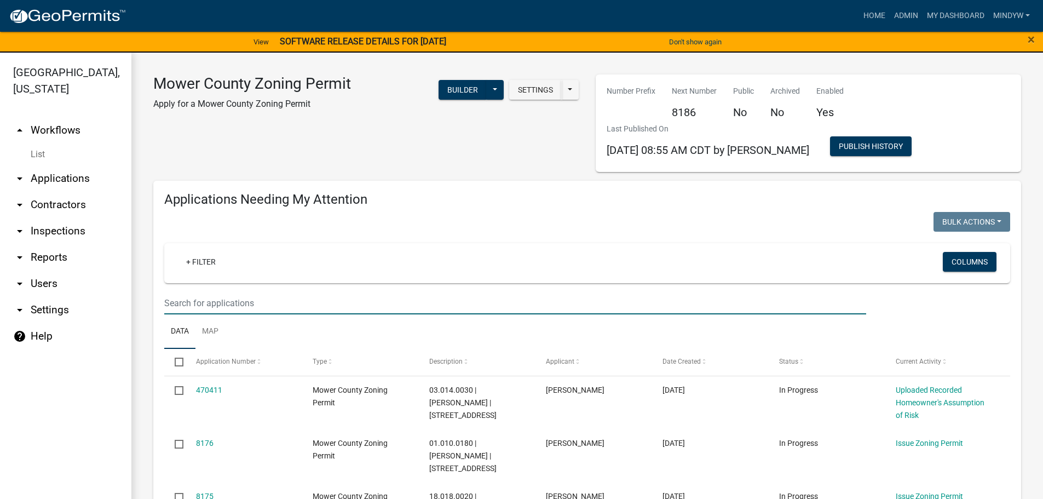
click at [269, 308] on input "text" at bounding box center [515, 303] width 702 height 22
type input "01.041"
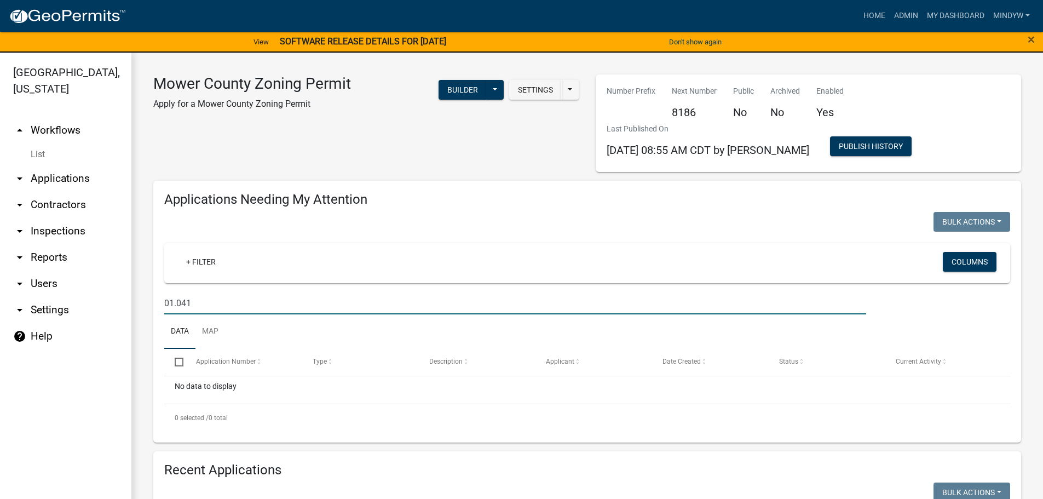
drag, startPoint x: 199, startPoint y: 301, endPoint x: 158, endPoint y: 302, distance: 41.1
click at [158, 302] on div "01.041" at bounding box center [515, 303] width 718 height 22
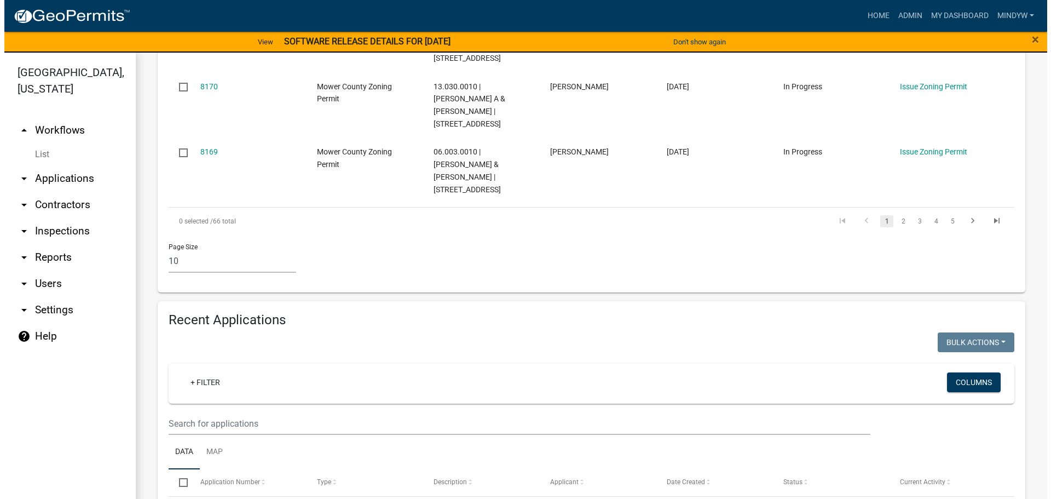
scroll to position [766, 0]
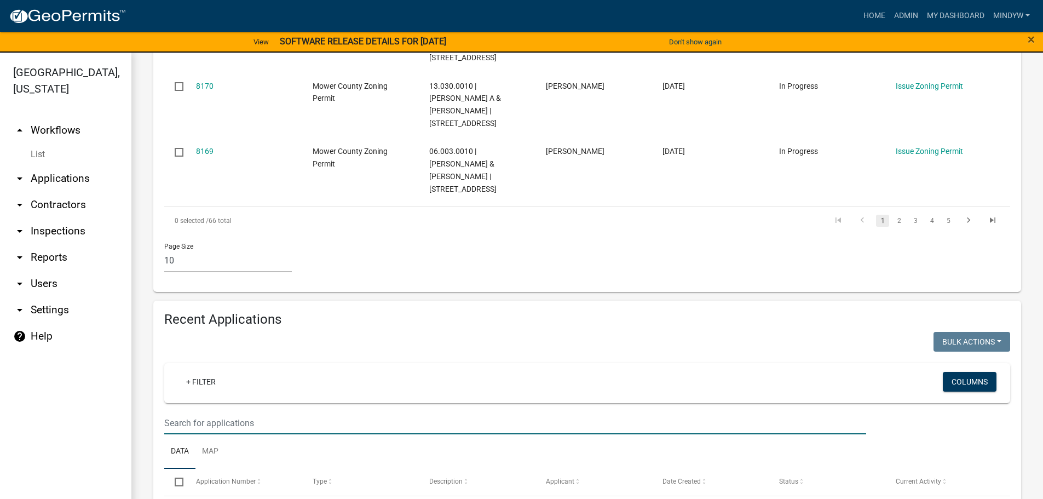
click at [258, 412] on input "text" at bounding box center [515, 423] width 702 height 22
paste input "01.041"
type input "01.041"
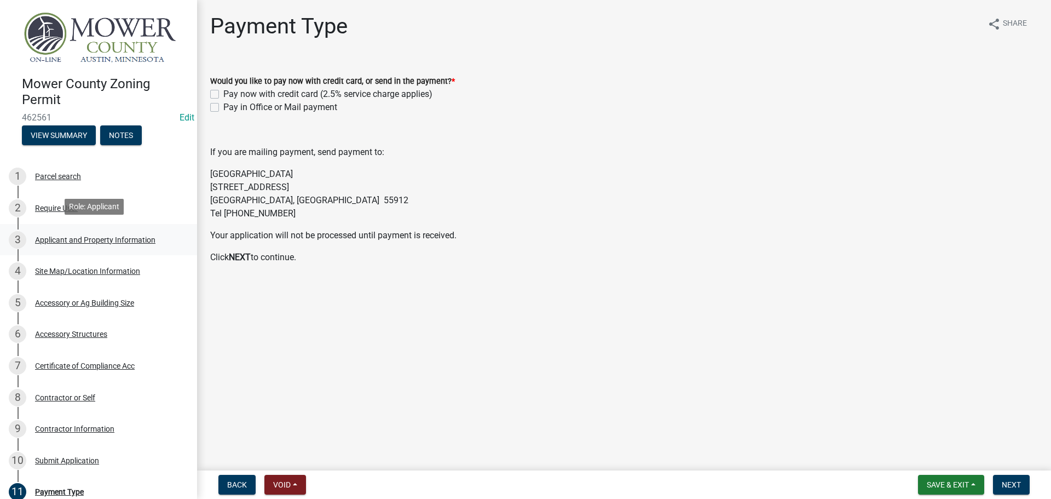
click at [89, 239] on div "Applicant and Property Information" at bounding box center [95, 240] width 120 height 8
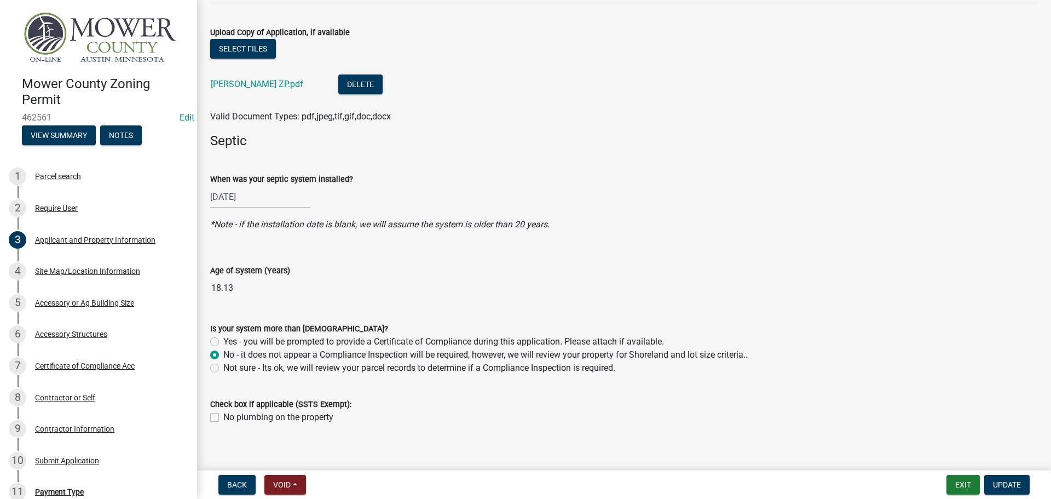
scroll to position [1305, 0]
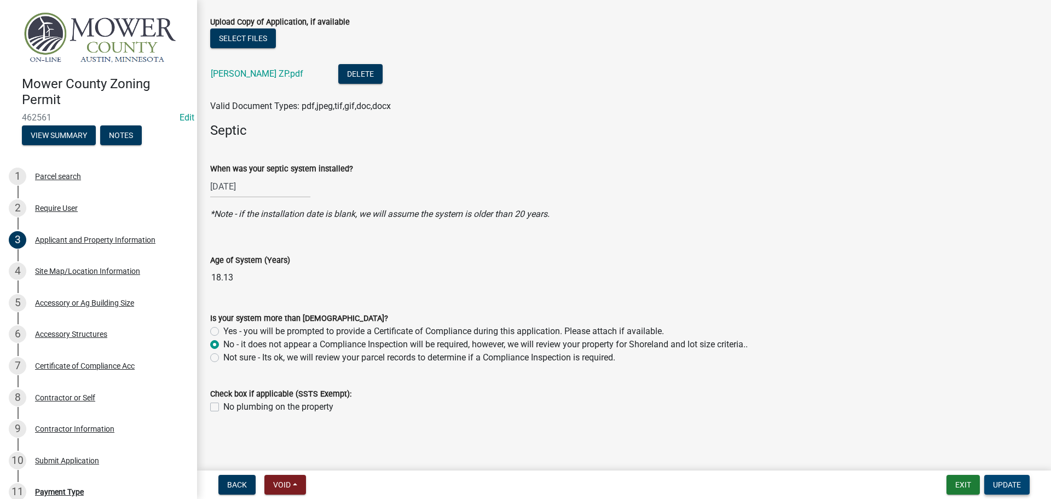
click at [1000, 485] on span "Update" at bounding box center [1007, 484] width 28 height 9
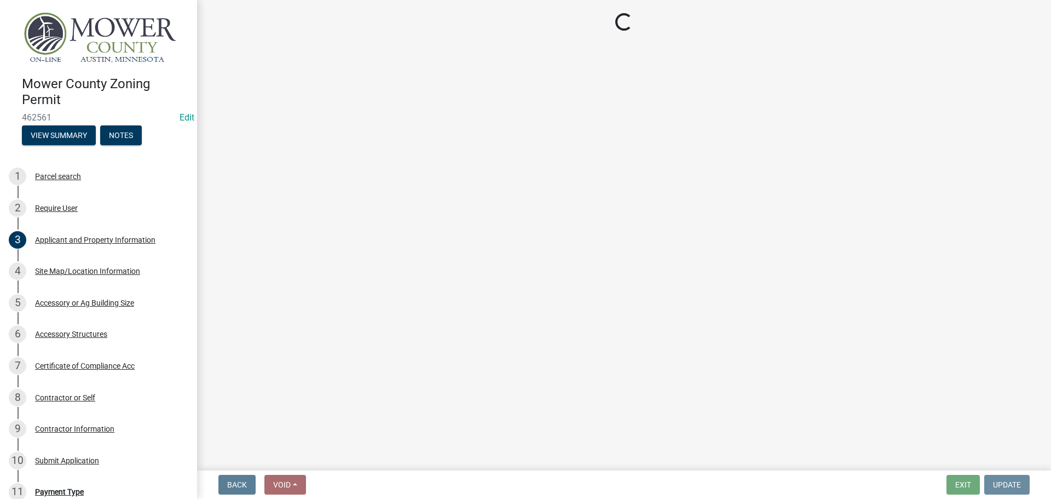
scroll to position [0, 0]
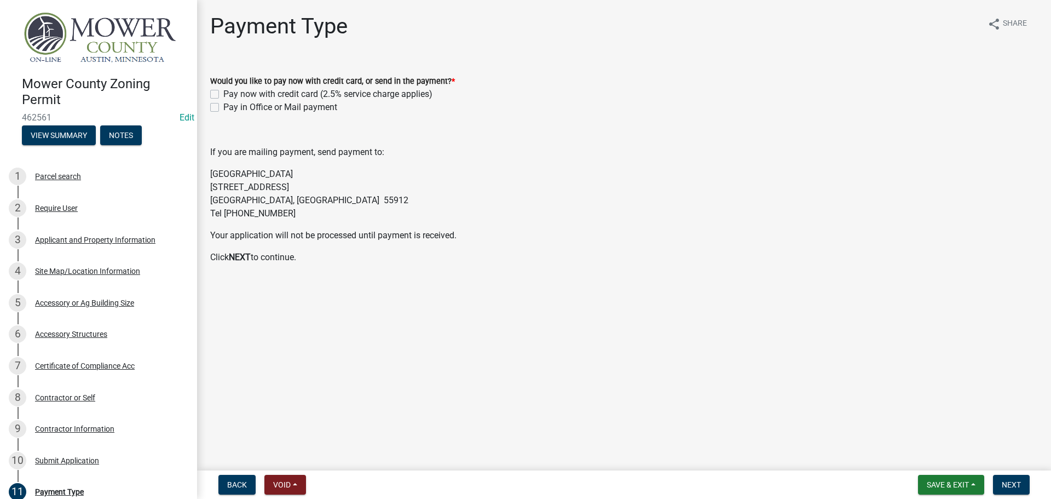
click at [223, 108] on label "Pay in Office or Mail payment" at bounding box center [280, 107] width 114 height 13
click at [223, 108] on input "Pay in Office or Mail payment" at bounding box center [226, 104] width 7 height 7
checkbox input "true"
checkbox input "false"
checkbox input "true"
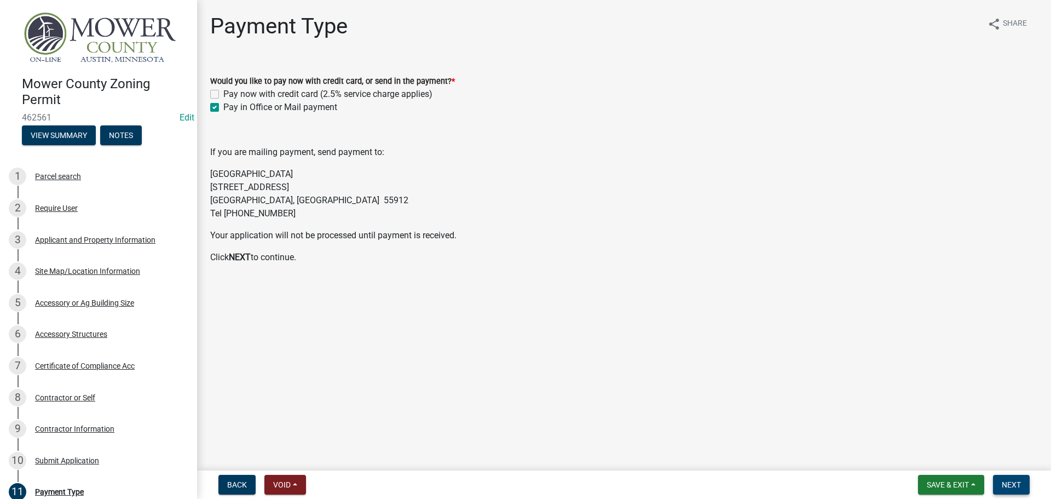
click at [1015, 485] on span "Next" at bounding box center [1011, 484] width 19 height 9
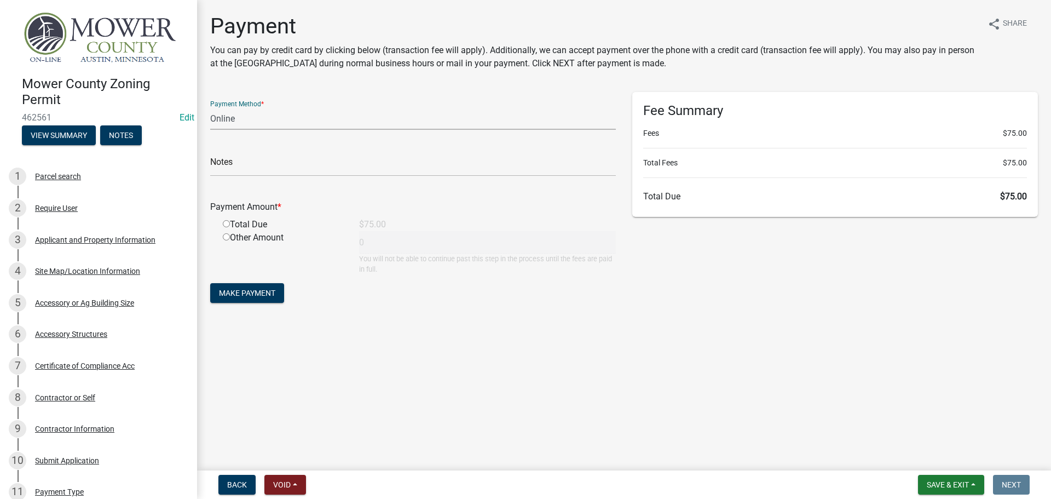
click at [226, 123] on select "Credit Card POS Check Cash Online" at bounding box center [413, 118] width 406 height 22
select select "1: 0"
click at [210, 107] on select "Credit Card POS Check Cash Online" at bounding box center [413, 118] width 406 height 22
click at [240, 171] on input "text" at bounding box center [413, 165] width 406 height 22
type input "8327"
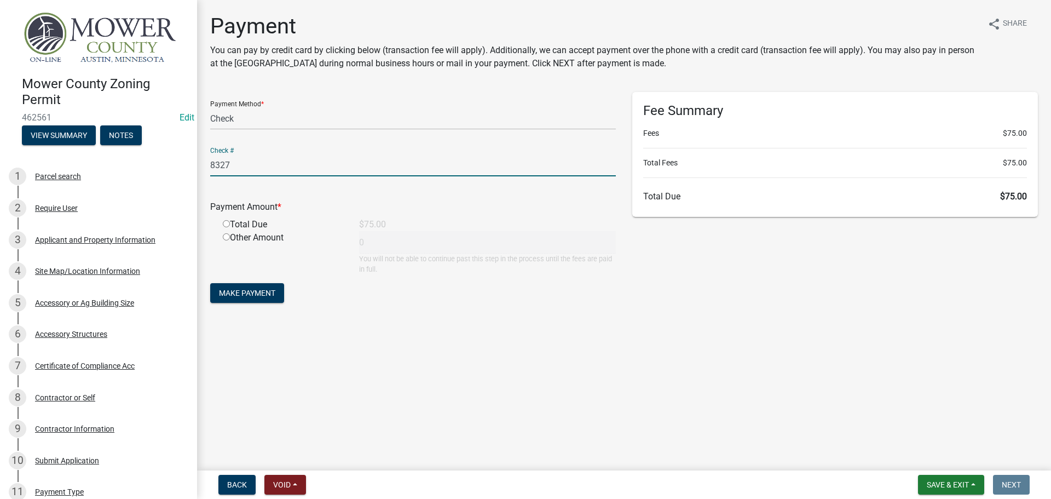
click at [230, 221] on div "Total Due" at bounding box center [283, 224] width 136 height 13
click at [226, 226] on input "radio" at bounding box center [226, 223] width 7 height 7
radio input "true"
type input "75"
click at [250, 287] on button "Make Payment" at bounding box center [247, 293] width 74 height 20
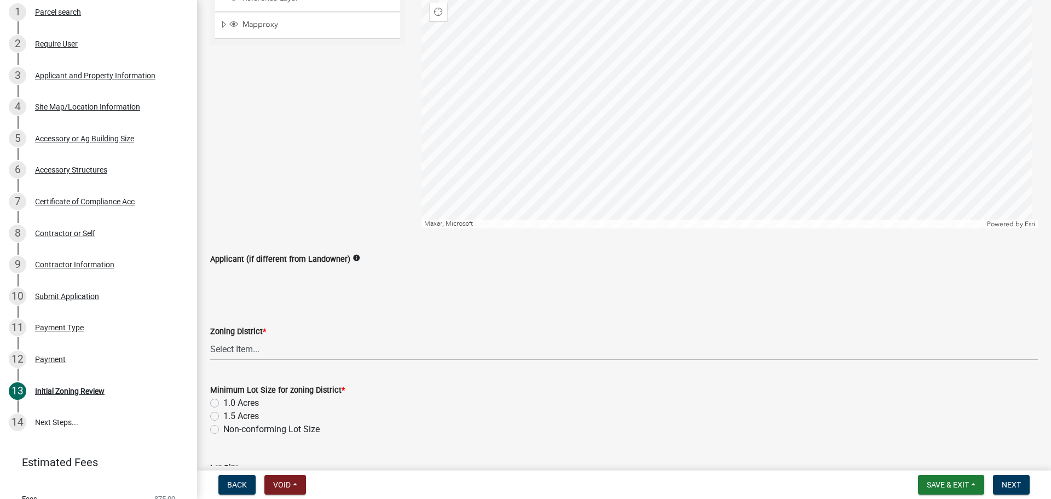
scroll to position [164, 0]
click at [277, 349] on select "Select Item... Agricultural District Rural Management District Urban Expansion …" at bounding box center [624, 348] width 828 height 22
click at [210, 337] on select "Select Item... Agricultural District Rural Management District Urban Expansion …" at bounding box center [624, 348] width 828 height 22
select select "d4f1f238-a1c3-4edf-9ece-5a52c9104615"
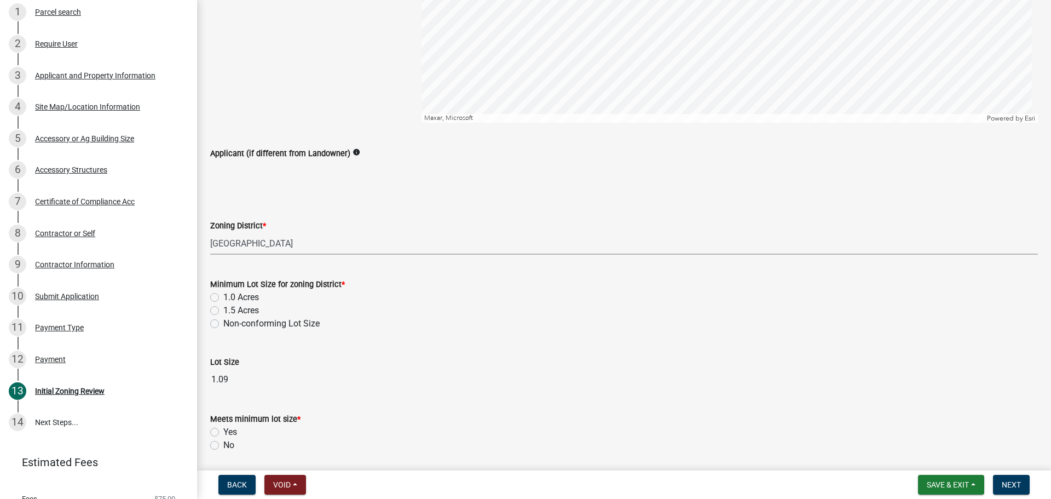
scroll to position [274, 0]
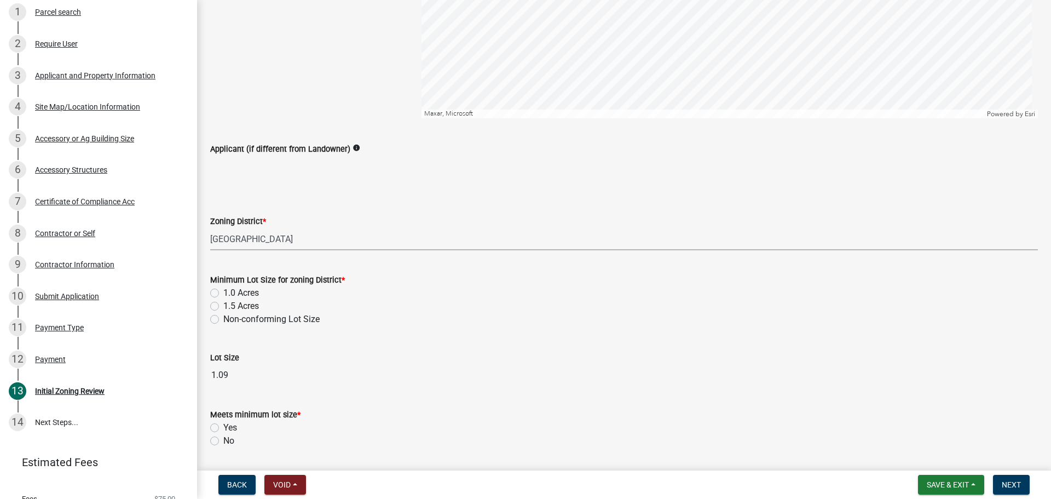
click at [223, 305] on label "1.5 Acres" at bounding box center [241, 305] width 36 height 13
click at [223, 305] on input "1.5 Acres" at bounding box center [226, 302] width 7 height 7
radio input "true"
click at [223, 293] on label "1.0 Acres" at bounding box center [241, 292] width 36 height 13
click at [223, 293] on input "1.0 Acres" at bounding box center [226, 289] width 7 height 7
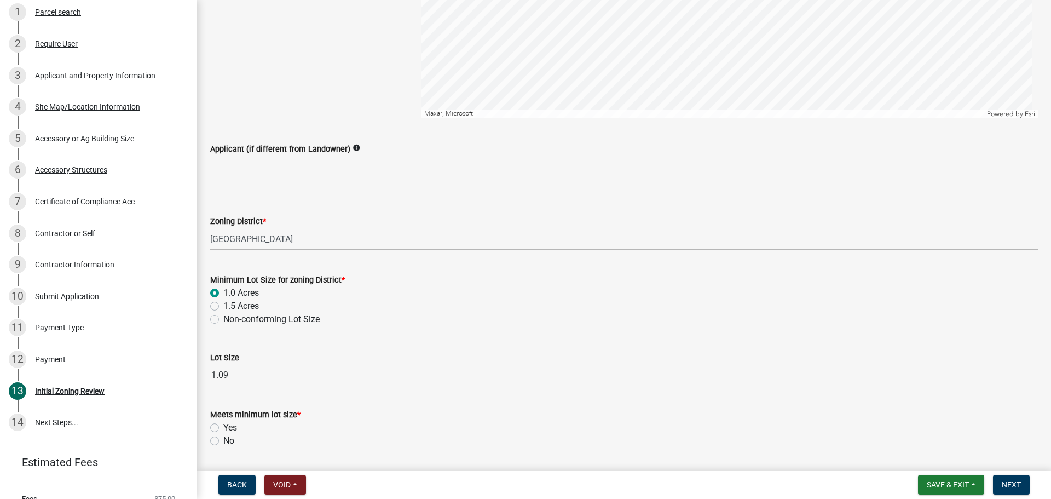
radio input "true"
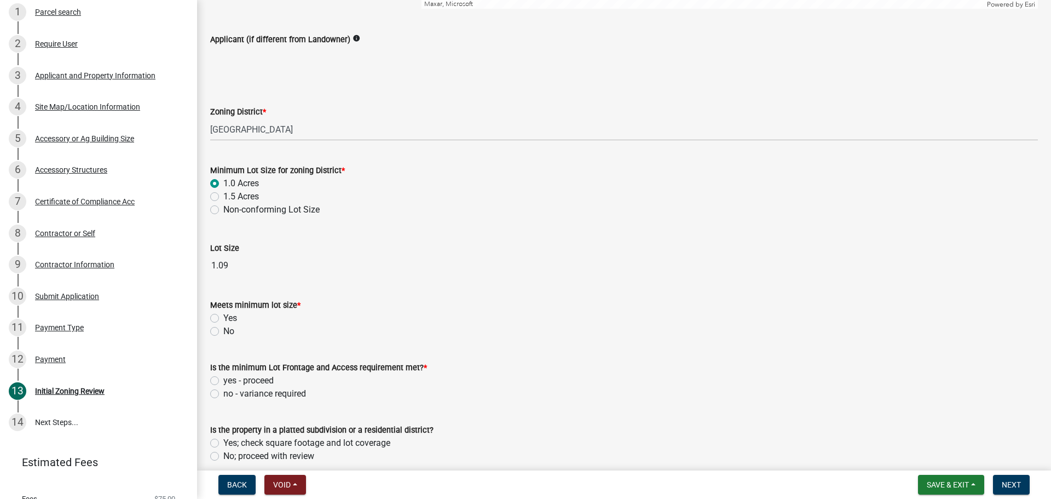
click at [223, 318] on label "Yes" at bounding box center [230, 318] width 14 height 13
click at [223, 318] on input "Yes" at bounding box center [226, 315] width 7 height 7
radio input "true"
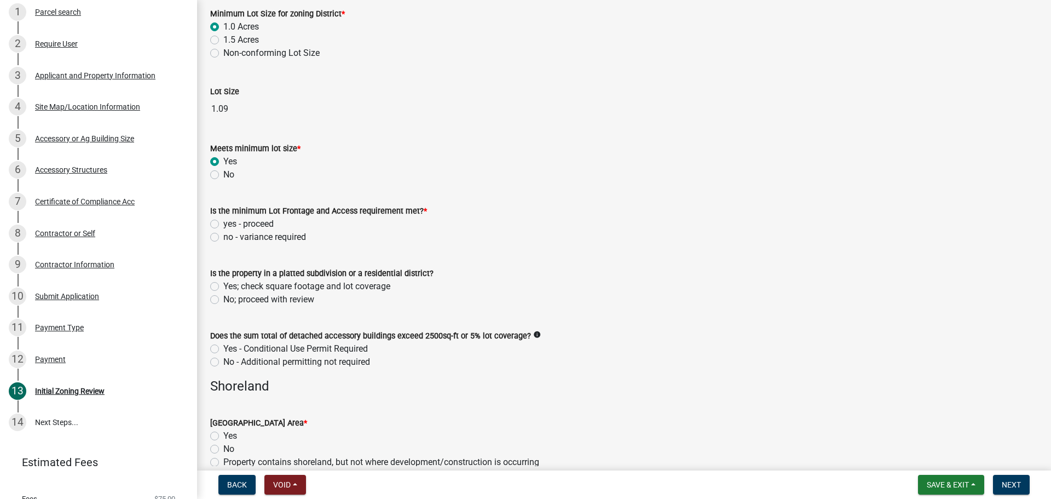
scroll to position [547, 0]
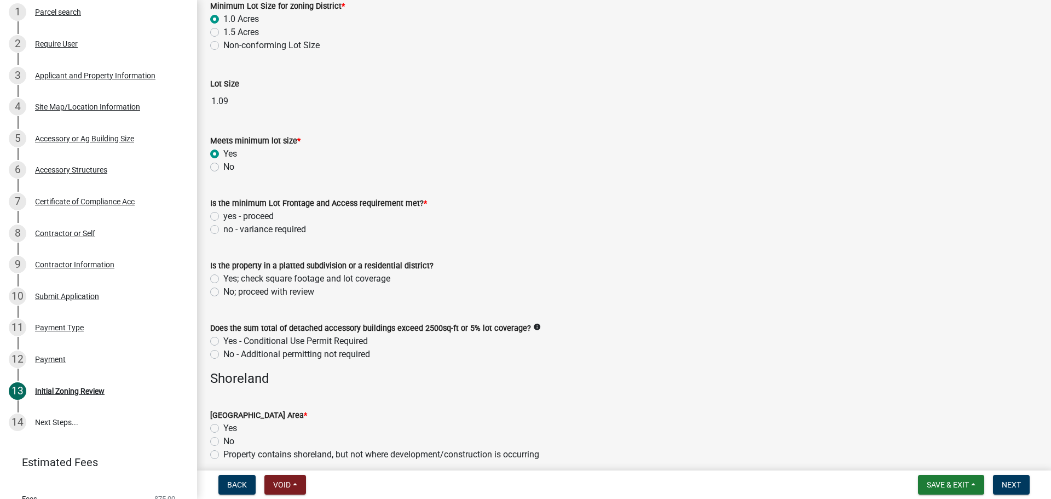
click at [223, 217] on label "yes - proceed" at bounding box center [248, 216] width 50 height 13
click at [223, 217] on input "yes - proceed" at bounding box center [226, 213] width 7 height 7
radio input "true"
click at [223, 280] on label "Yes; check square footage and lot coverage" at bounding box center [306, 278] width 167 height 13
click at [223, 279] on input "Yes; check square footage and lot coverage" at bounding box center [226, 275] width 7 height 7
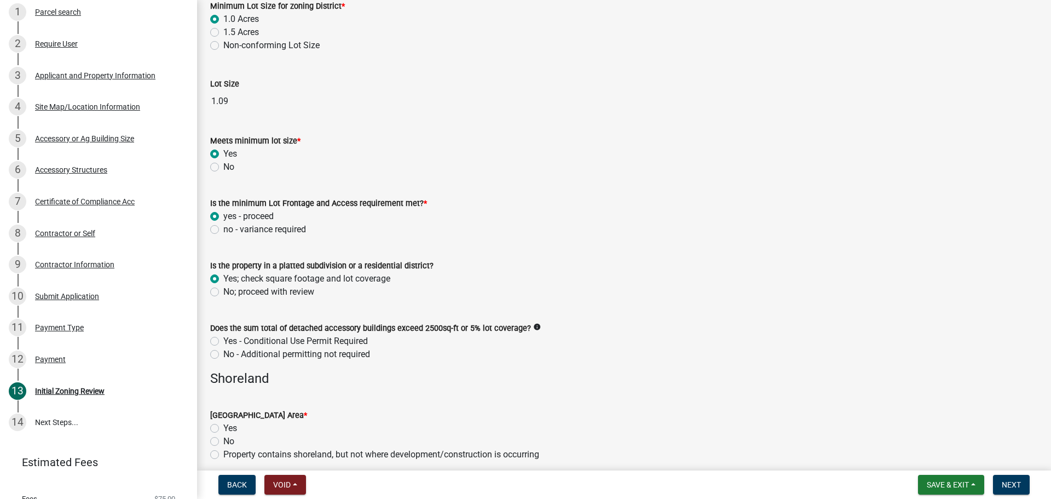
radio input "true"
click at [223, 358] on label "No - Additional permitting not required" at bounding box center [296, 354] width 147 height 13
click at [223, 355] on input "No - Additional permitting not required" at bounding box center [226, 351] width 7 height 7
radio input "true"
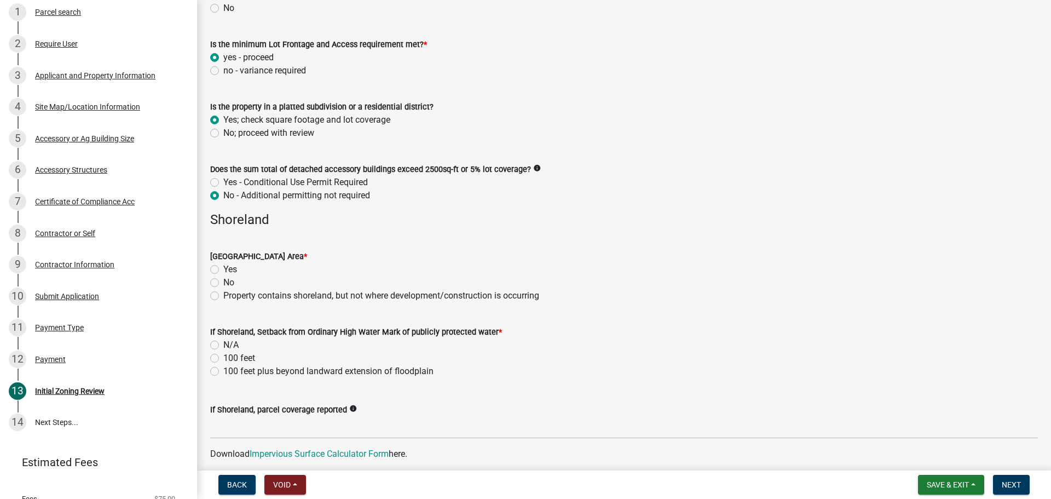
scroll to position [712, 0]
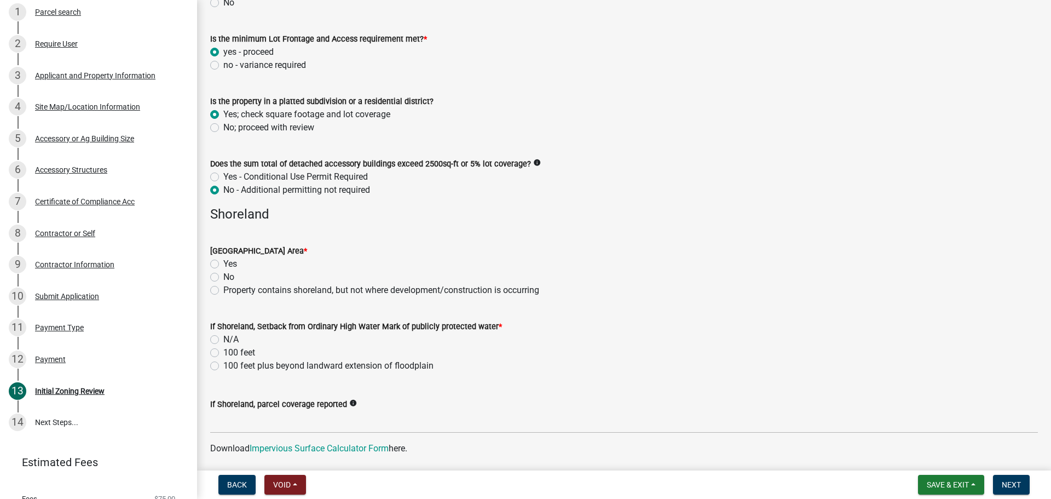
click at [223, 276] on label "No" at bounding box center [228, 276] width 11 height 13
click at [223, 276] on input "No" at bounding box center [226, 273] width 7 height 7
radio input "true"
click at [223, 337] on label "N/A" at bounding box center [230, 339] width 15 height 13
click at [223, 337] on input "N/A" at bounding box center [226, 336] width 7 height 7
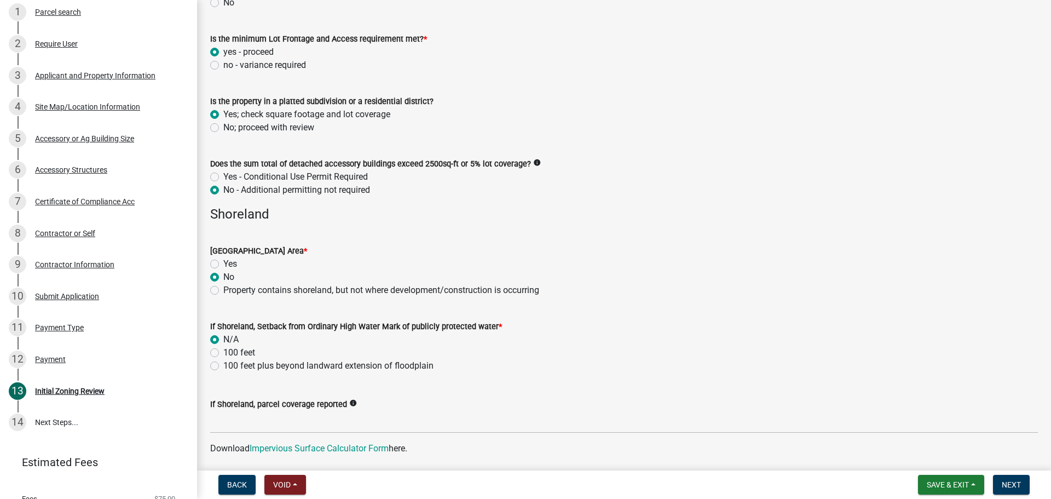
radio input "true"
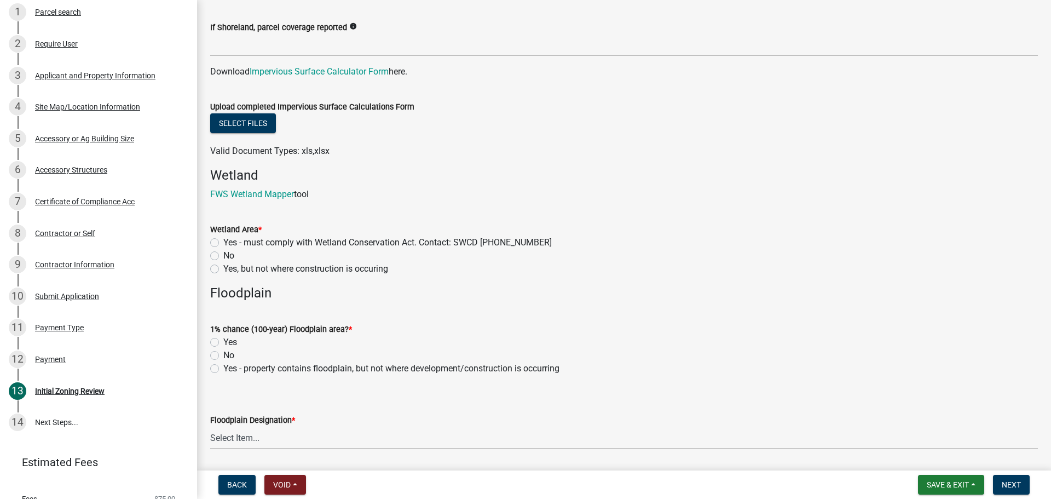
scroll to position [1095, 0]
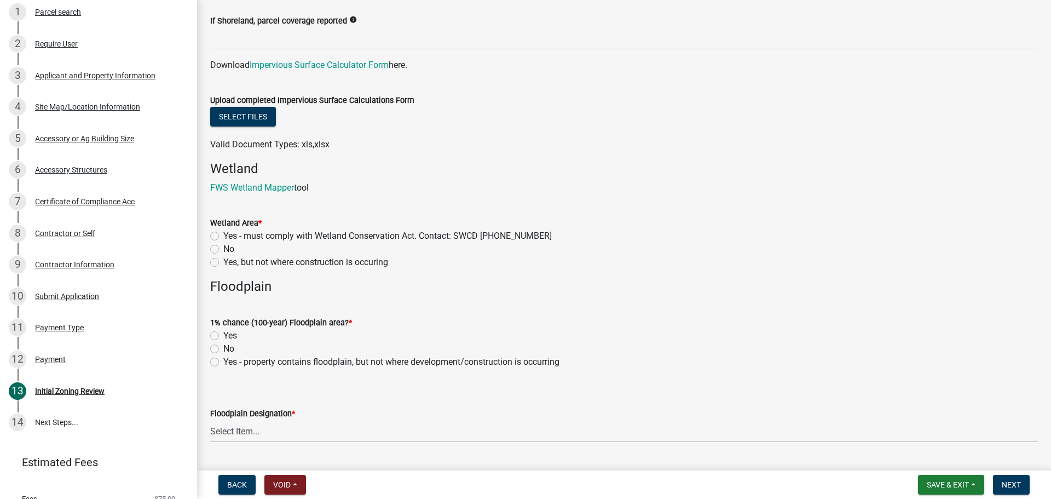
click at [223, 248] on label "No" at bounding box center [228, 249] width 11 height 13
click at [223, 248] on input "No" at bounding box center [226, 246] width 7 height 7
radio input "true"
click at [223, 347] on label "No" at bounding box center [228, 348] width 11 height 13
click at [223, 347] on input "No" at bounding box center [226, 345] width 7 height 7
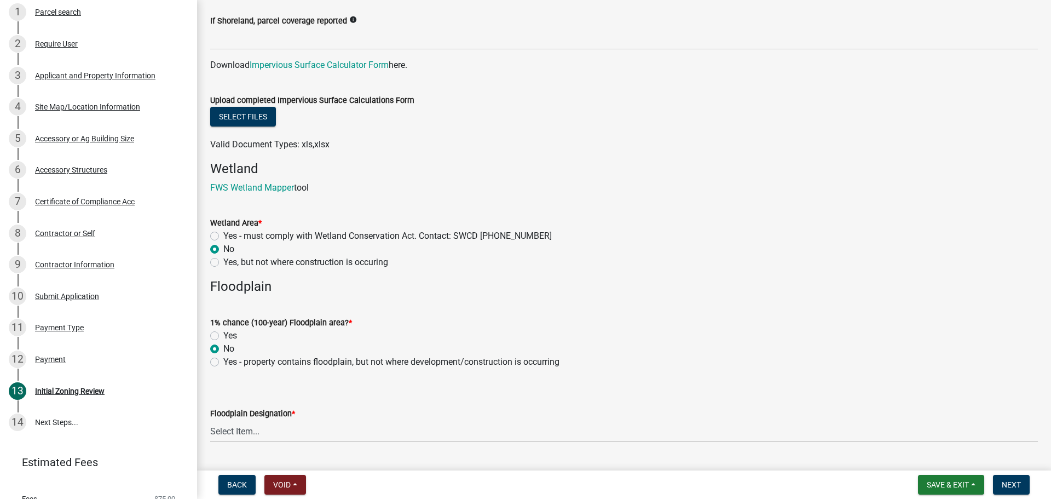
radio input "true"
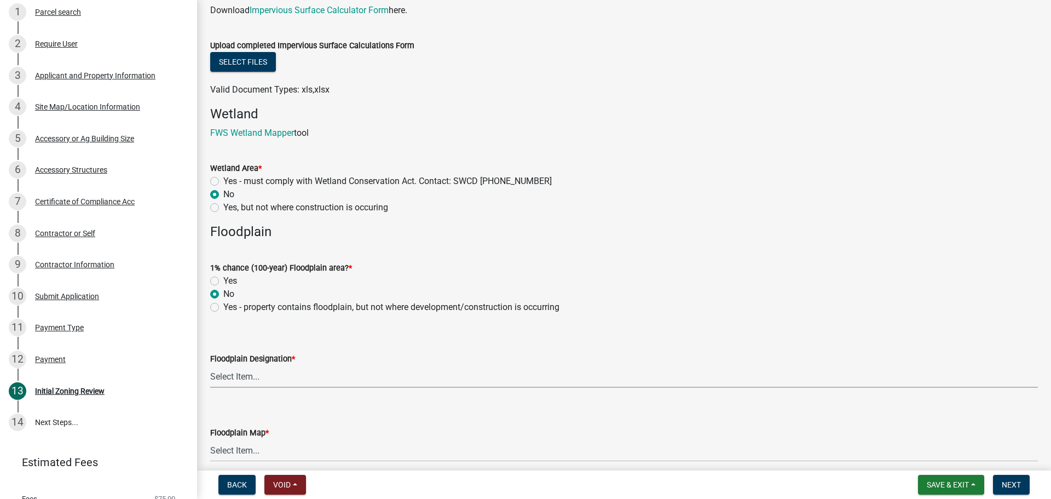
click at [281, 380] on select "Select Item... FEMA Zone X, unshaded: Area of minimal flood risk FEMA Zone X, s…" at bounding box center [624, 376] width 828 height 22
click at [210, 365] on select "Select Item... FEMA Zone X, unshaded: Area of minimal flood risk FEMA Zone X, s…" at bounding box center [624, 376] width 828 height 22
select select "dde31415-e60a-4751-ae01-743b3f90a971"
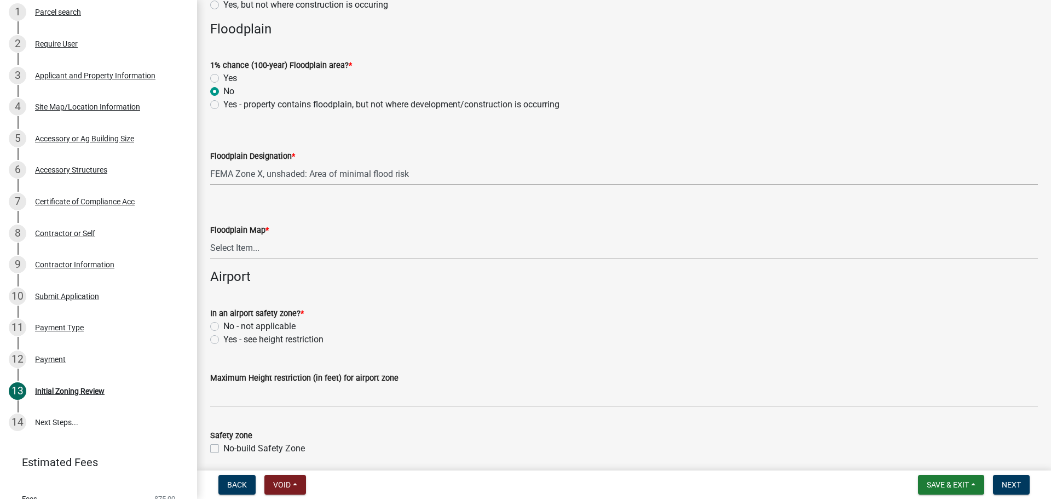
scroll to position [1423, 0]
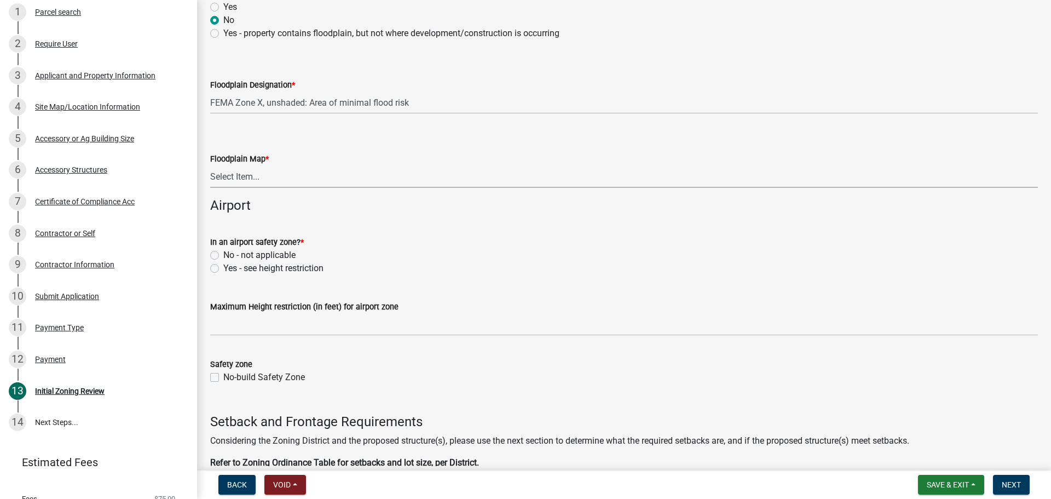
click at [265, 178] on select "Select Item... Community 270307; Panel #27099________ COMMUNITY 270307 PANEL # …" at bounding box center [624, 176] width 828 height 22
click at [210, 165] on select "Select Item... Community 270307; Panel #27099________ COMMUNITY 270307 PANEL # …" at bounding box center [624, 176] width 828 height 22
select select "ae6a8e6d-d890-46bb-8397-1dd9c834a957"
click at [223, 253] on label "No - not applicable" at bounding box center [259, 255] width 72 height 13
click at [223, 253] on input "No - not applicable" at bounding box center [226, 252] width 7 height 7
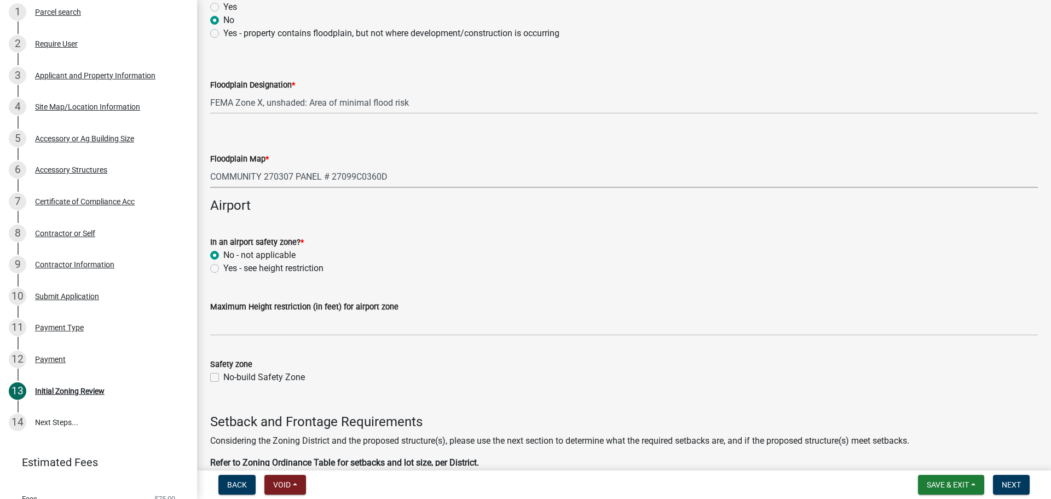
radio input "true"
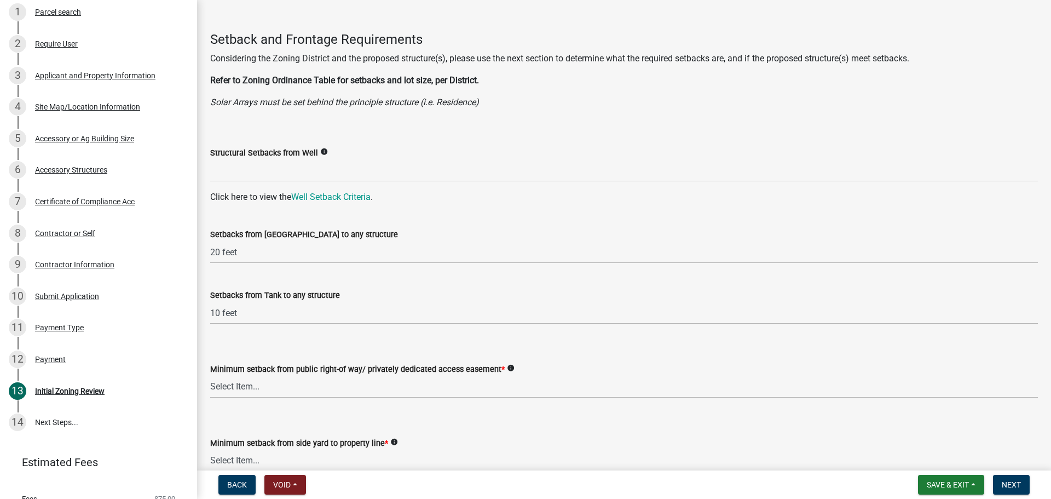
scroll to position [1807, 0]
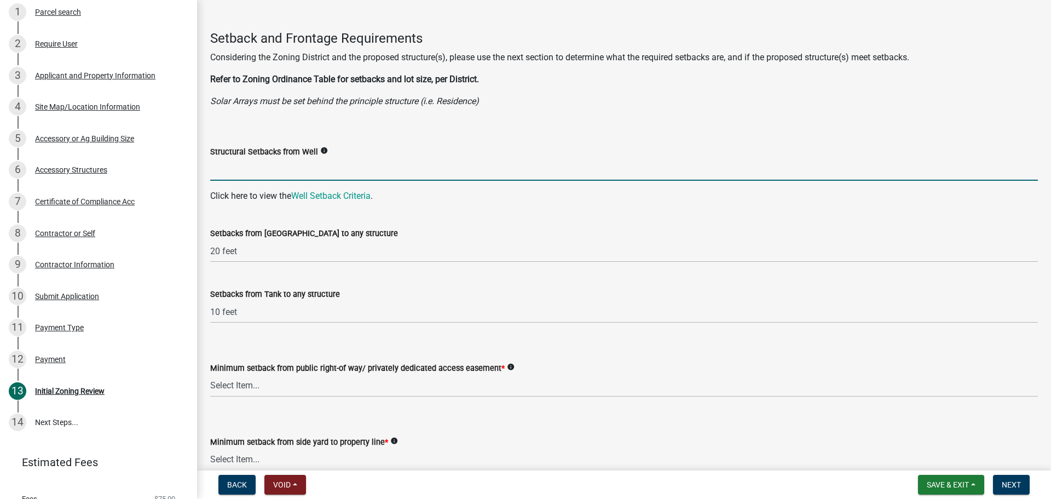
click at [263, 174] on input "Structural Setbacks from Well" at bounding box center [624, 169] width 828 height 22
type input "3Ft"
click at [258, 390] on select "Select Item... 25 feet 40 feet 90 feet from Trunk Highways 25 feet* double fron…" at bounding box center [624, 385] width 828 height 22
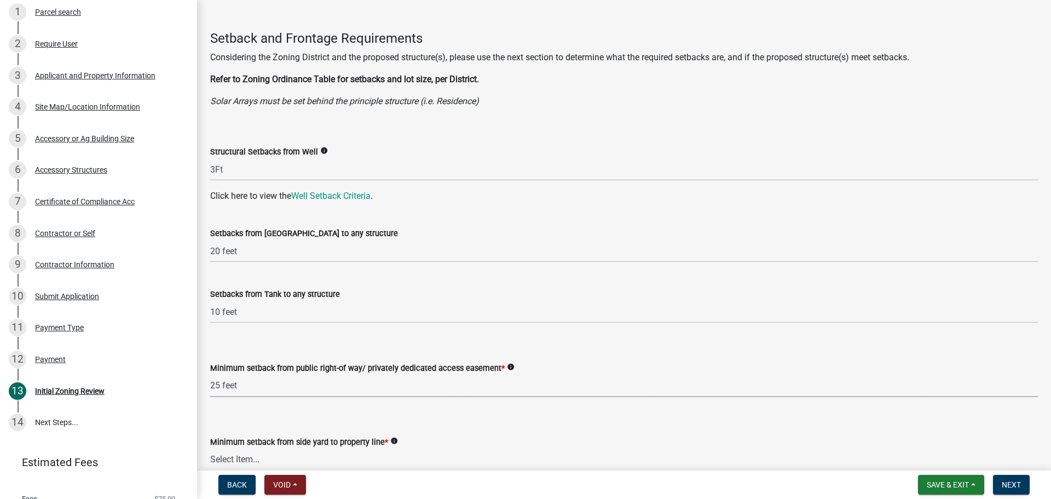
click at [210, 374] on select "Select Item... 25 feet 40 feet 90 feet from Trunk Highways 25 feet* double fron…" at bounding box center [624, 385] width 828 height 22
select select "a8061837-3938-4401-a9af-63669178a75f"
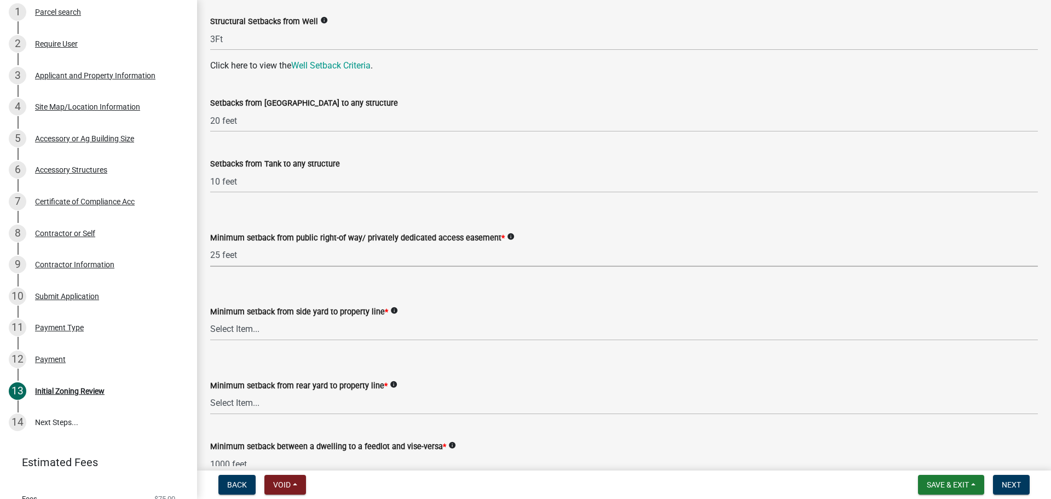
scroll to position [1971, 0]
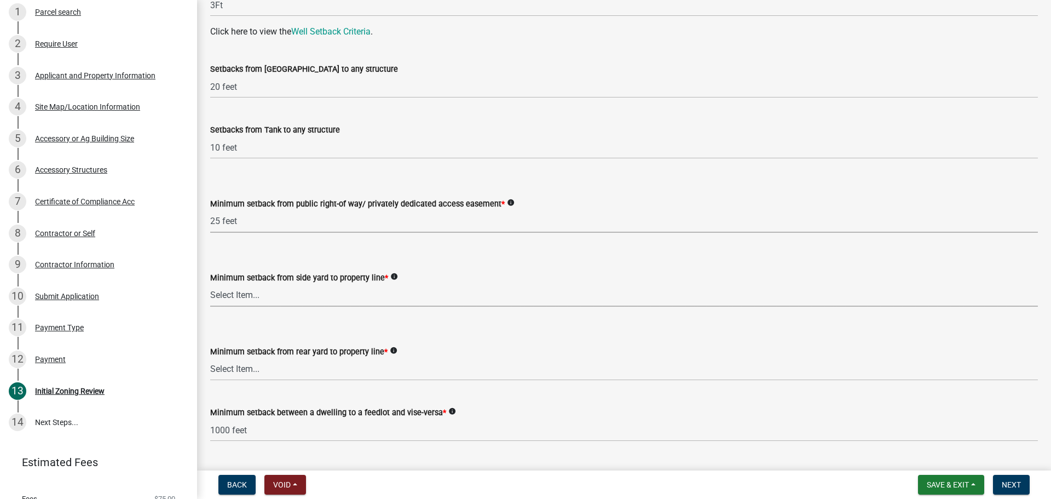
click at [327, 291] on select "Select Item... 5 feet 20 feet 30 feet 40 feet 75 feet Livestock (not a feedlot)…" at bounding box center [624, 295] width 828 height 22
click at [210, 284] on select "Select Item... 5 feet 20 feet 30 feet 40 feet 75 feet Livestock (not a feedlot)…" at bounding box center [624, 295] width 828 height 22
select select "f6253f6d-ec8e-4146-87dc-bdbe4554f643"
click at [328, 368] on select "Select Item... 20 feet 25 feet 40 feet 50 feet Livestock (not a feedlot), fur-b…" at bounding box center [624, 369] width 828 height 22
click at [210, 358] on select "Select Item... 20 feet 25 feet 40 feet 50 feet Livestock (not a feedlot), fur-b…" at bounding box center [624, 369] width 828 height 22
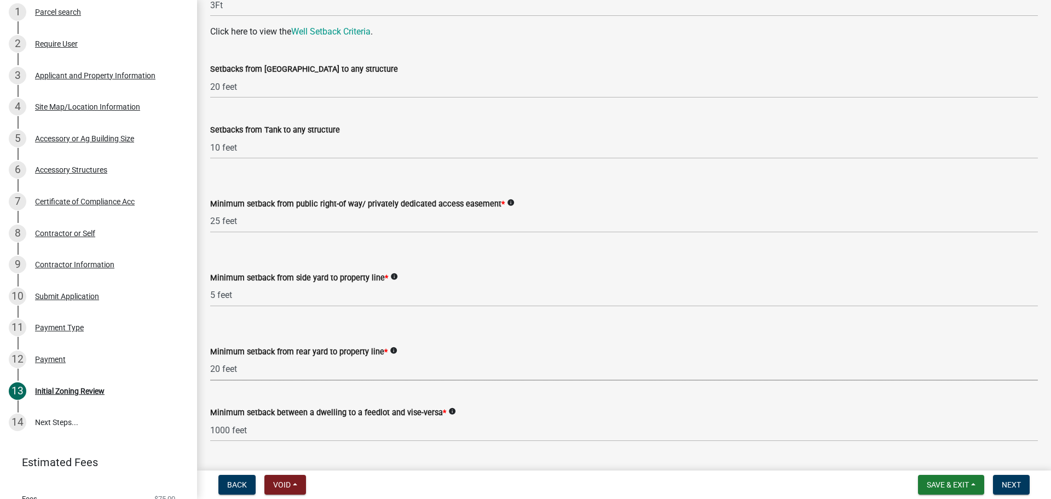
select select "aed63dd0-ddda-46d5-8ef8-3a5d93ffbb59"
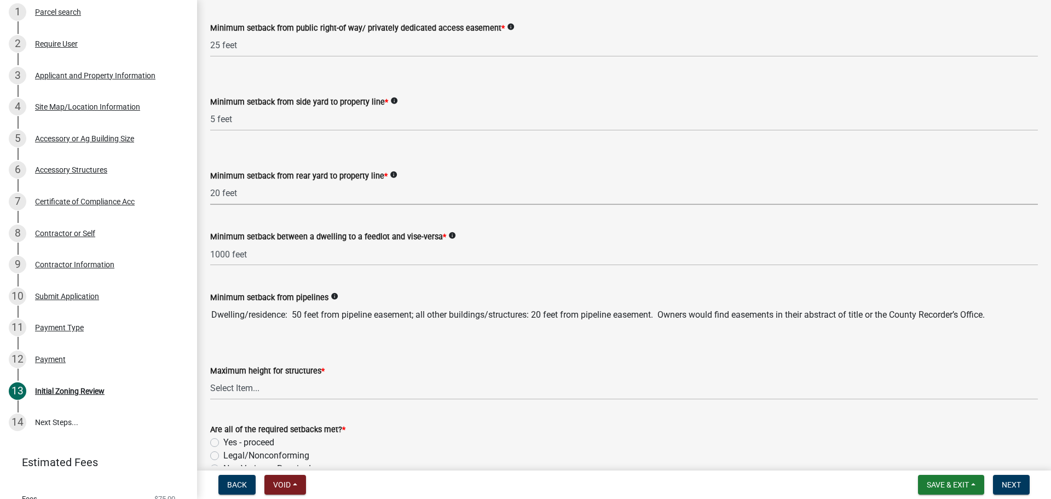
scroll to position [2190, 0]
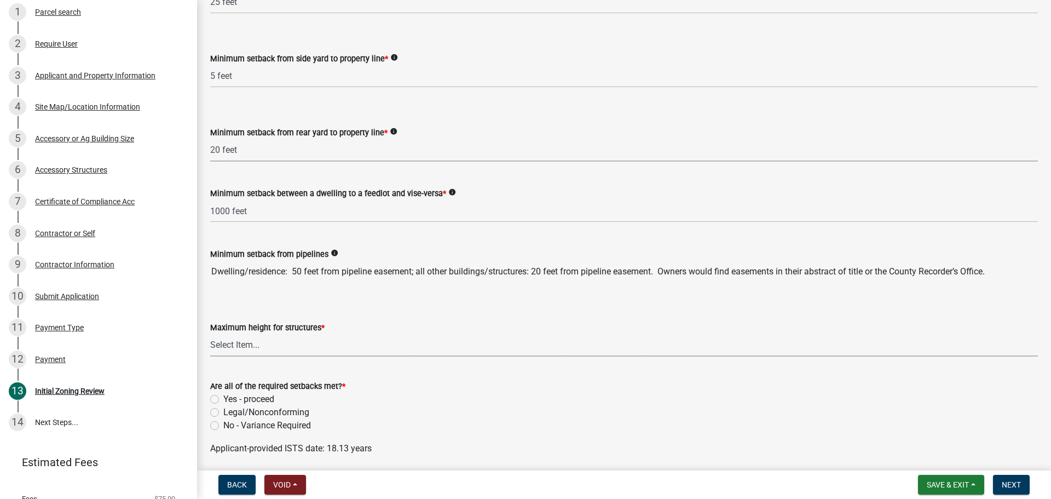
click at [332, 351] on select "Select Item... 35 feet 45 feet Agricultural Structure - exempt Other structure …" at bounding box center [624, 345] width 828 height 22
click at [210, 334] on select "Select Item... 35 feet 45 feet Agricultural Structure - exempt Other structure …" at bounding box center [624, 345] width 828 height 22
select select "f85b0be6-0ba0-4e52-abd8-9a831d915a76"
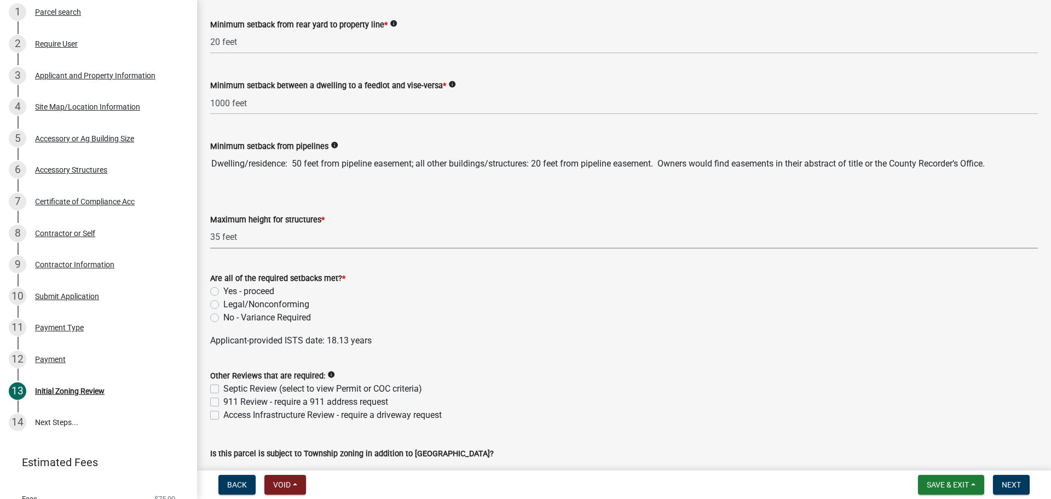
scroll to position [2354, 0]
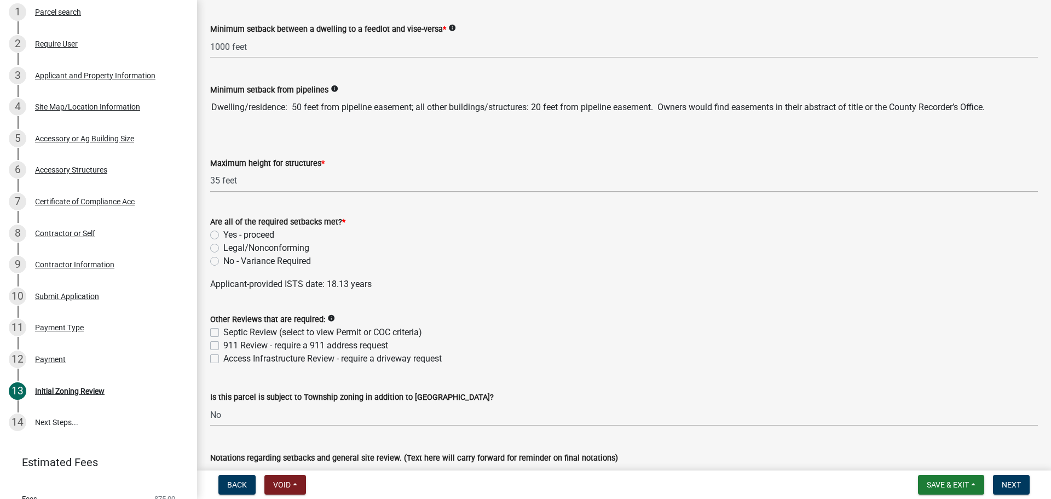
click at [223, 233] on label "Yes - proceed" at bounding box center [248, 234] width 51 height 13
click at [223, 233] on input "Yes - proceed" at bounding box center [226, 231] width 7 height 7
radio input "true"
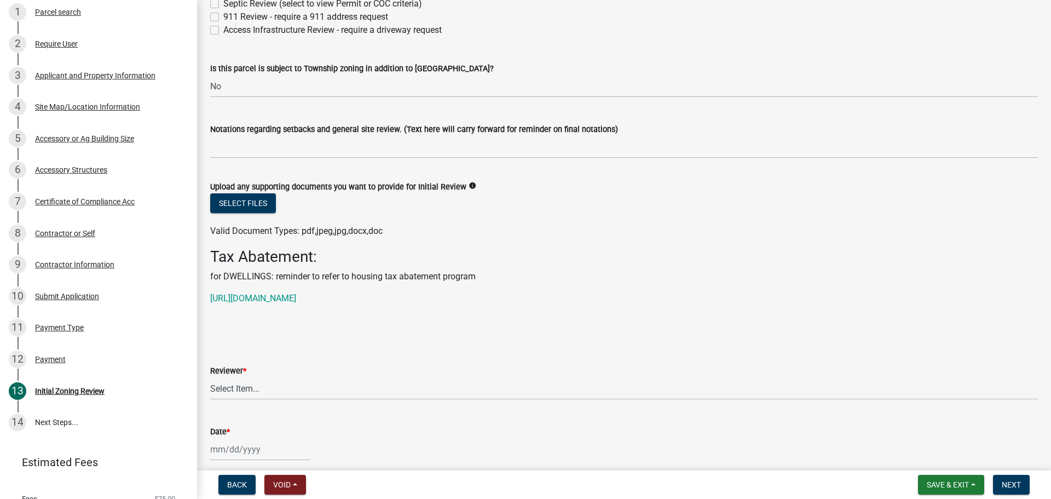
scroll to position [2792, 0]
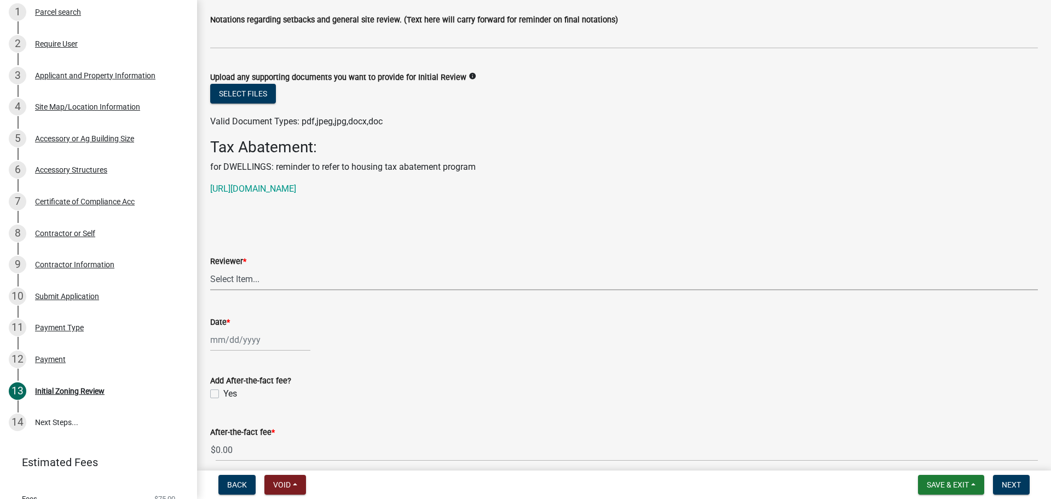
click at [287, 283] on select "Select Item... [PERSON_NAME] [PERSON_NAME] [PERSON_NAME] [PERSON_NAME] [PERSON_…" at bounding box center [624, 279] width 828 height 22
click at [210, 268] on select "Select Item... [PERSON_NAME] [PERSON_NAME] [PERSON_NAME] [PERSON_NAME] [PERSON_…" at bounding box center [624, 279] width 828 height 22
select select "d30c6f89-be7e-468b-bfd6-a0324d9e8ee6"
click at [267, 340] on div at bounding box center [260, 339] width 100 height 22
select select "9"
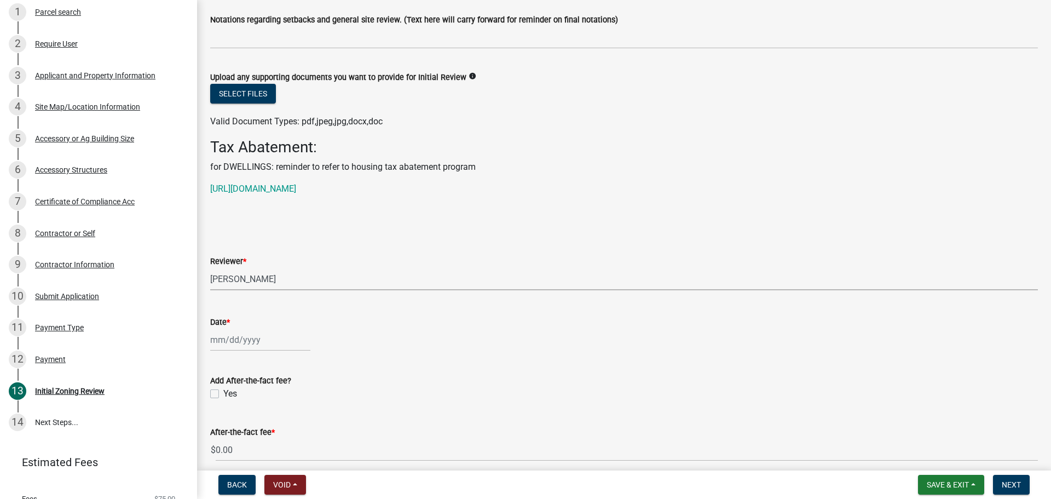
select select "2025"
click at [220, 251] on div "8" at bounding box center [221, 247] width 18 height 18
type input "[DATE]"
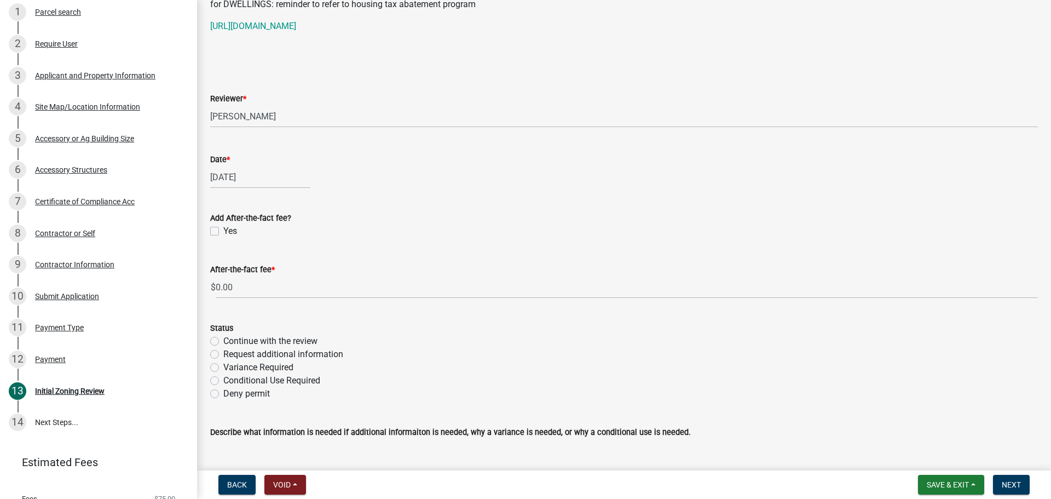
scroll to position [3011, 0]
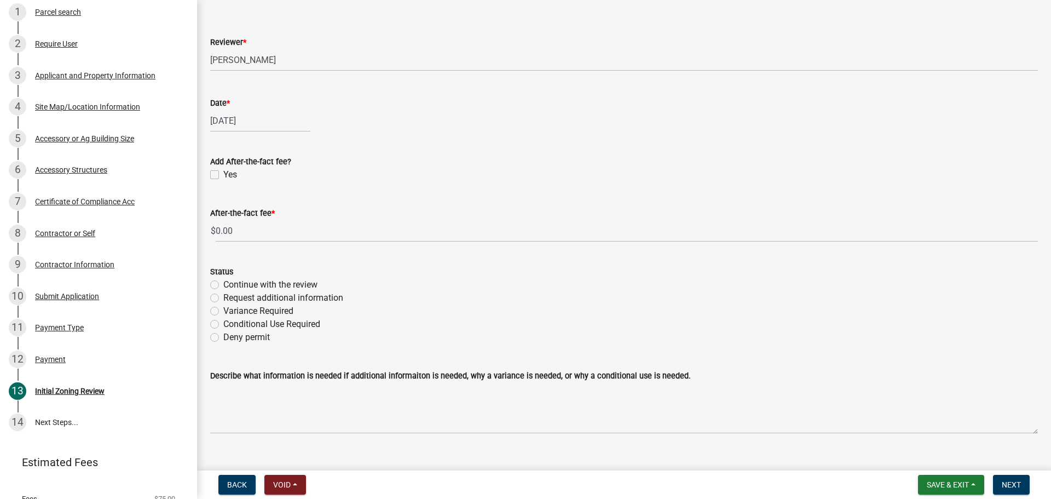
click at [223, 282] on label "Continue with the review" at bounding box center [270, 284] width 94 height 13
click at [223, 282] on input "Continue with the review" at bounding box center [226, 281] width 7 height 7
radio input "true"
click at [1026, 485] on button "Next" at bounding box center [1011, 485] width 37 height 20
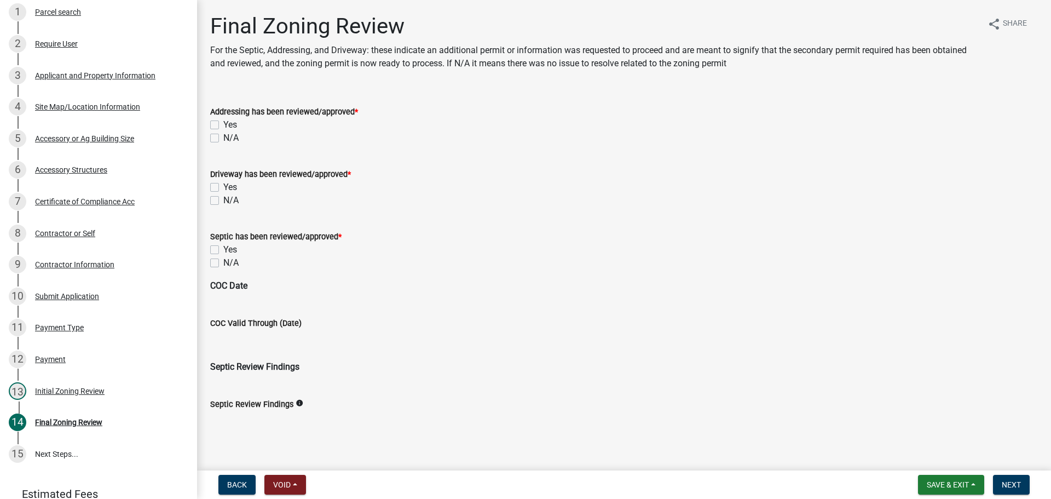
scroll to position [196, 0]
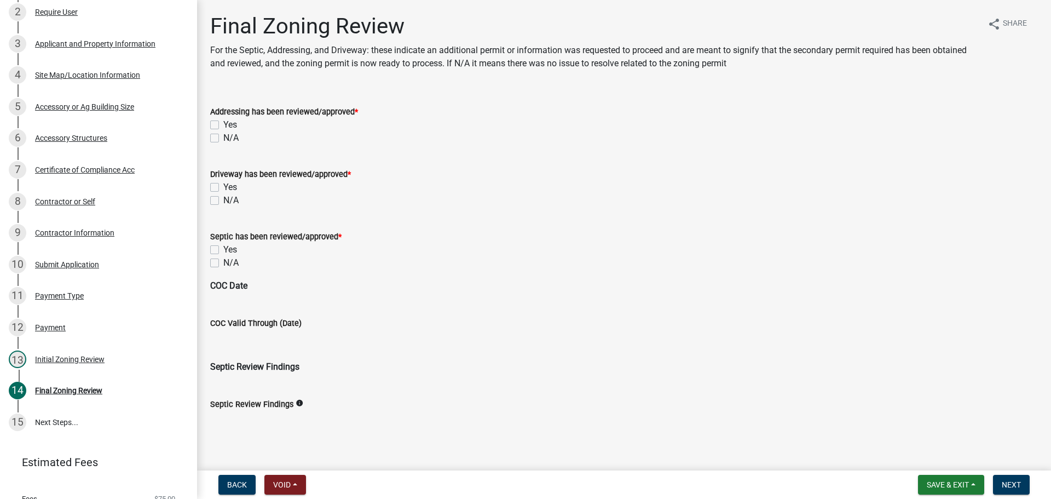
click at [223, 134] on label "N/A" at bounding box center [230, 137] width 15 height 13
click at [223, 134] on input "N/A" at bounding box center [226, 134] width 7 height 7
checkbox input "true"
checkbox input "false"
checkbox input "true"
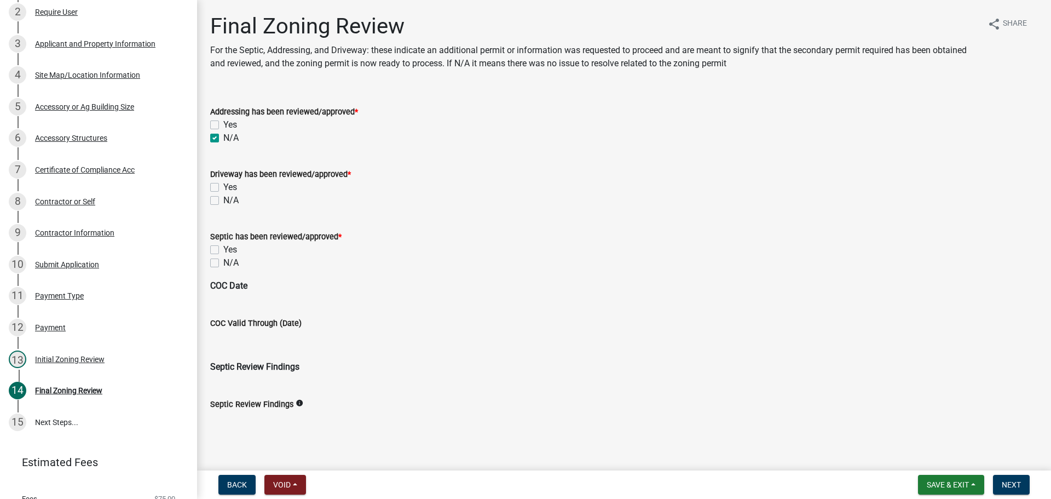
click at [223, 199] on label "N/A" at bounding box center [230, 200] width 15 height 13
click at [223, 199] on input "N/A" at bounding box center [226, 197] width 7 height 7
checkbox input "true"
checkbox input "false"
checkbox input "true"
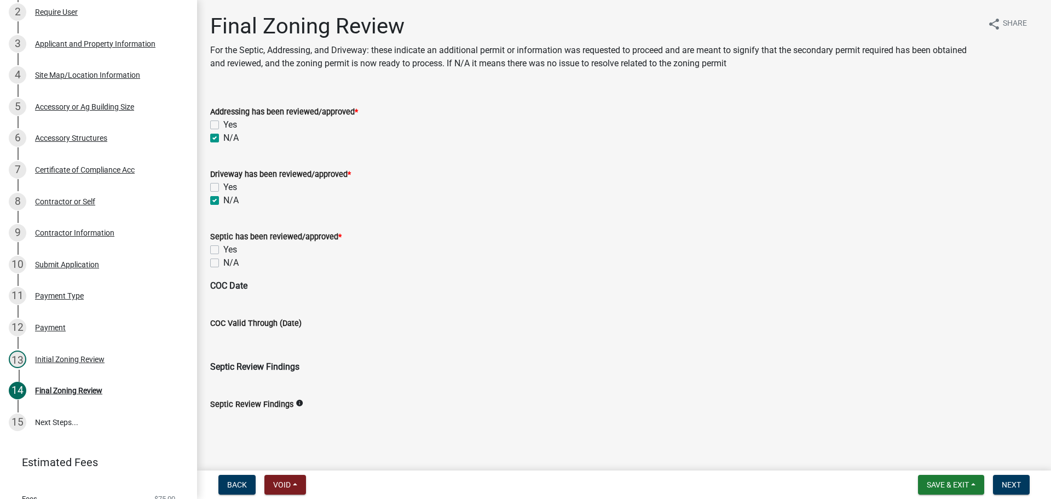
click at [223, 264] on label "N/A" at bounding box center [230, 262] width 15 height 13
click at [223, 263] on input "N/A" at bounding box center [226, 259] width 7 height 7
checkbox input "true"
checkbox input "false"
checkbox input "true"
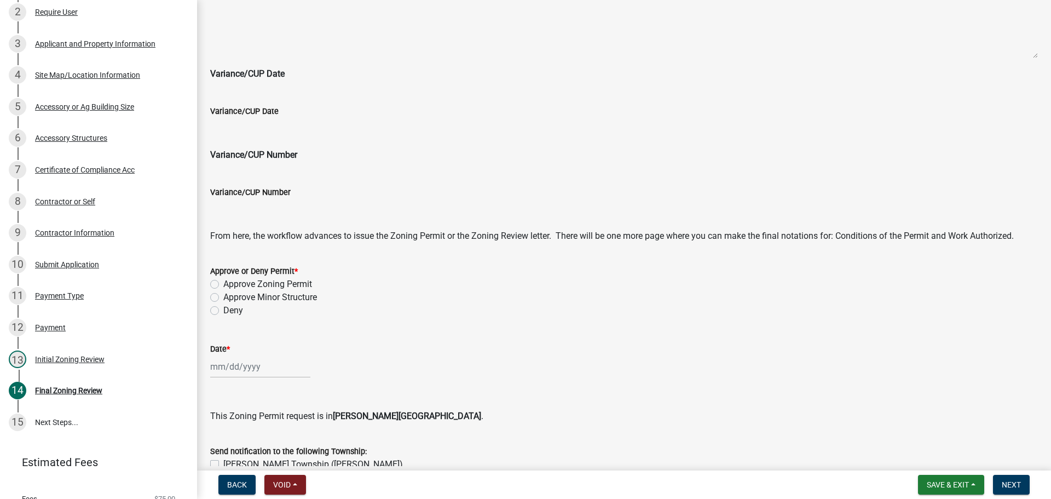
scroll to position [438, 0]
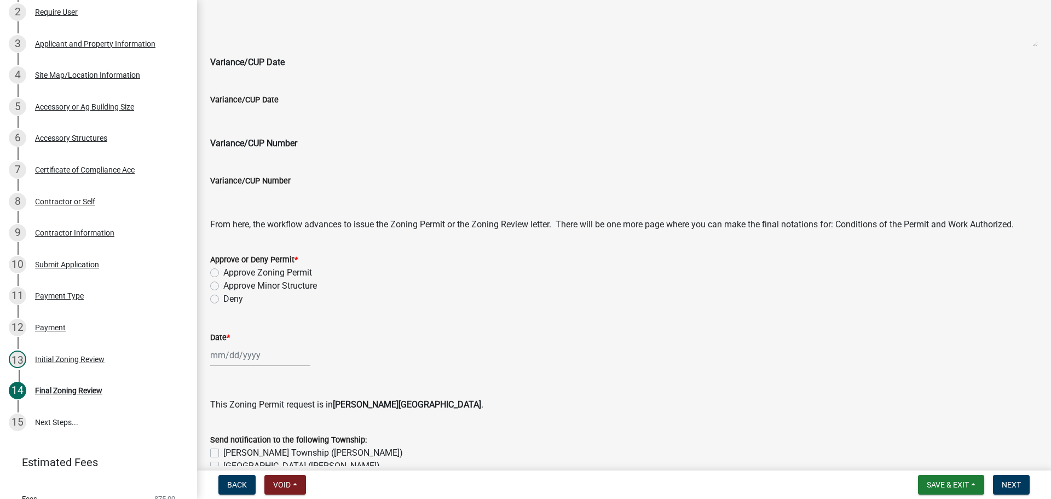
click at [223, 274] on label "Approve Zoning Permit" at bounding box center [267, 272] width 89 height 13
click at [223, 273] on input "Approve Zoning Permit" at bounding box center [226, 269] width 7 height 7
radio input "true"
click at [246, 361] on div at bounding box center [260, 355] width 100 height 22
select select "9"
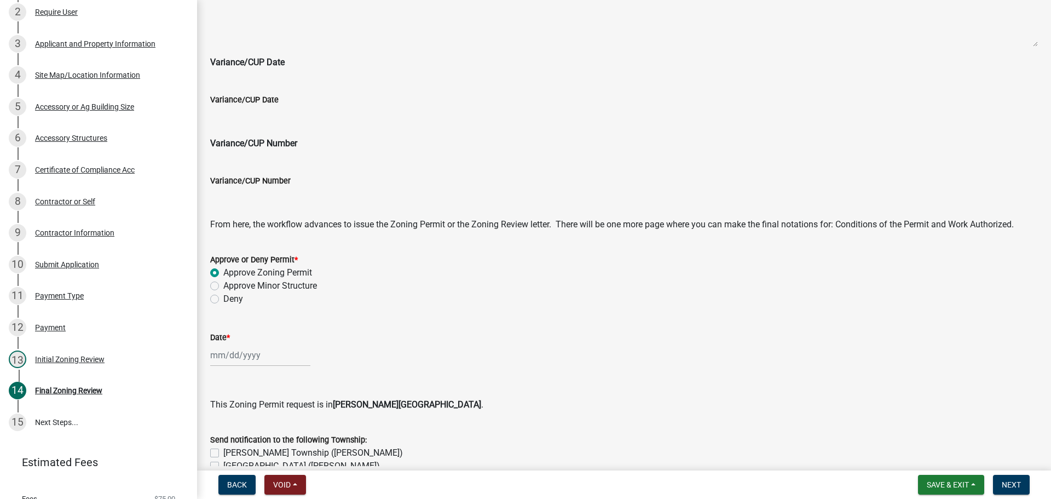
select select "2025"
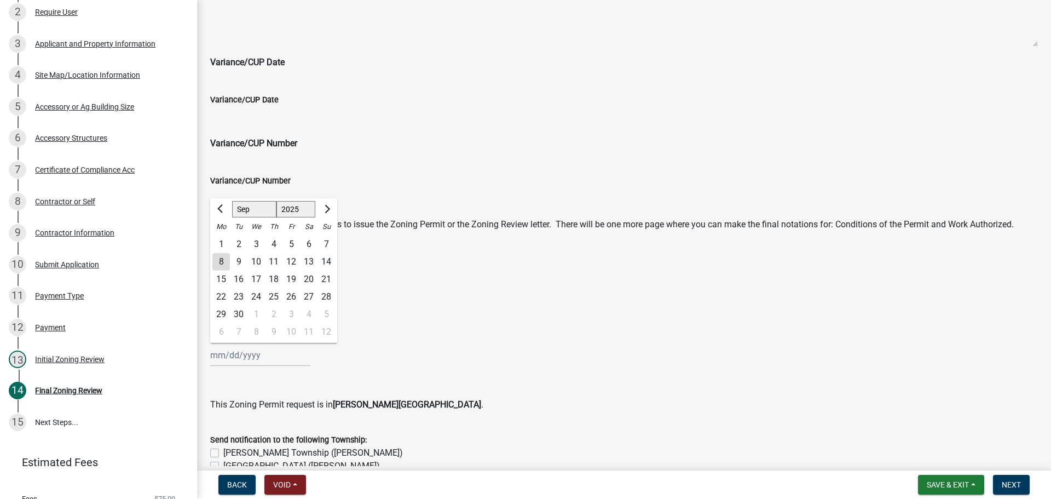
drag, startPoint x: 224, startPoint y: 258, endPoint x: 327, endPoint y: 280, distance: 105.2
click at [224, 258] on div "8" at bounding box center [221, 262] width 18 height 18
type input "[DATE]"
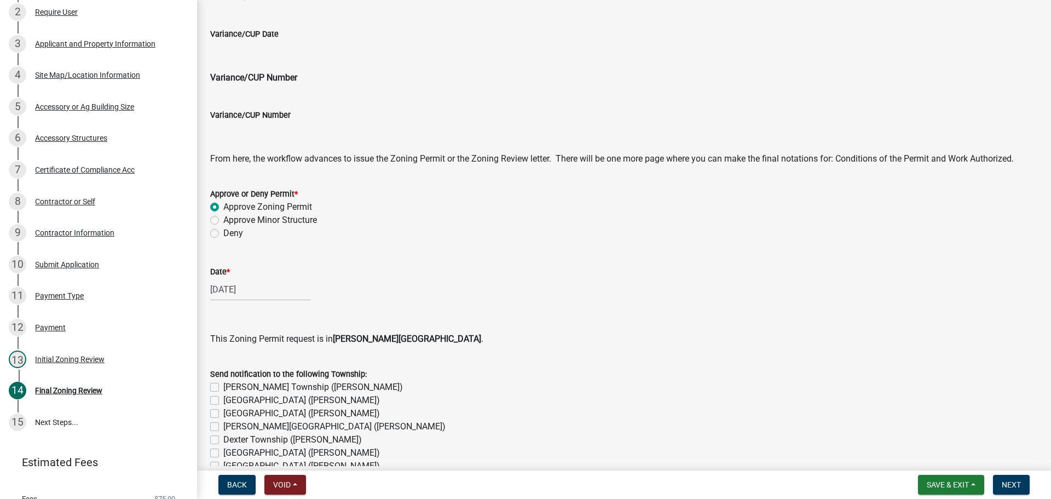
scroll to position [766, 0]
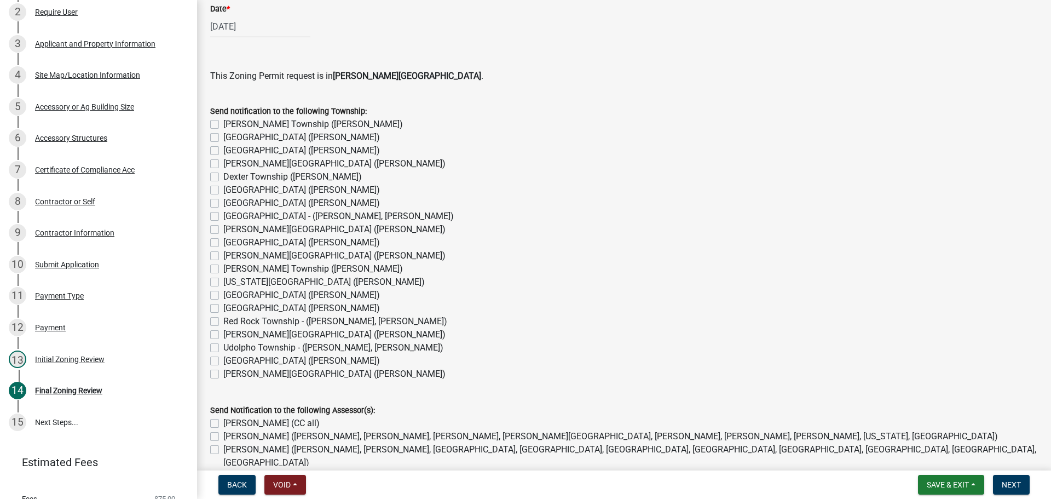
click at [223, 123] on label "[PERSON_NAME] Township ([PERSON_NAME])" at bounding box center [313, 124] width 180 height 13
click at [223, 123] on input "[PERSON_NAME] Township ([PERSON_NAME])" at bounding box center [226, 121] width 7 height 7
checkbox input "true"
checkbox input "false"
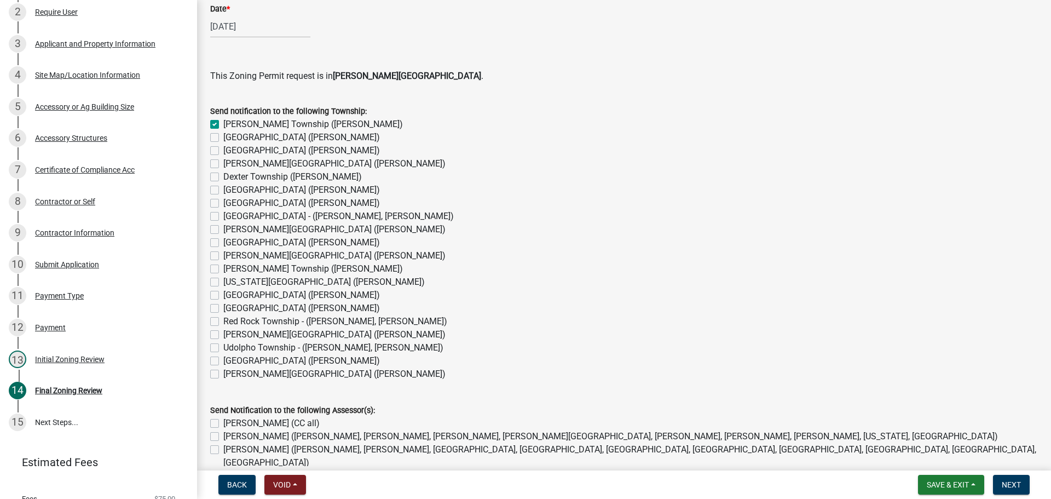
checkbox input "false"
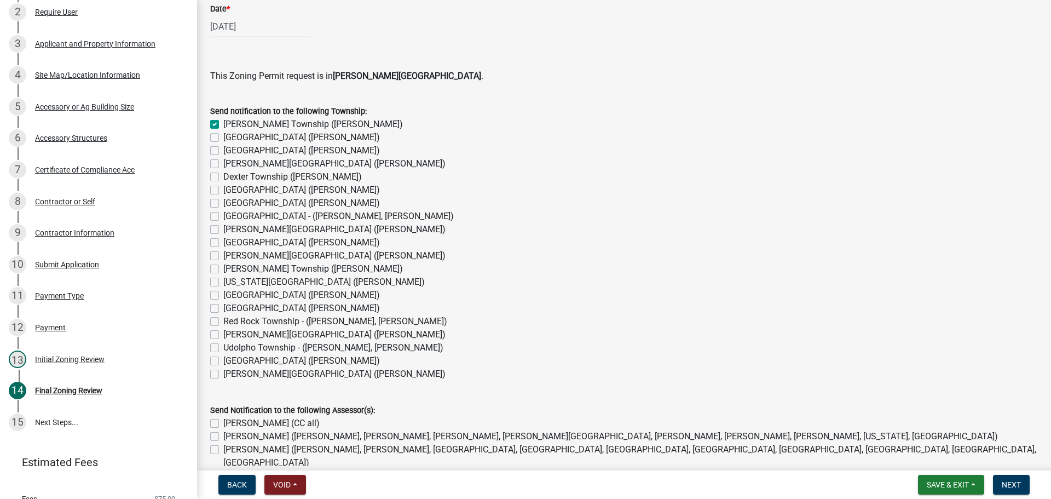
checkbox input "false"
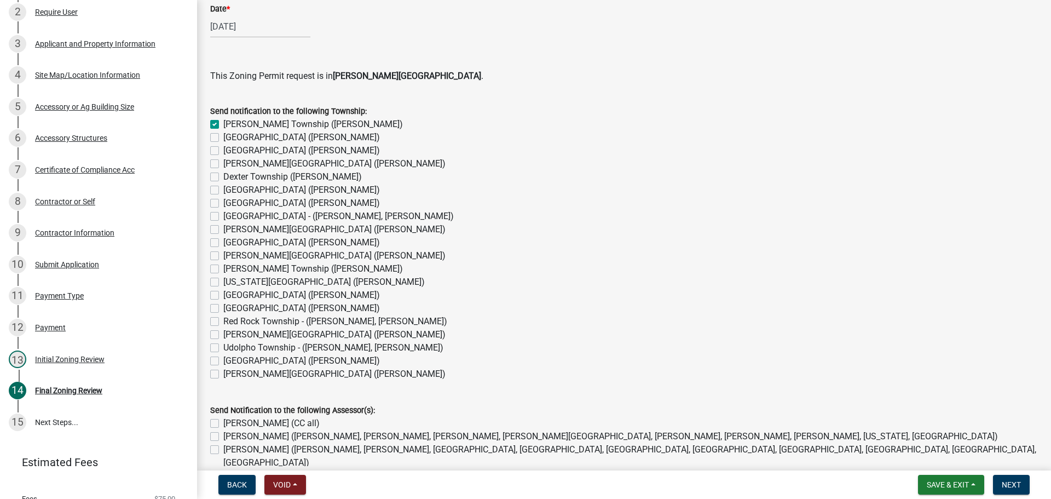
checkbox input "false"
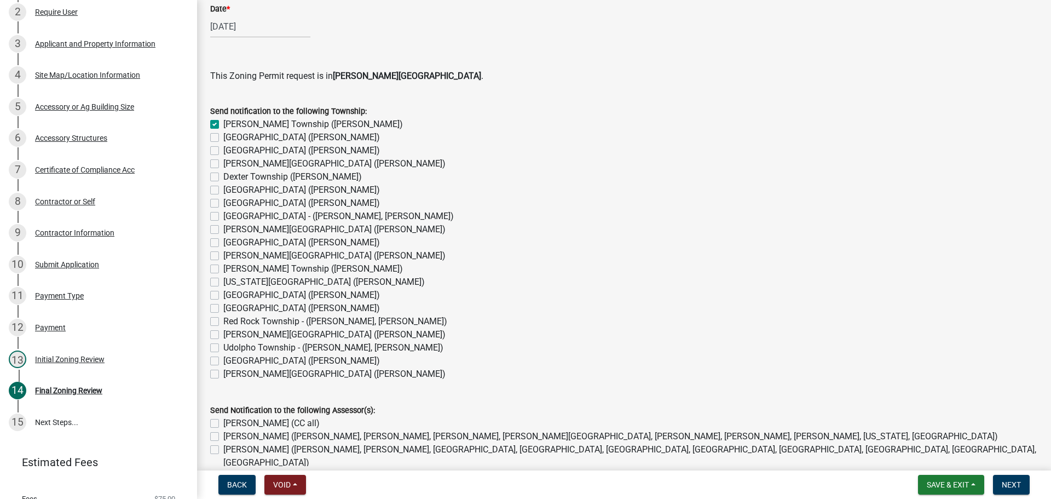
checkbox input "false"
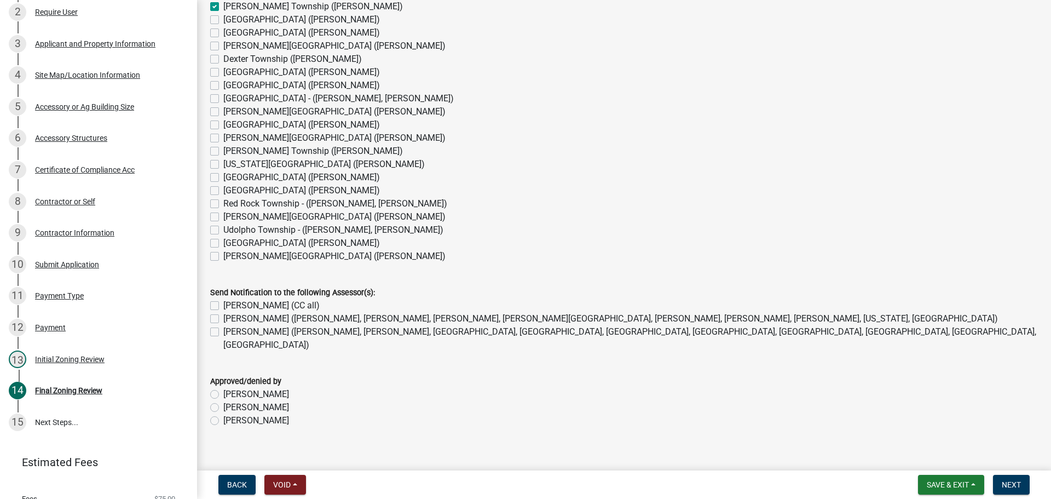
scroll to position [885, 0]
click at [223, 302] on label "[PERSON_NAME] (CC all)" at bounding box center [271, 304] width 96 height 13
click at [223, 302] on input "[PERSON_NAME] (CC all)" at bounding box center [226, 301] width 7 height 7
checkbox input "true"
checkbox input "false"
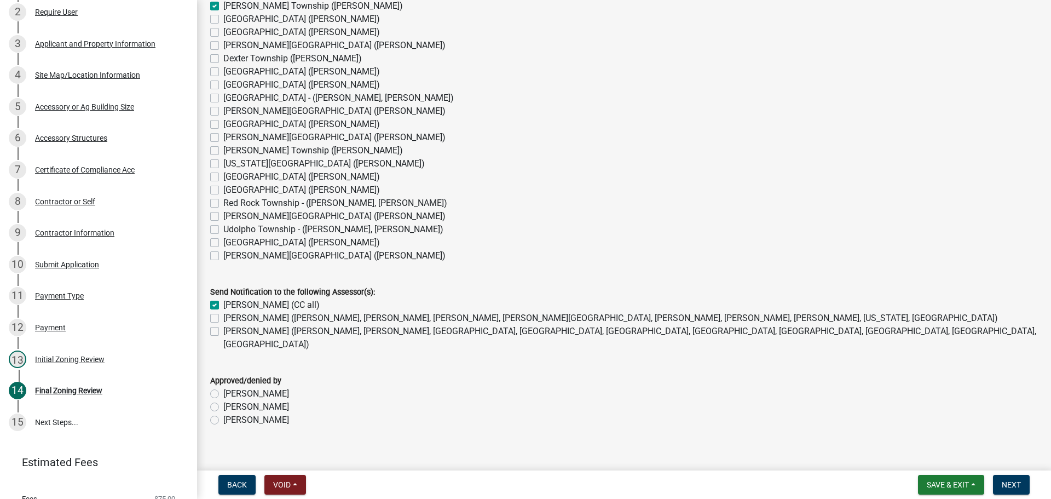
checkbox input "false"
click at [223, 413] on label "[PERSON_NAME]" at bounding box center [256, 419] width 66 height 13
click at [223, 413] on input "[PERSON_NAME]" at bounding box center [226, 416] width 7 height 7
radio input "true"
click at [1008, 492] on button "Next" at bounding box center [1011, 485] width 37 height 20
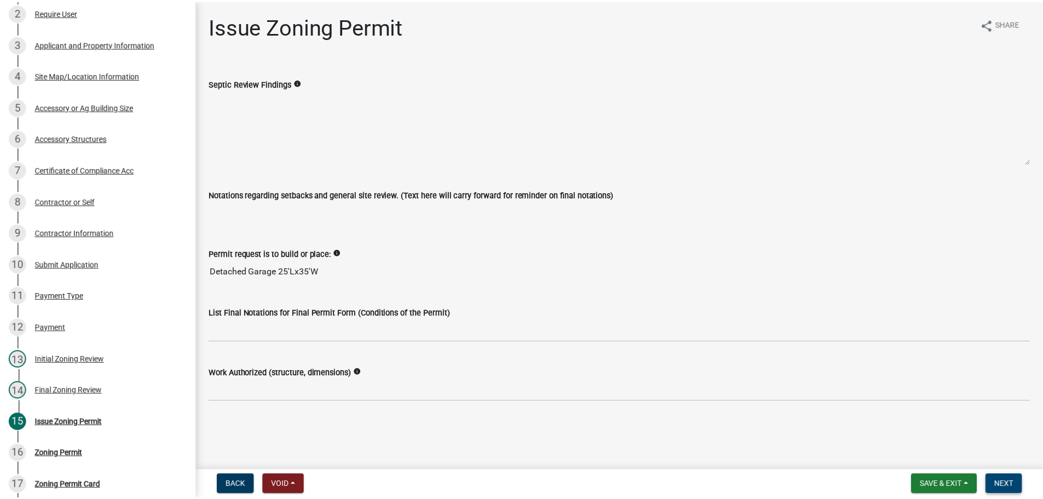
scroll to position [291, 0]
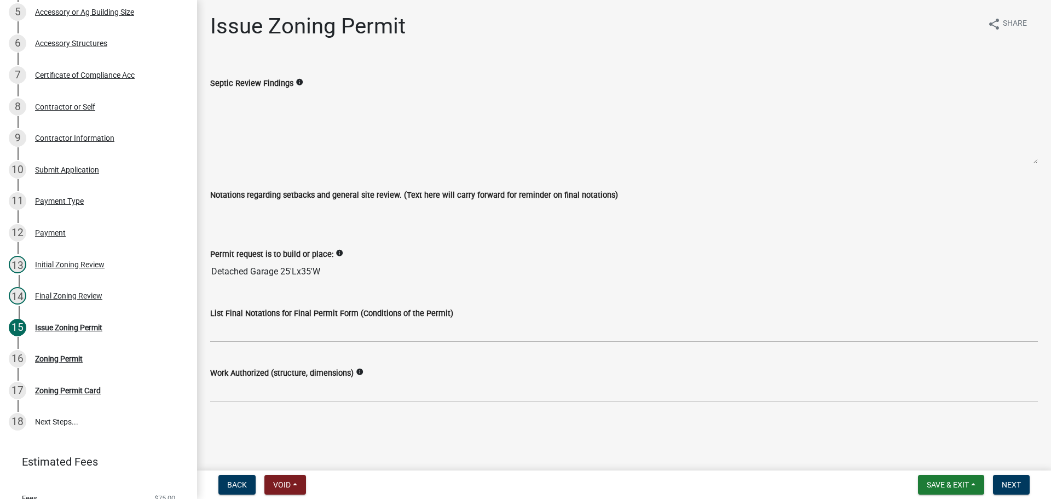
drag, startPoint x: 333, startPoint y: 272, endPoint x: 194, endPoint y: 273, distance: 138.5
click at [194, 273] on div "Mower County Zoning Permit 8186 Edit View Summary Notes 1 Parcel search 2 Requi…" at bounding box center [525, 249] width 1051 height 499
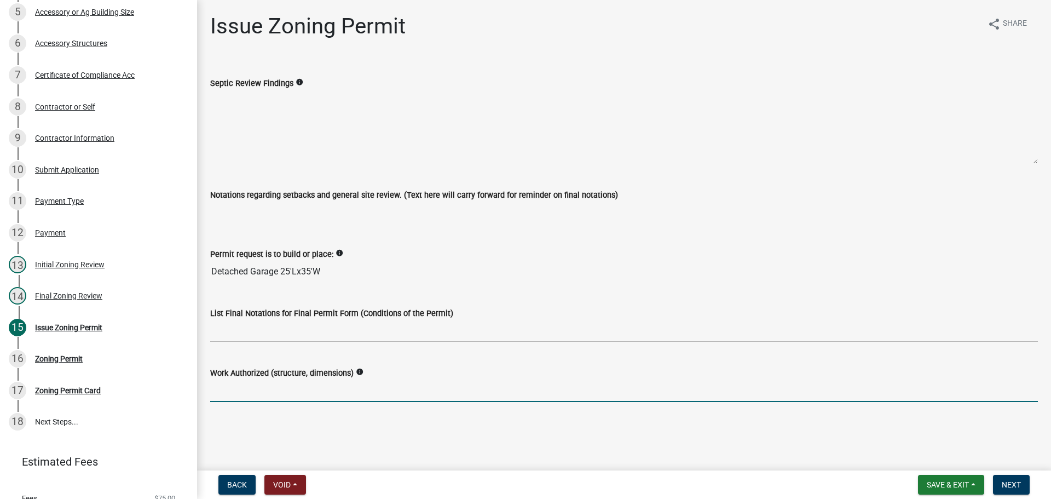
click at [258, 393] on input "Work Authorized (structure, dimensions)" at bounding box center [624, 390] width 828 height 22
paste input "Detached Garage 25'Lx35'W"
type input "Detached Garage 25'Lx35'W"
click at [989, 483] on form "Save & Exit Save Save & Exit Next" at bounding box center [974, 485] width 120 height 20
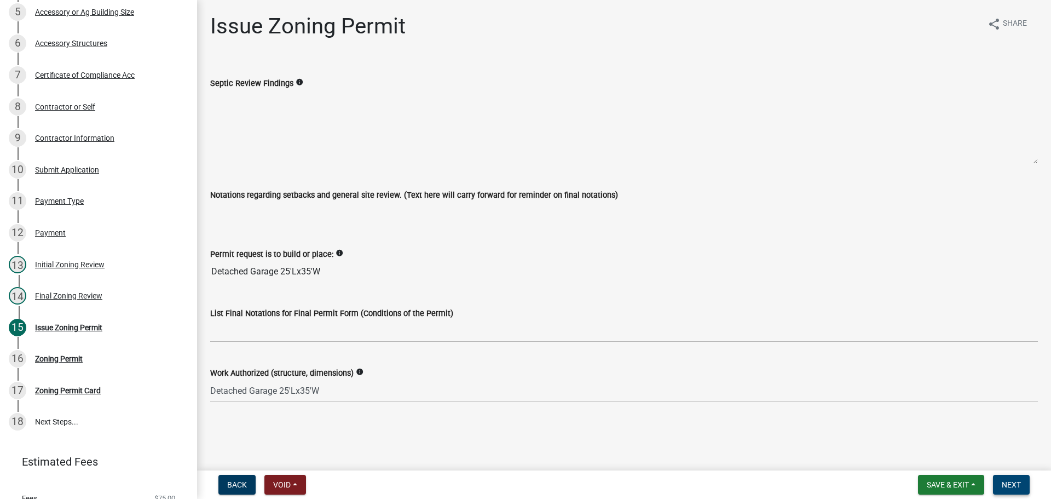
click at [1005, 490] on button "Next" at bounding box center [1011, 485] width 37 height 20
